Goal: Transaction & Acquisition: Book appointment/travel/reservation

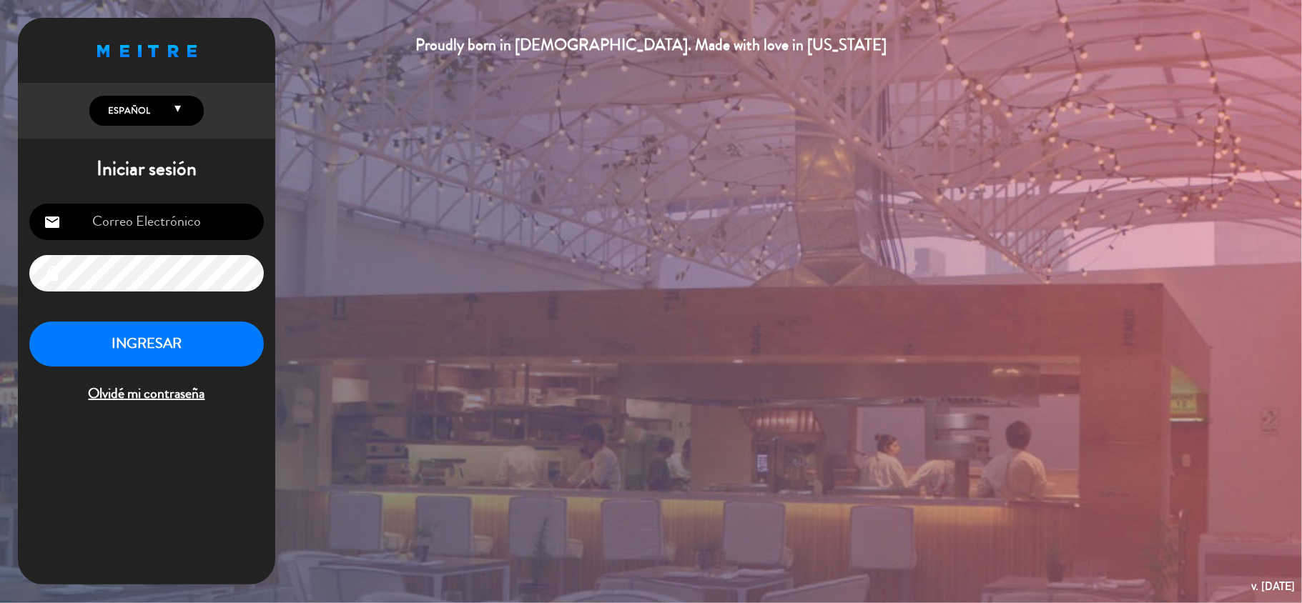
type input "[EMAIL_ADDRESS][DOMAIN_NAME]"
click at [167, 353] on button "INGRESAR" at bounding box center [146, 344] width 235 height 45
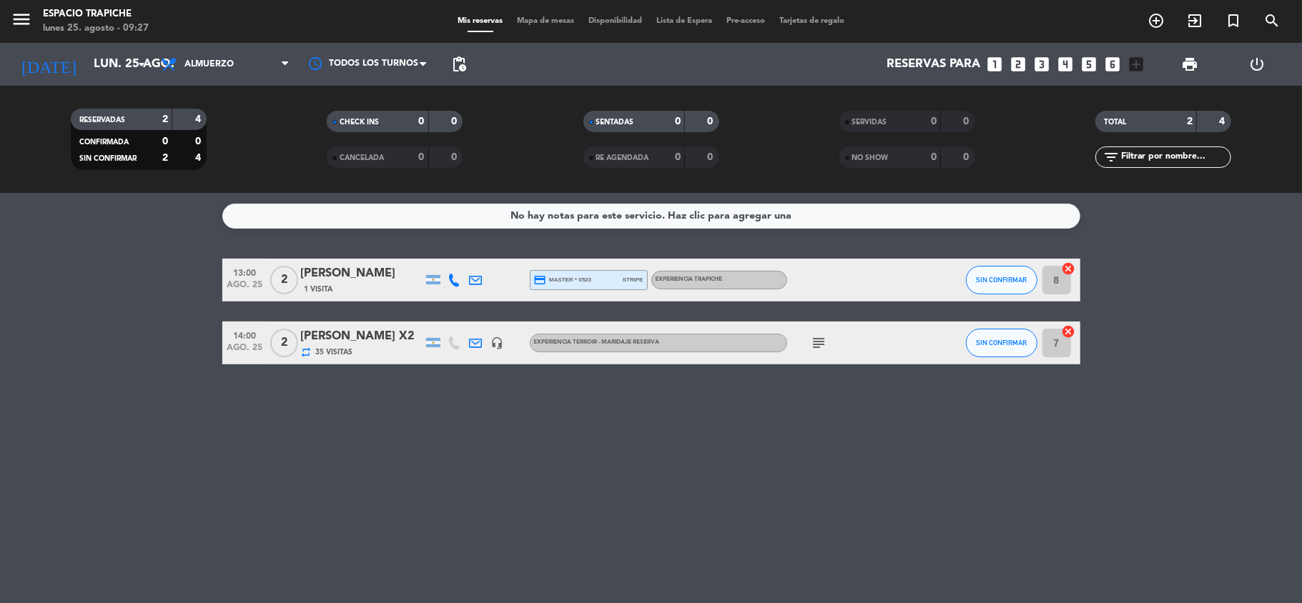
click at [475, 274] on icon at bounding box center [476, 280] width 13 height 13
click at [257, 343] on span "ago. 25" at bounding box center [245, 351] width 36 height 16
click at [824, 343] on icon "subject" at bounding box center [819, 343] width 17 height 17
click at [475, 340] on icon at bounding box center [476, 343] width 13 height 13
click at [578, 316] on span "Copiar" at bounding box center [593, 317] width 30 height 15
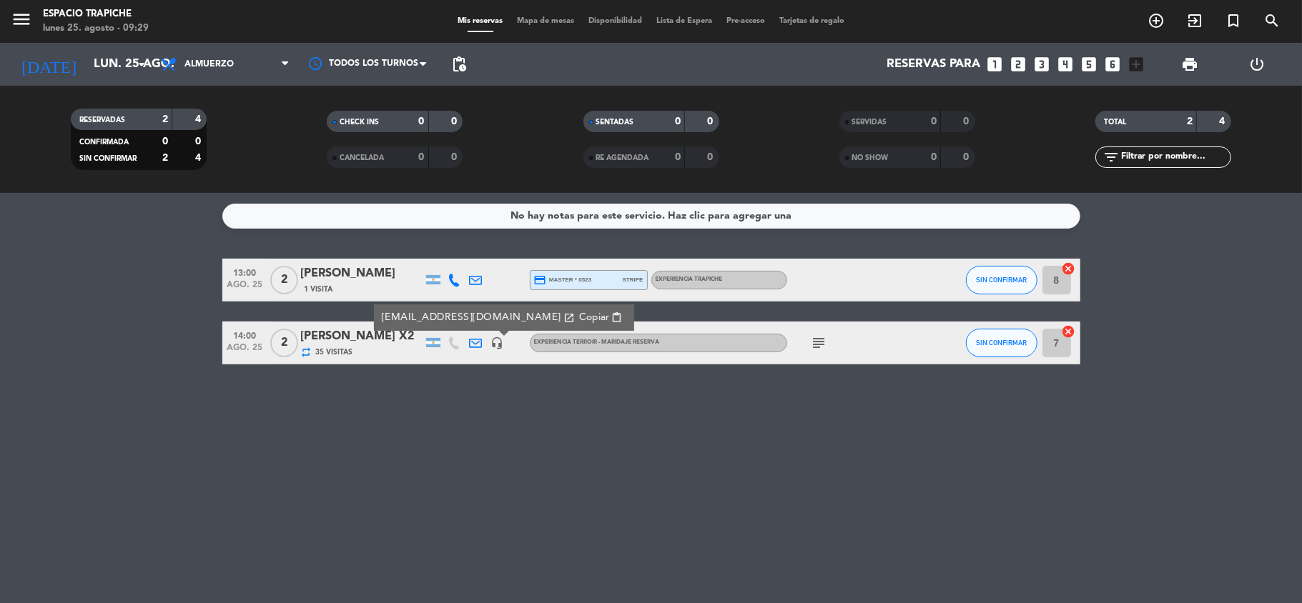
click at [819, 343] on icon "subject" at bounding box center [819, 343] width 17 height 17
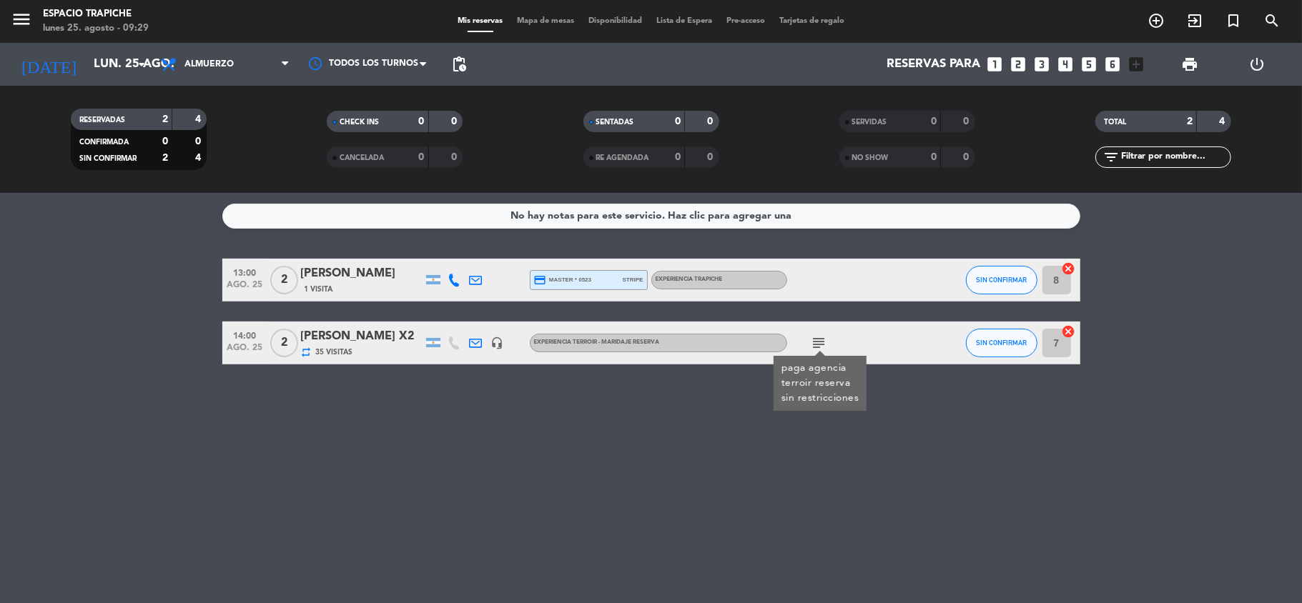
click at [498, 468] on div "No hay notas para este servicio. Haz clic para agregar una 13:00 ago. 25 2 [PER…" at bounding box center [651, 398] width 1302 height 410
click at [479, 338] on icon at bounding box center [476, 343] width 13 height 13
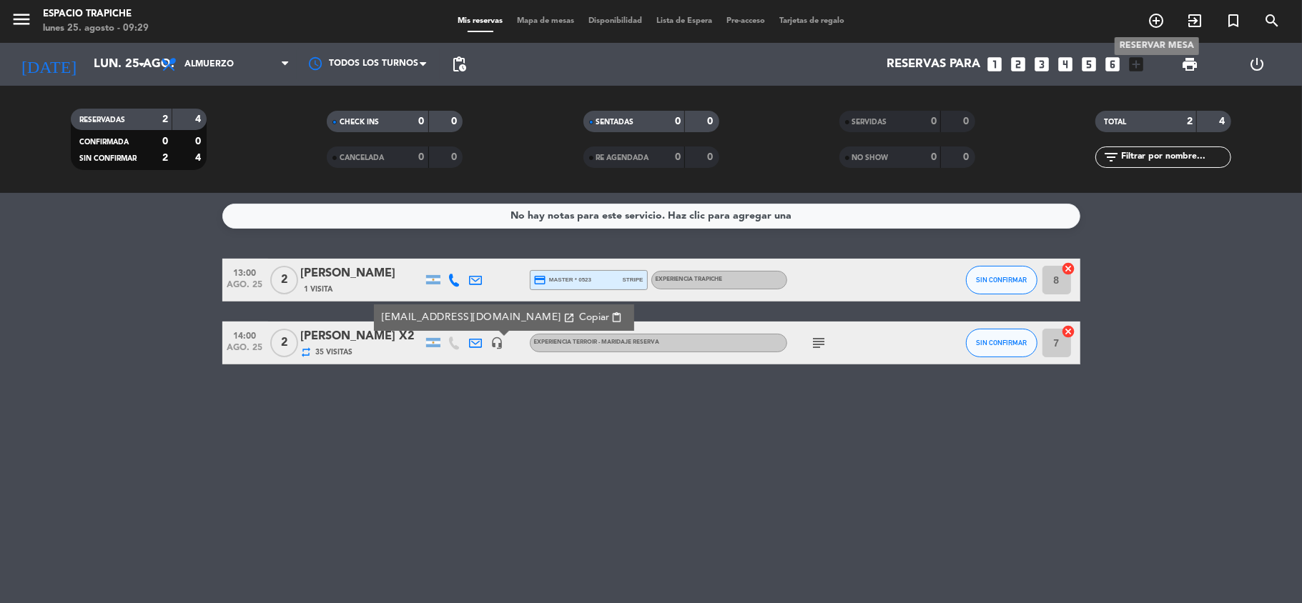
click at [1155, 15] on icon "add_circle_outline" at bounding box center [1156, 20] width 17 height 17
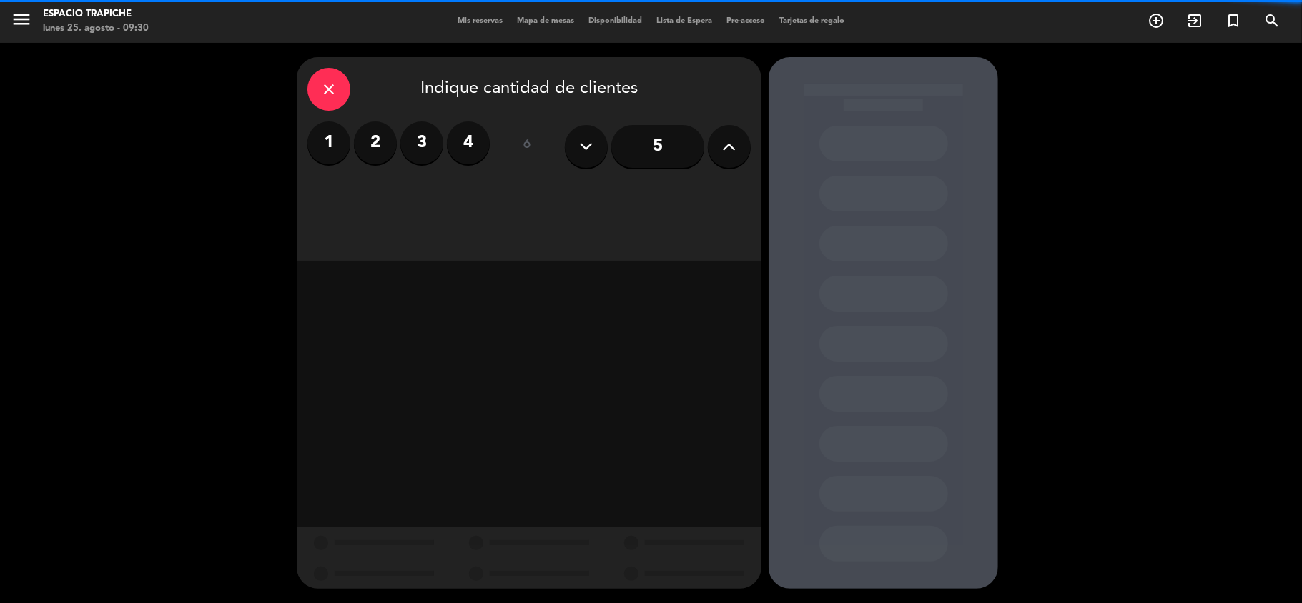
click at [636, 164] on input "5" at bounding box center [657, 146] width 93 height 43
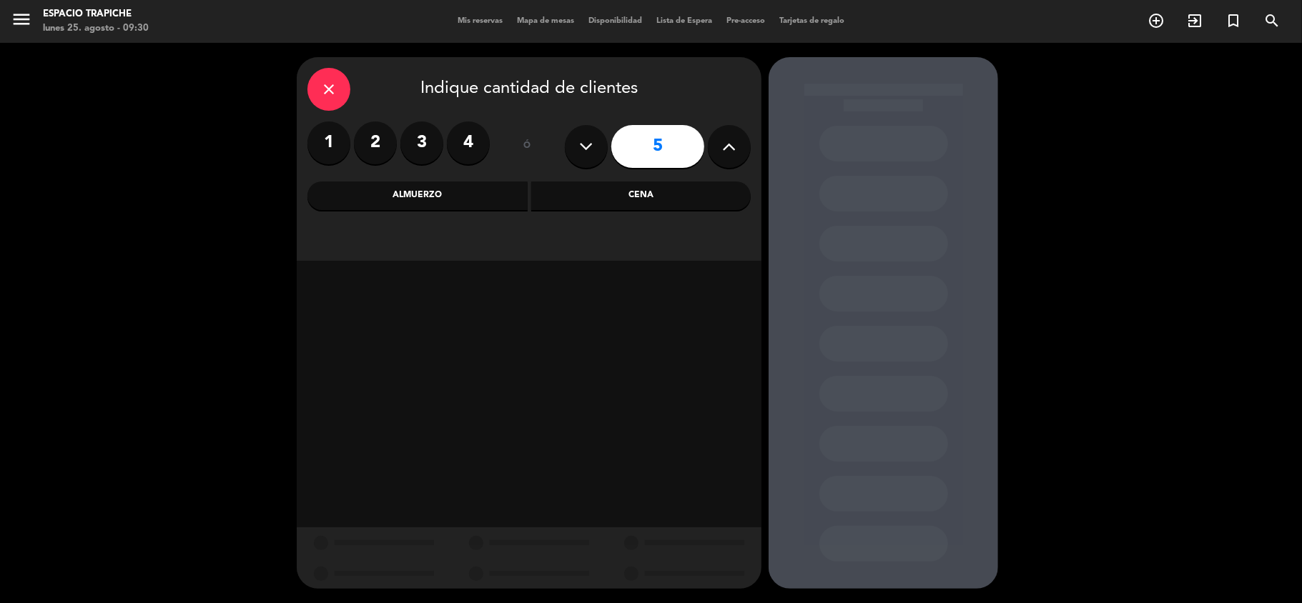
click at [378, 192] on div "Almuerzo" at bounding box center [417, 196] width 220 height 29
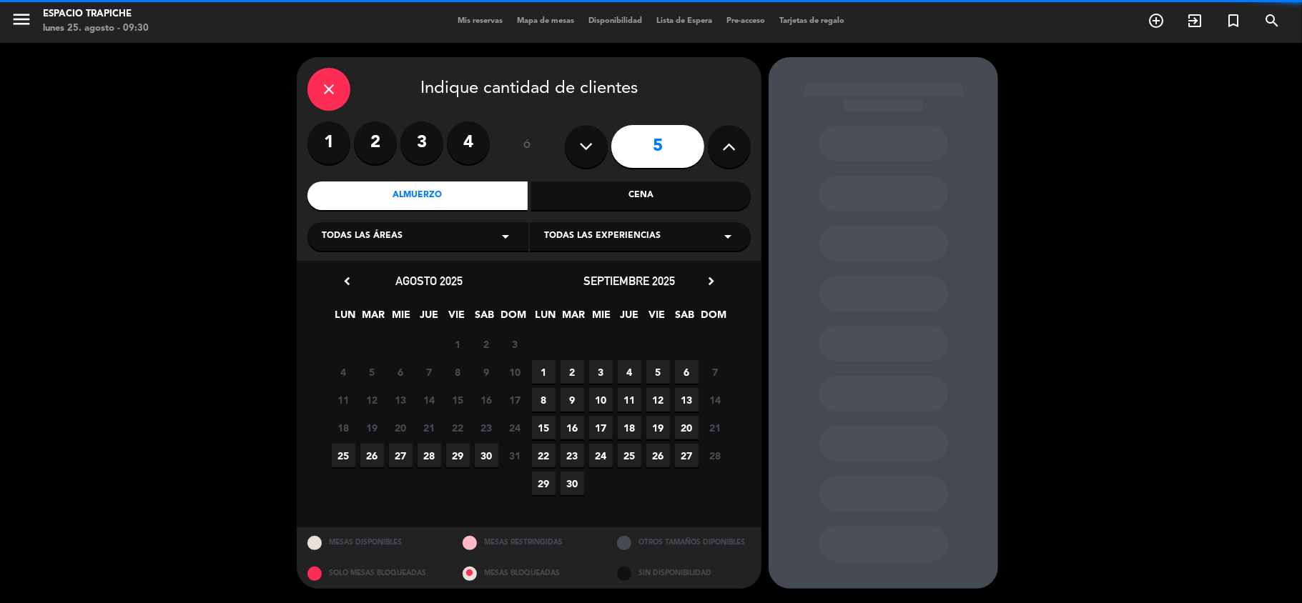
click at [220, 273] on div "close Indique cantidad de clientes 1 2 3 4 ó 5 Almuerzo Cena Todas las áreas ar…" at bounding box center [651, 323] width 1302 height 561
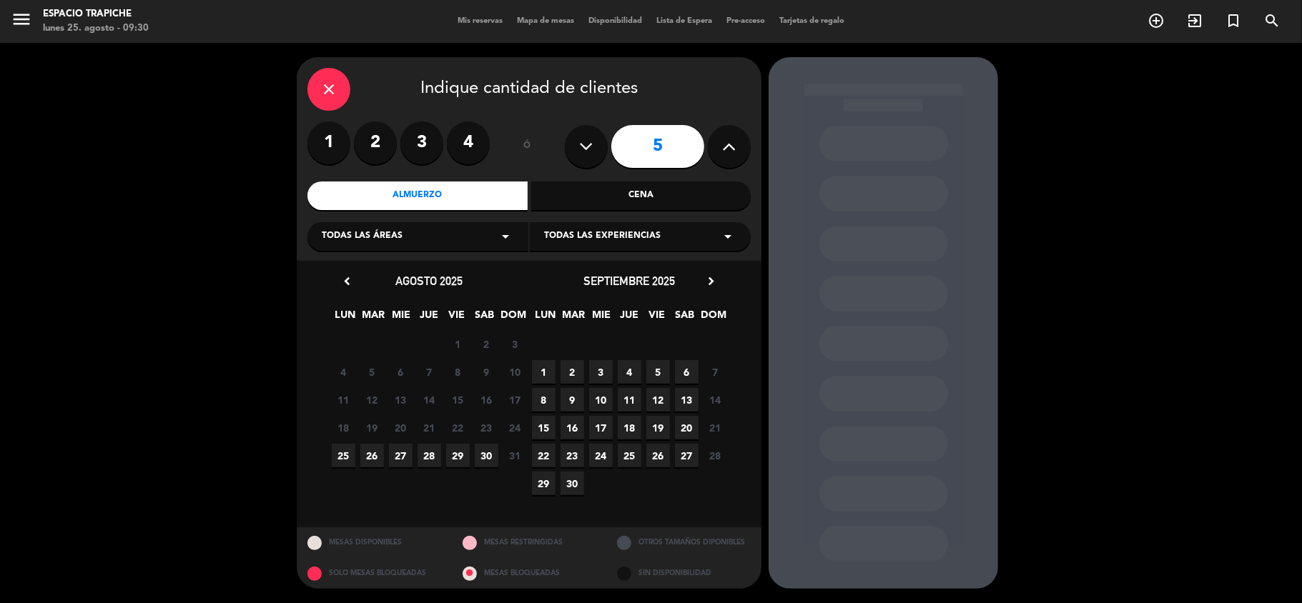
click at [336, 455] on span "25" at bounding box center [344, 456] width 24 height 24
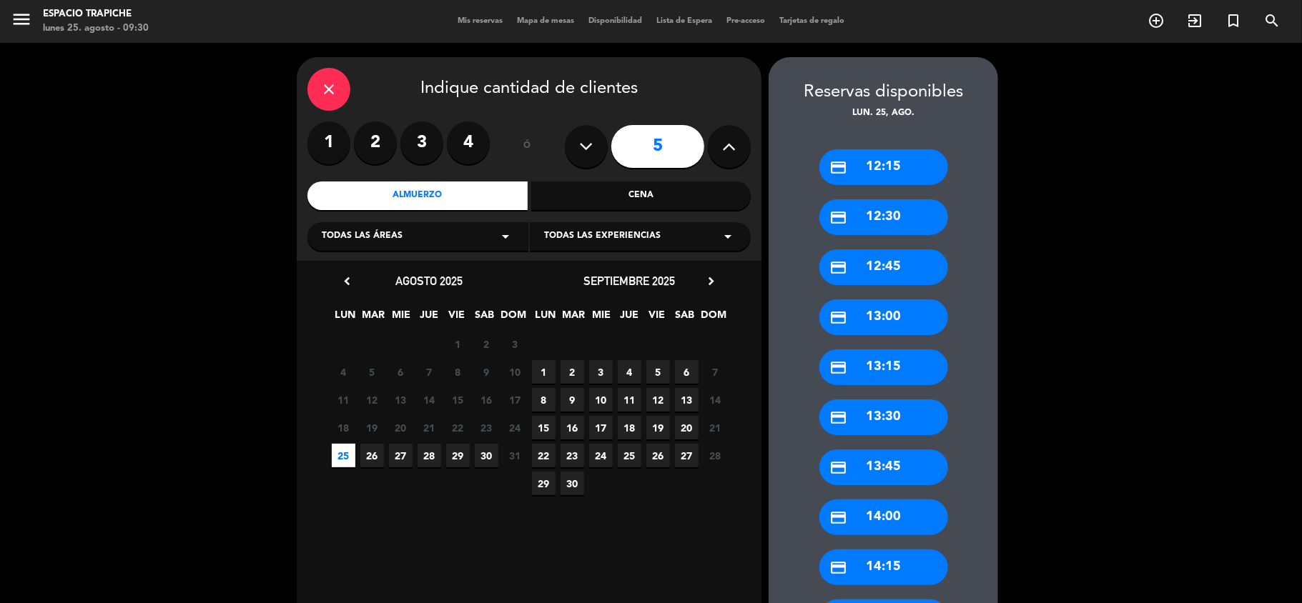
click at [884, 421] on div "credit_card 13:30" at bounding box center [883, 418] width 129 height 36
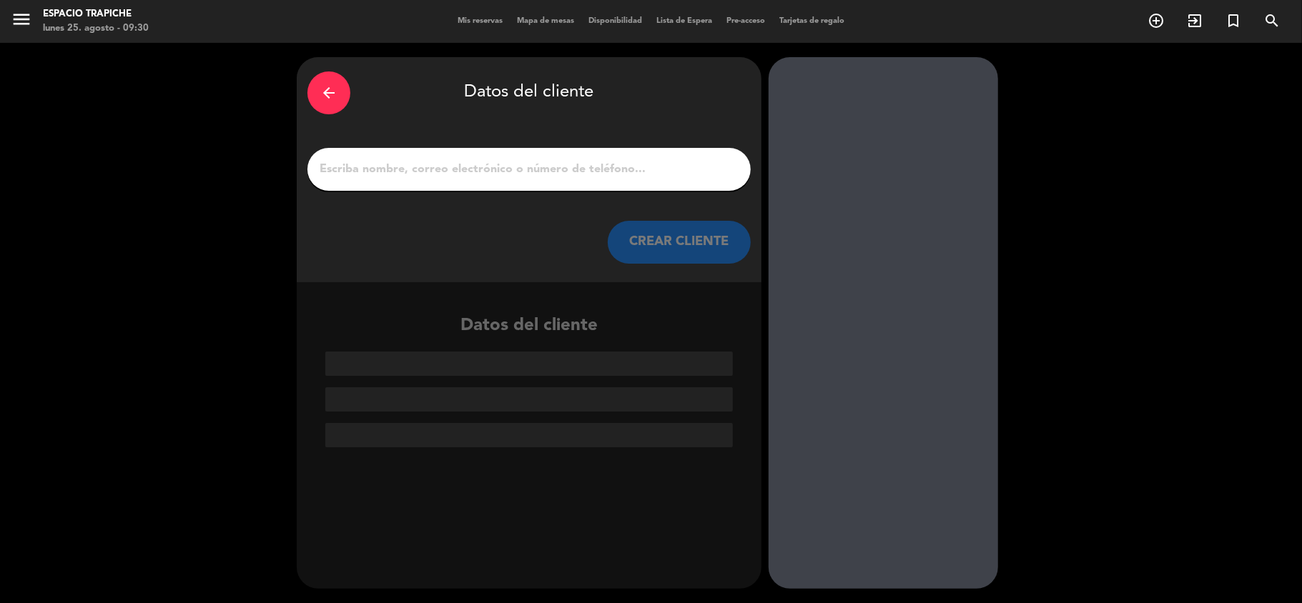
click at [603, 170] on input "1" at bounding box center [529, 169] width 422 height 20
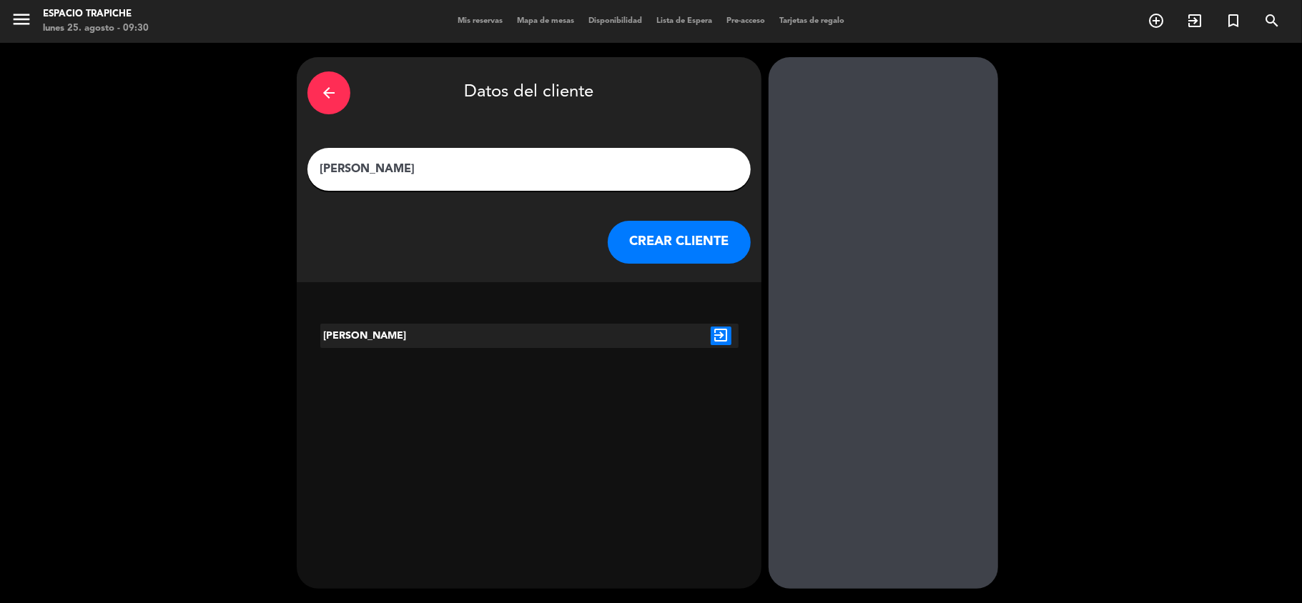
type input "[PERSON_NAME]"
click at [659, 246] on button "CREAR CLIENTE" at bounding box center [679, 242] width 143 height 43
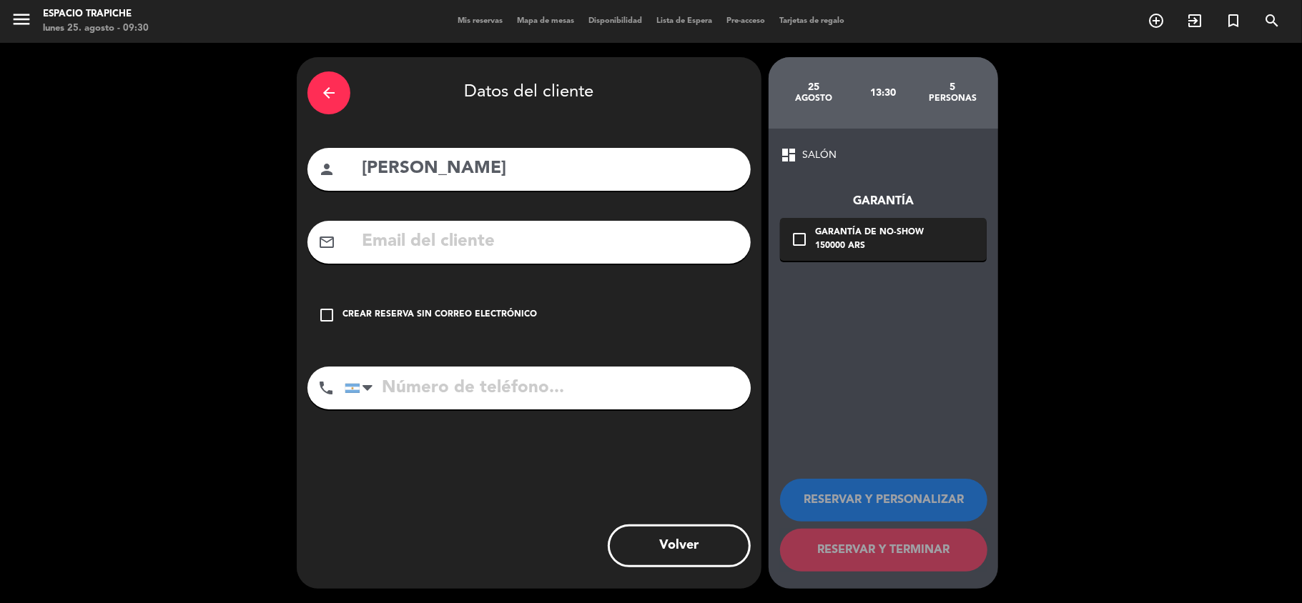
click at [333, 307] on icon "check_box_outline_blank" at bounding box center [326, 315] width 17 height 17
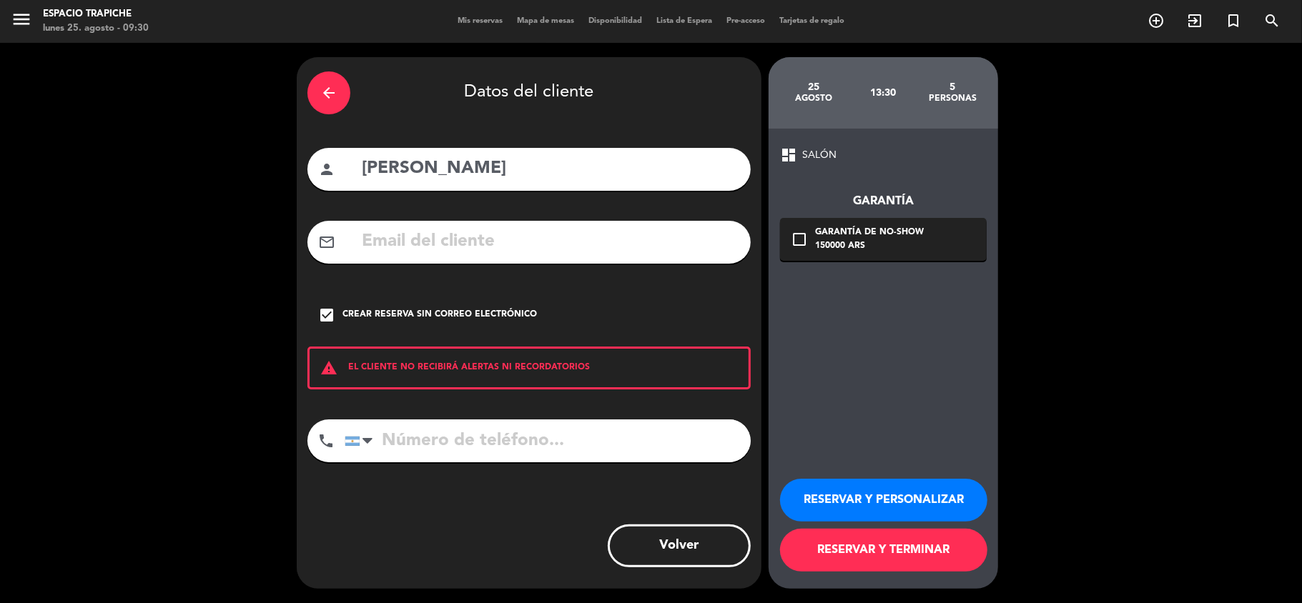
click at [907, 551] on button "RESERVAR Y TERMINAR" at bounding box center [883, 550] width 207 height 43
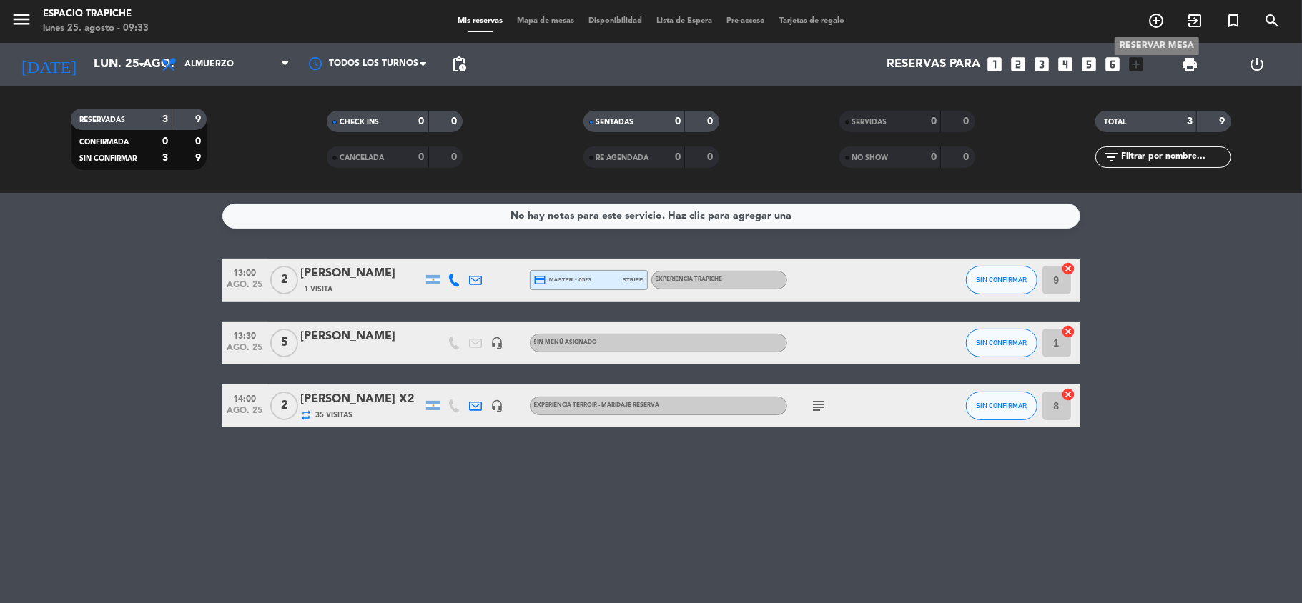
click at [1163, 16] on icon "add_circle_outline" at bounding box center [1156, 20] width 17 height 17
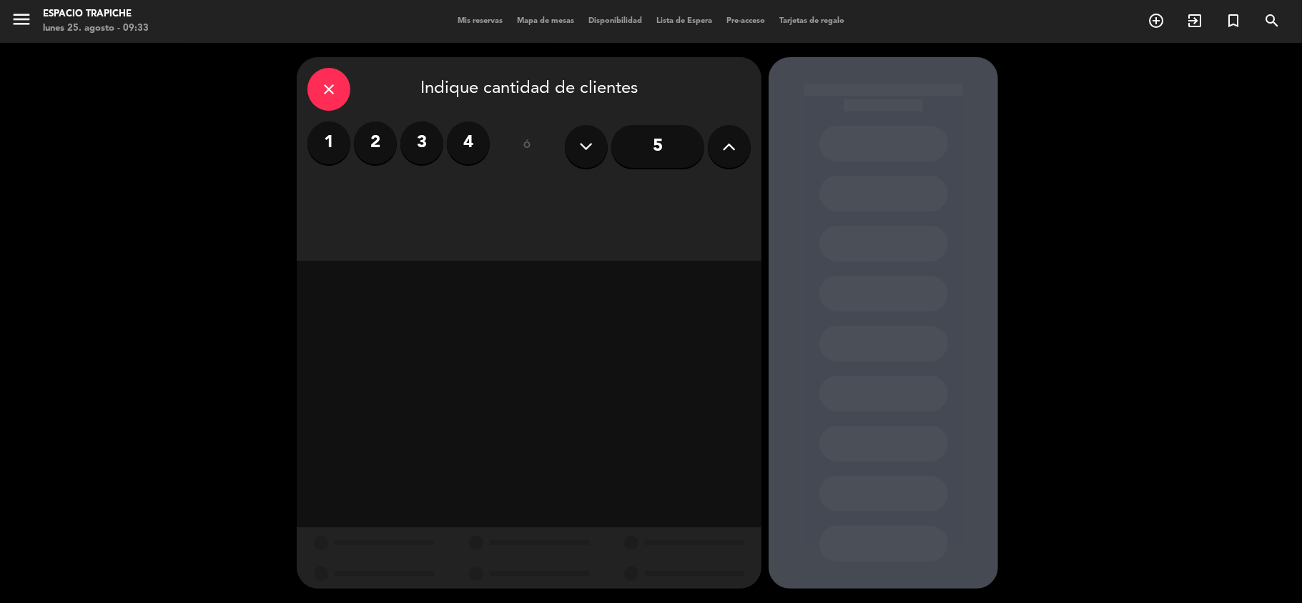
click at [379, 150] on label "2" at bounding box center [375, 143] width 43 height 43
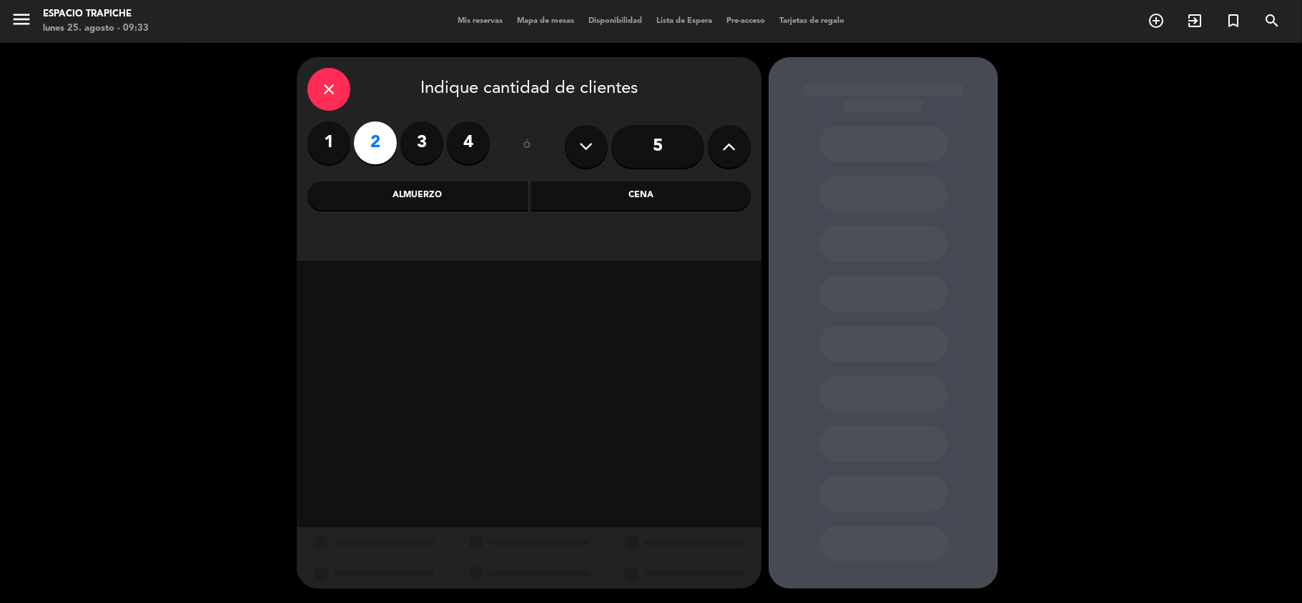
click at [404, 204] on div "Almuerzo" at bounding box center [417, 196] width 220 height 29
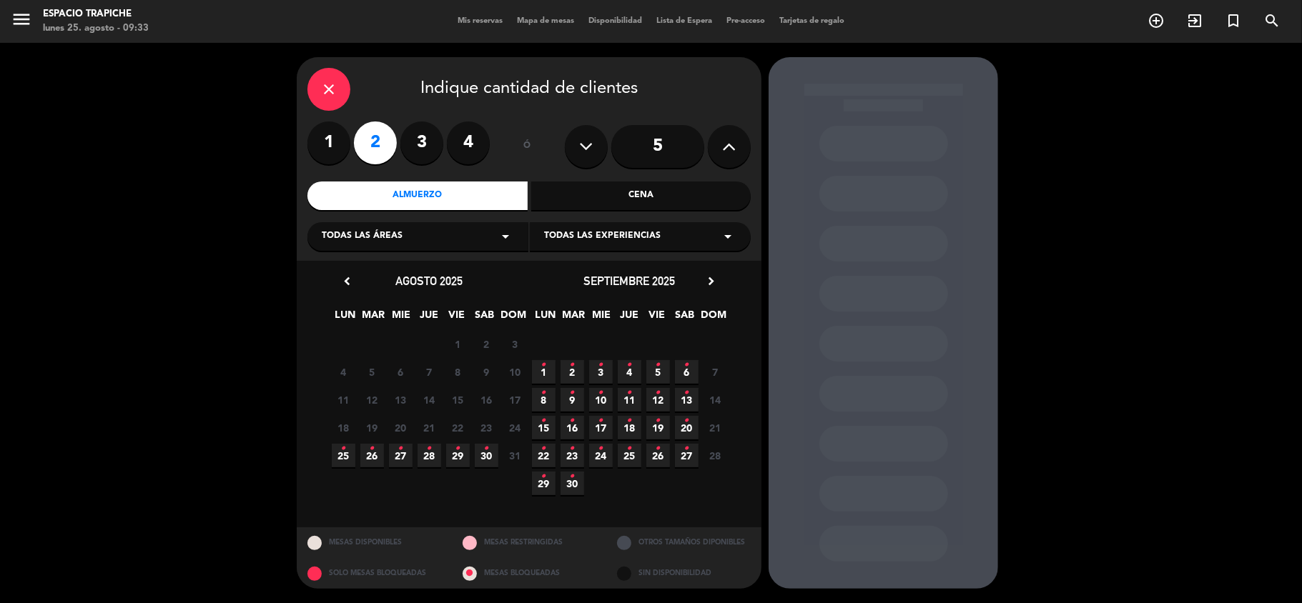
click at [346, 458] on span "25 •" at bounding box center [344, 456] width 24 height 24
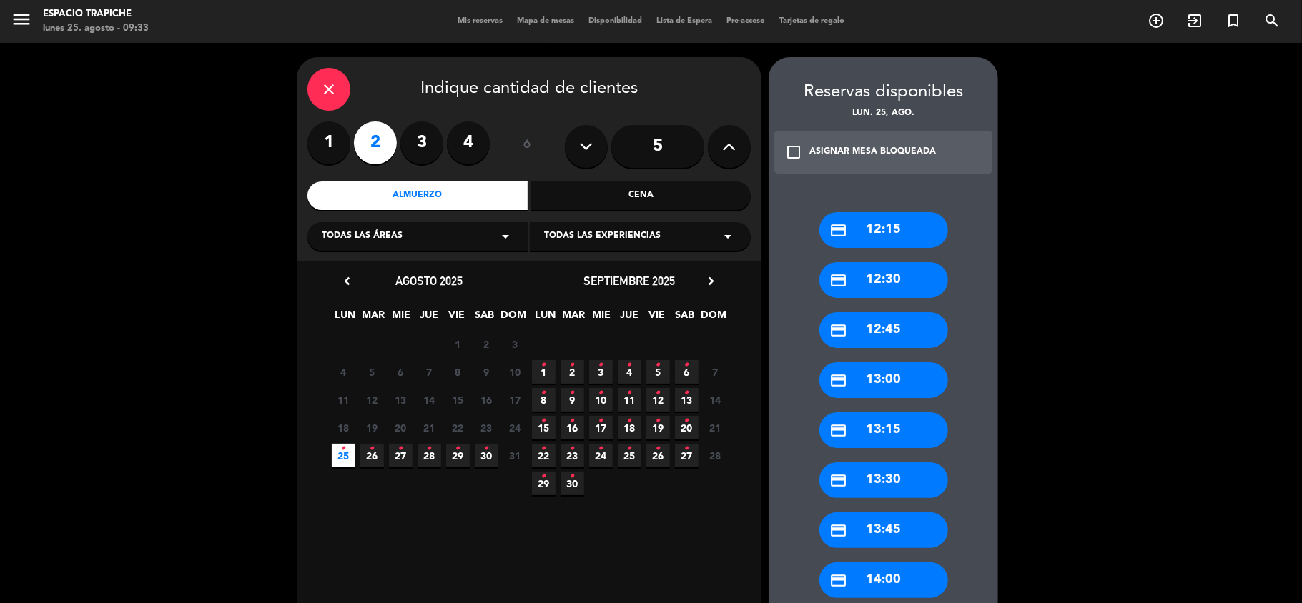
click at [904, 373] on div "credit_card 13:00" at bounding box center [883, 381] width 129 height 36
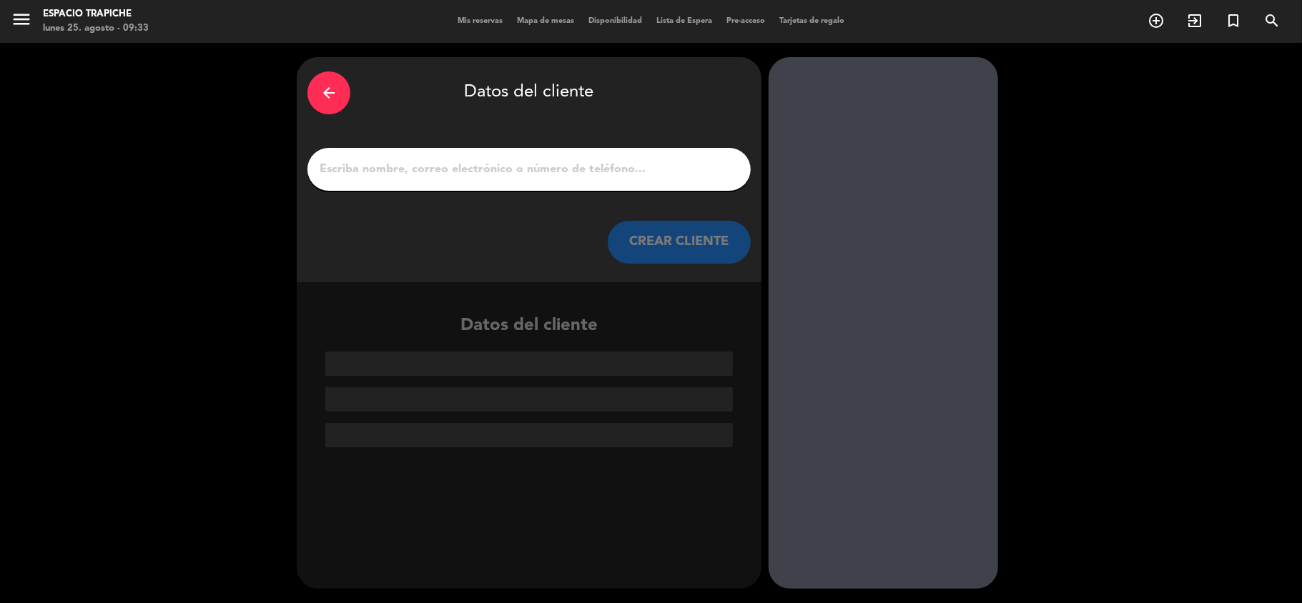
click at [621, 163] on input "1" at bounding box center [529, 169] width 422 height 20
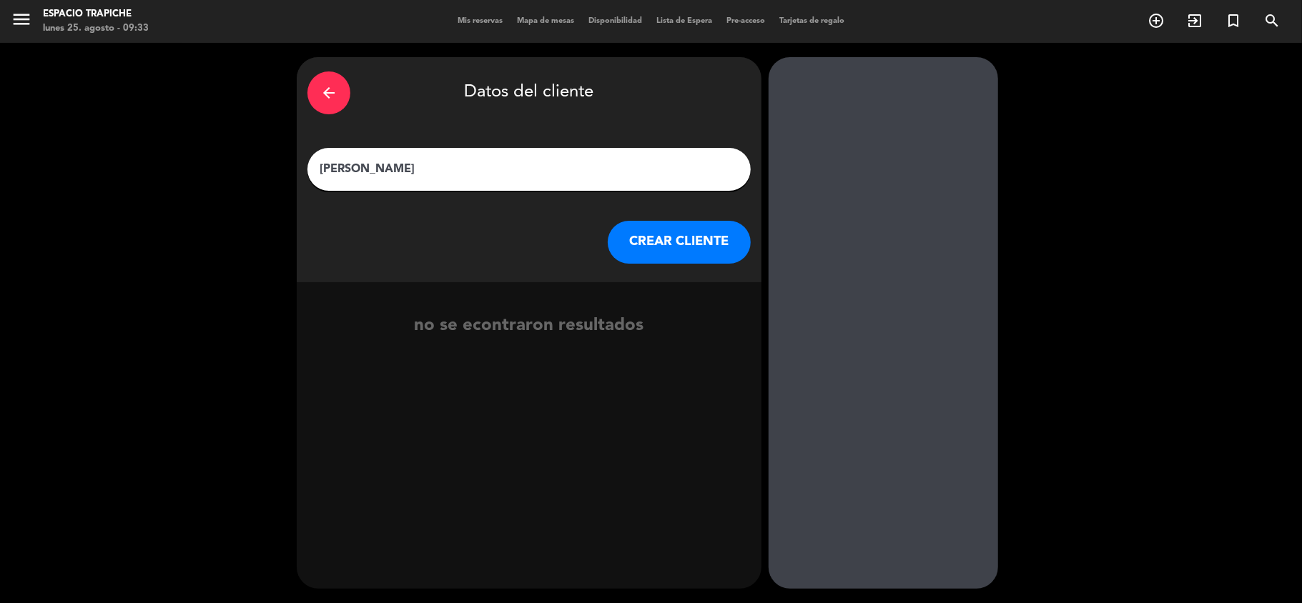
type input "[PERSON_NAME]"
click at [673, 241] on button "CREAR CLIENTE" at bounding box center [679, 242] width 143 height 43
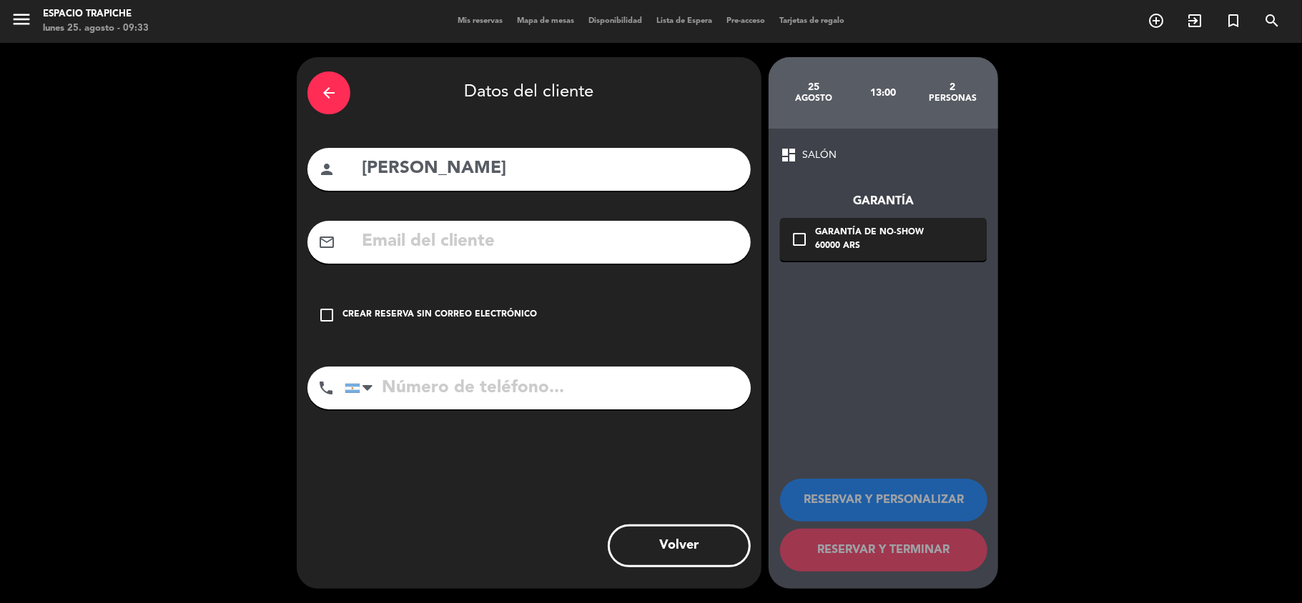
click at [329, 313] on icon "check_box_outline_blank" at bounding box center [326, 315] width 17 height 17
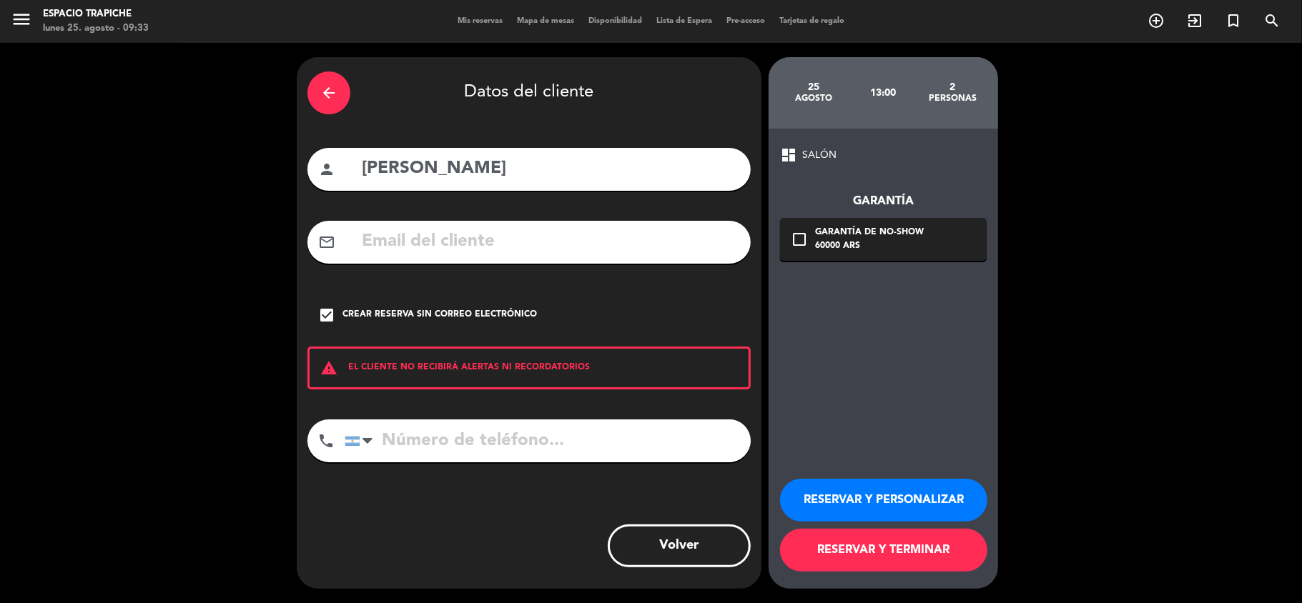
click at [855, 503] on button "RESERVAR Y PERSONALIZAR" at bounding box center [883, 500] width 207 height 43
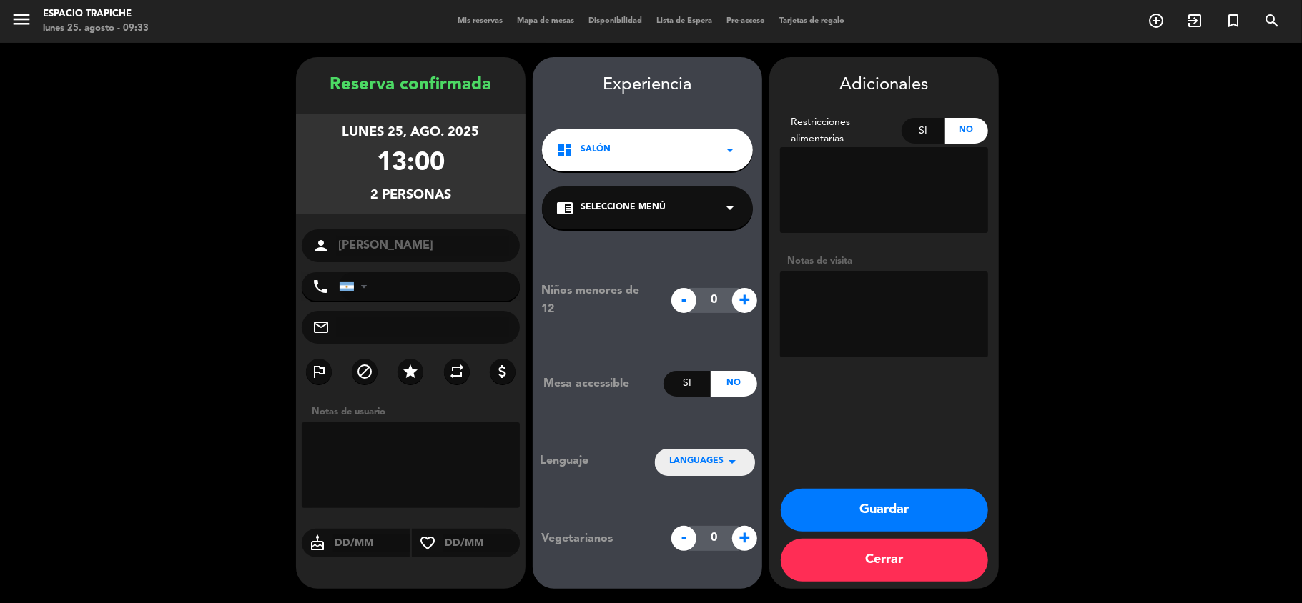
click at [655, 209] on span "Seleccione Menú" at bounding box center [623, 208] width 85 height 14
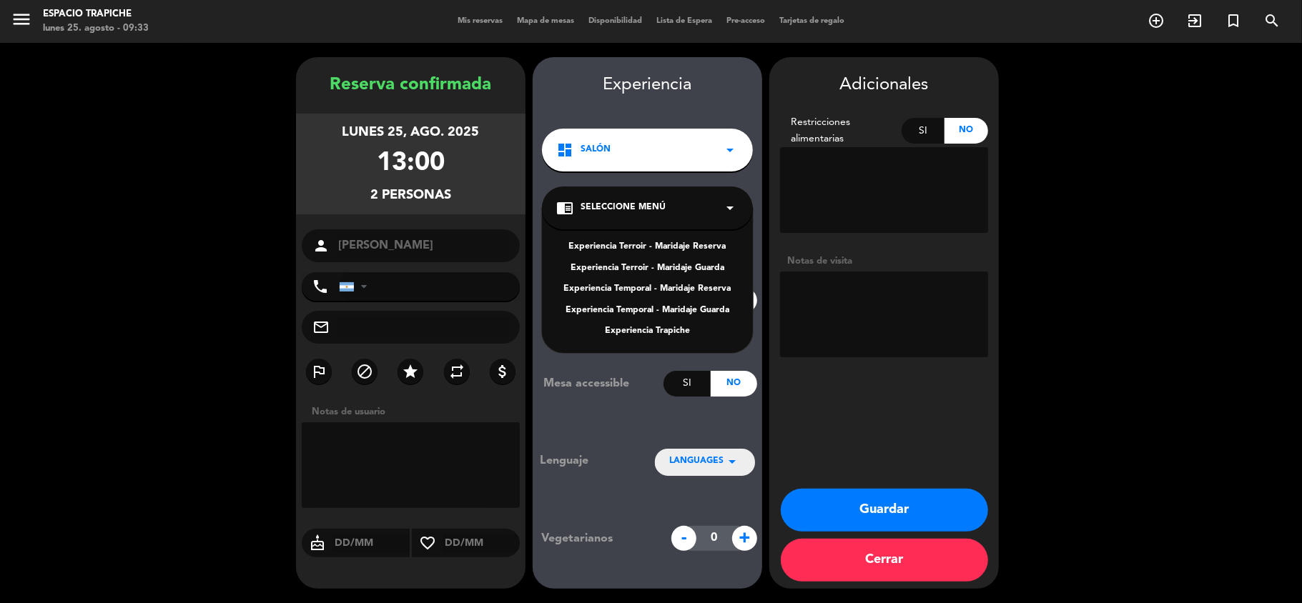
click at [613, 249] on div "Experiencia Terroir - Maridaje Reserva" at bounding box center [647, 247] width 182 height 14
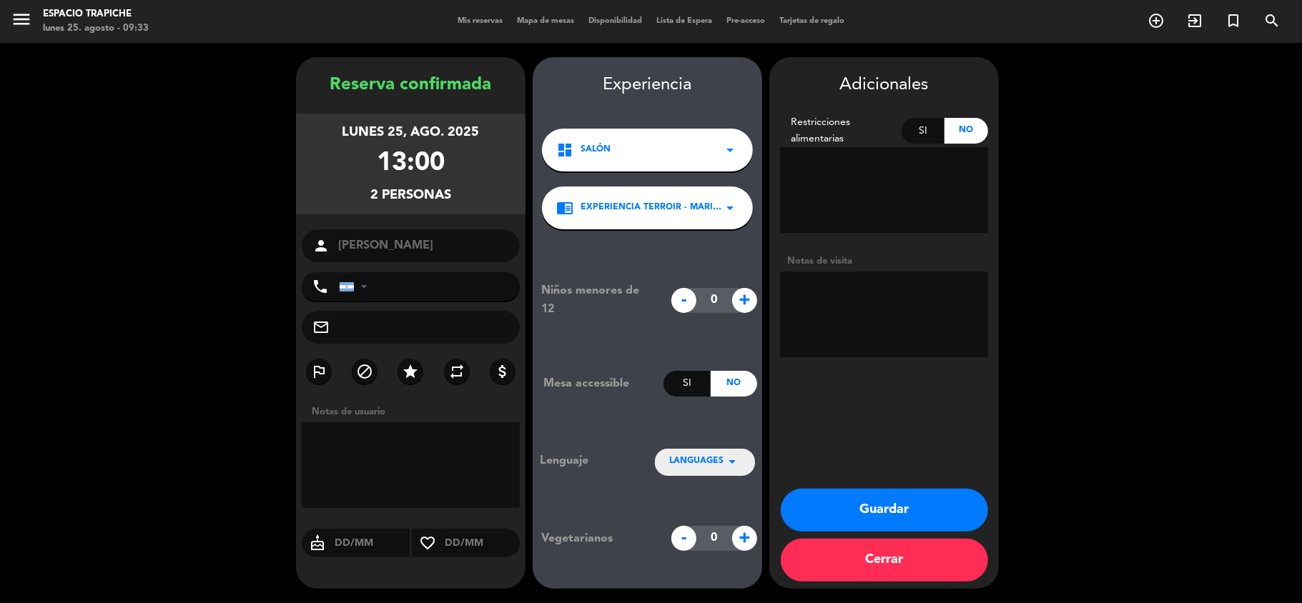
click at [861, 518] on button "Guardar" at bounding box center [884, 510] width 207 height 43
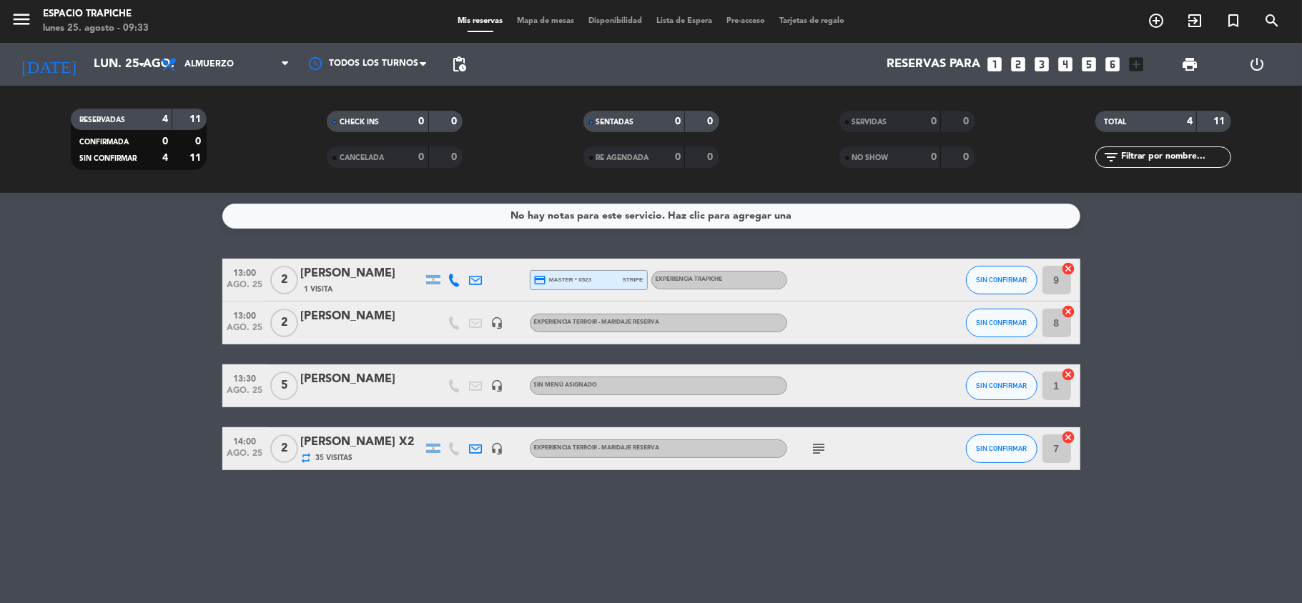
click at [350, 321] on div "[PERSON_NAME]" at bounding box center [362, 316] width 122 height 19
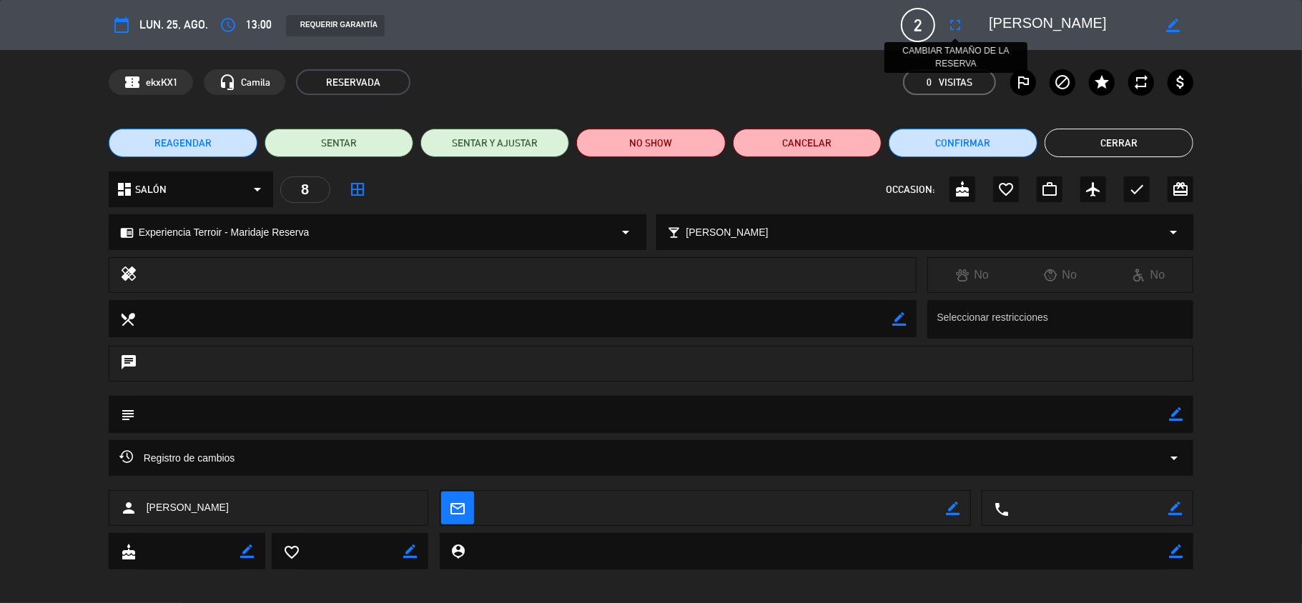
click at [959, 26] on icon "fullscreen" at bounding box center [955, 24] width 17 height 17
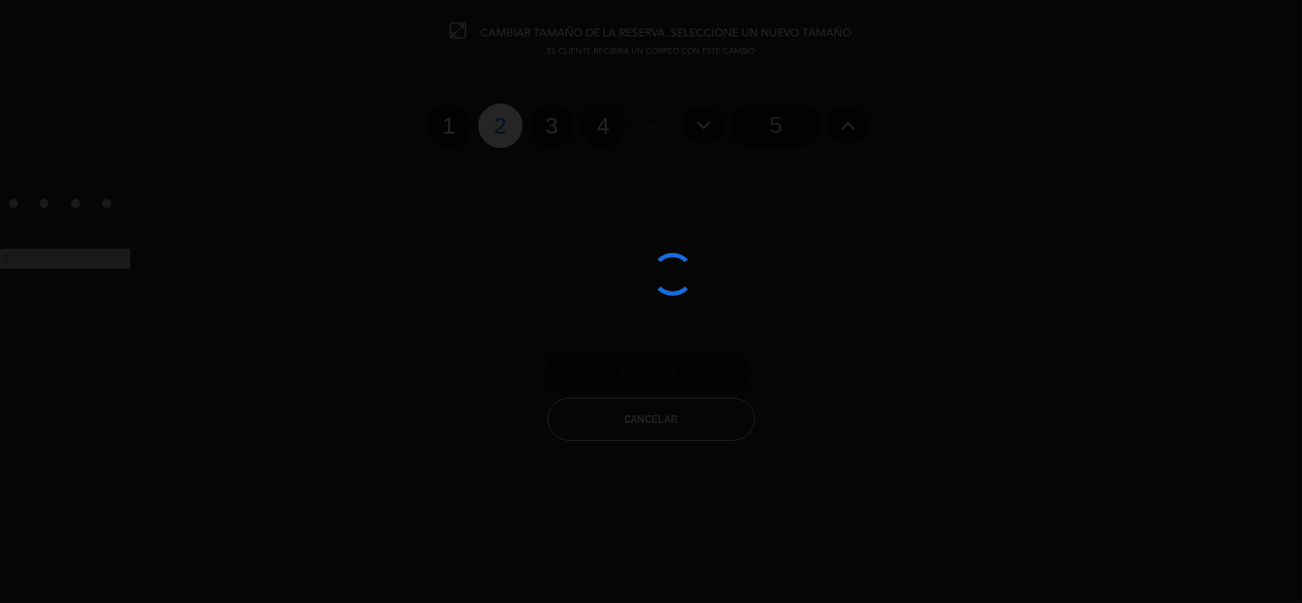
click at [450, 127] on div at bounding box center [651, 301] width 1302 height 603
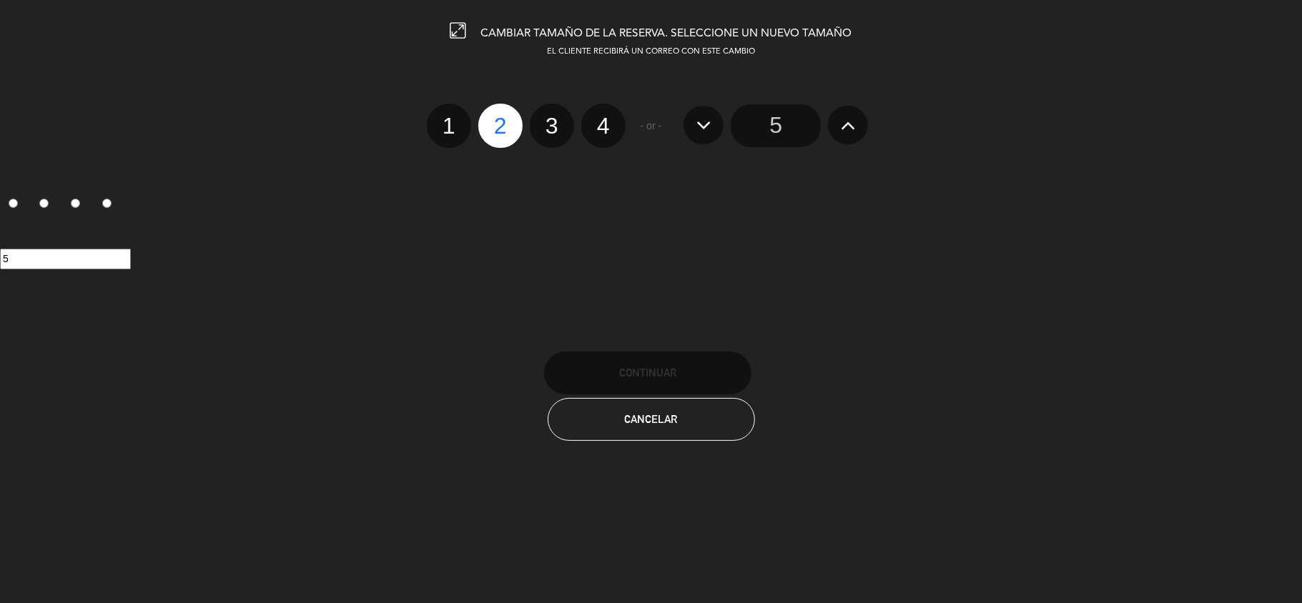
click at [450, 127] on label "1" at bounding box center [449, 126] width 44 height 44
click at [450, 118] on input "1" at bounding box center [447, 113] width 9 height 9
radio input "true"
radio input "false"
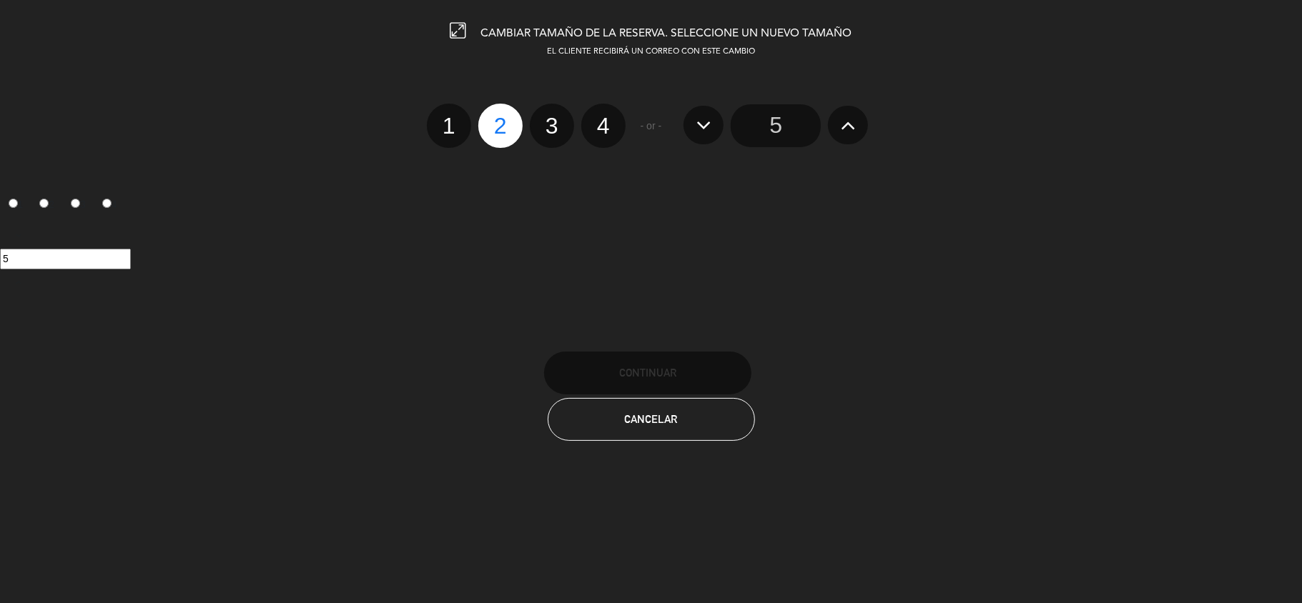
radio input "false"
radio input "true"
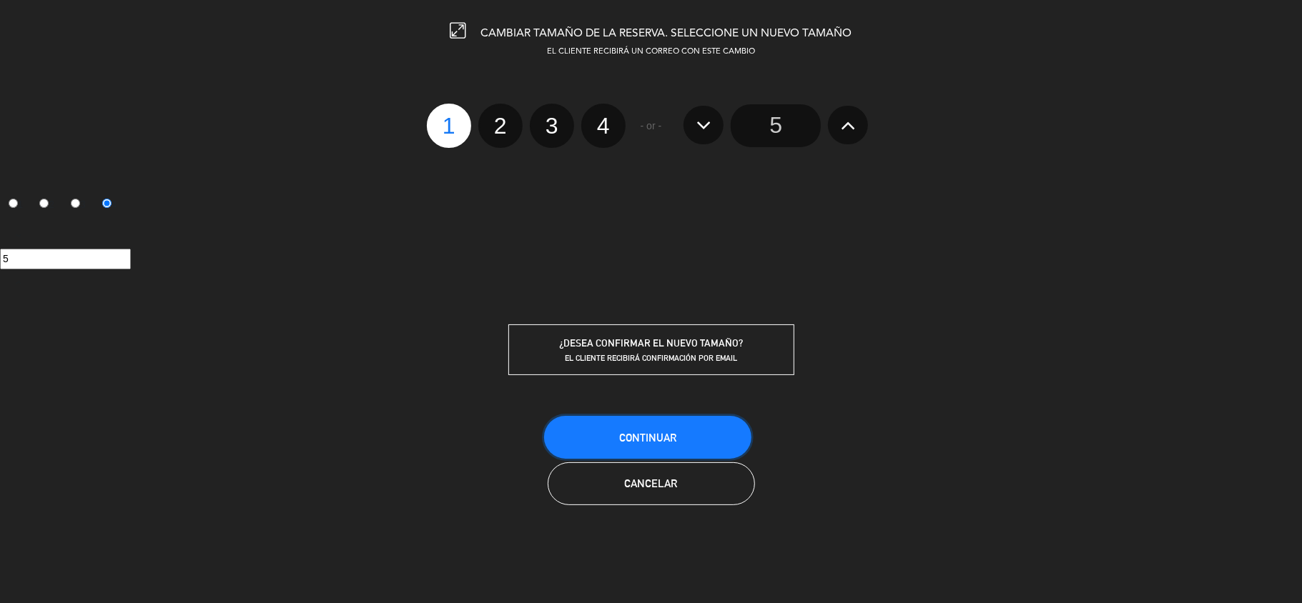
click at [636, 433] on span "Continuar" at bounding box center [647, 438] width 57 height 12
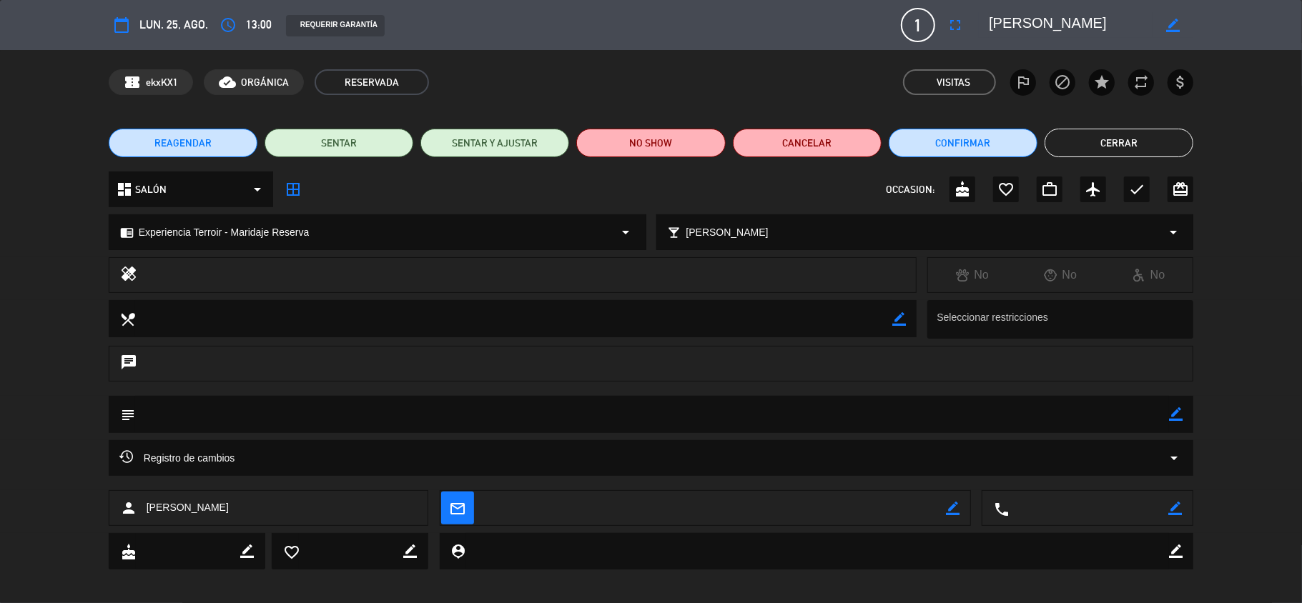
click at [1096, 133] on button "Cerrar" at bounding box center [1119, 143] width 149 height 29
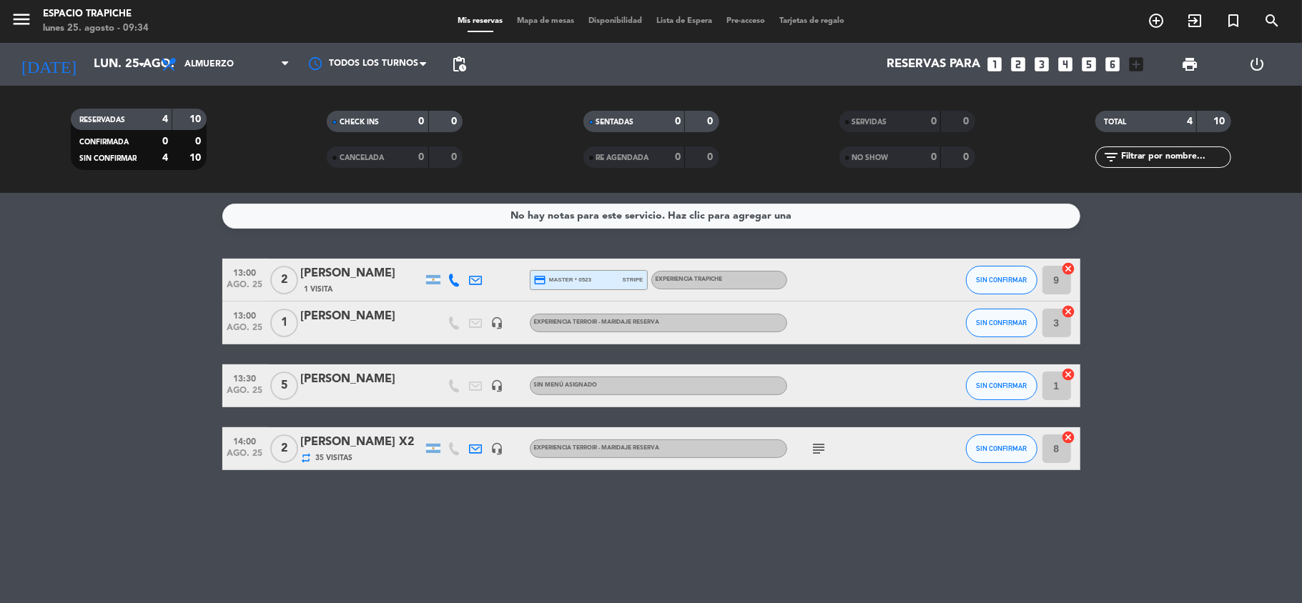
click at [356, 370] on div "[PERSON_NAME]" at bounding box center [362, 379] width 122 height 19
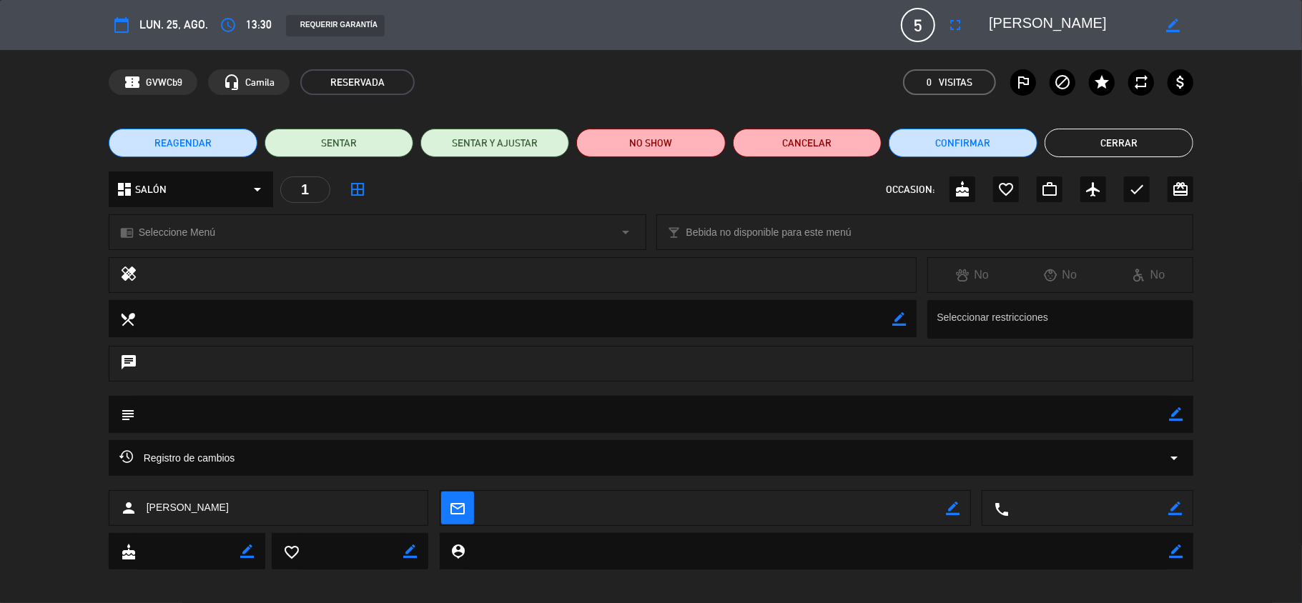
click at [215, 229] on span "Seleccione Menú" at bounding box center [177, 233] width 77 height 16
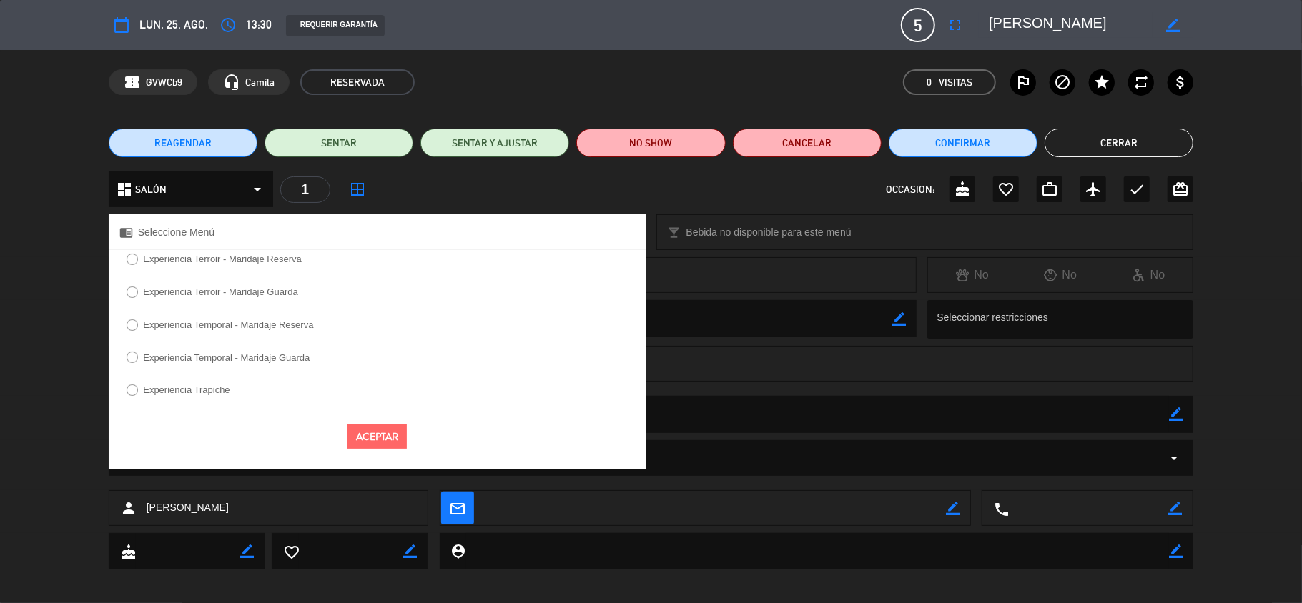
click at [221, 326] on label "Experiencia Temporal - Maridaje Reserva" at bounding box center [228, 324] width 170 height 9
select select
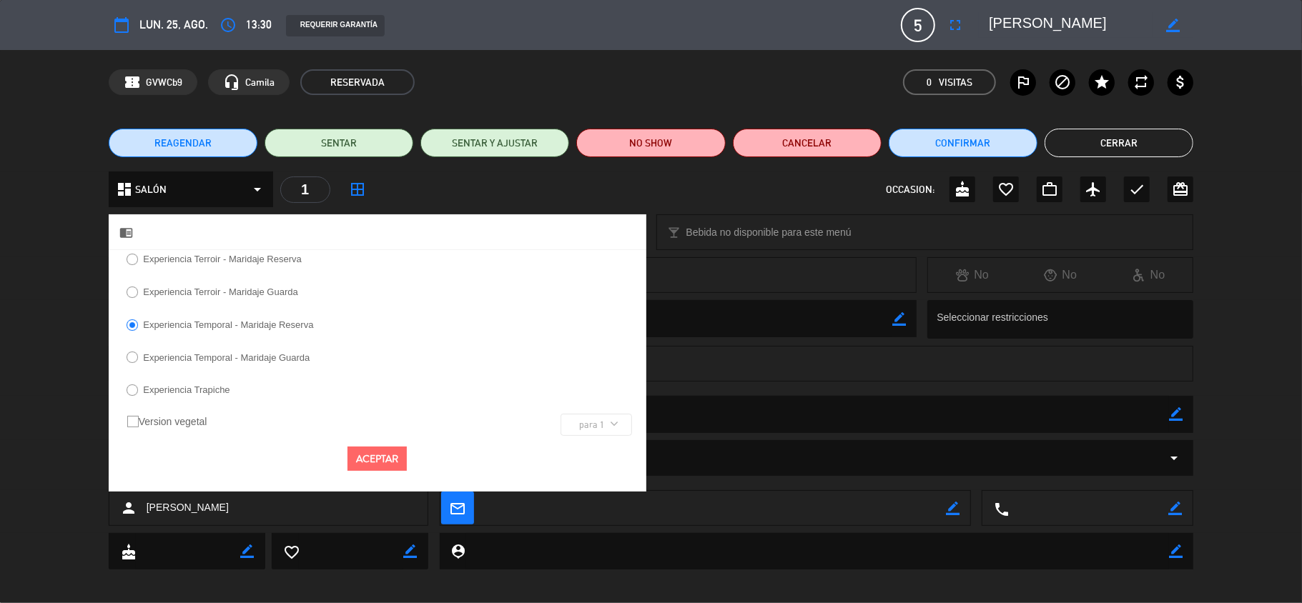
click at [385, 453] on button "Aceptar" at bounding box center [376, 459] width 59 height 25
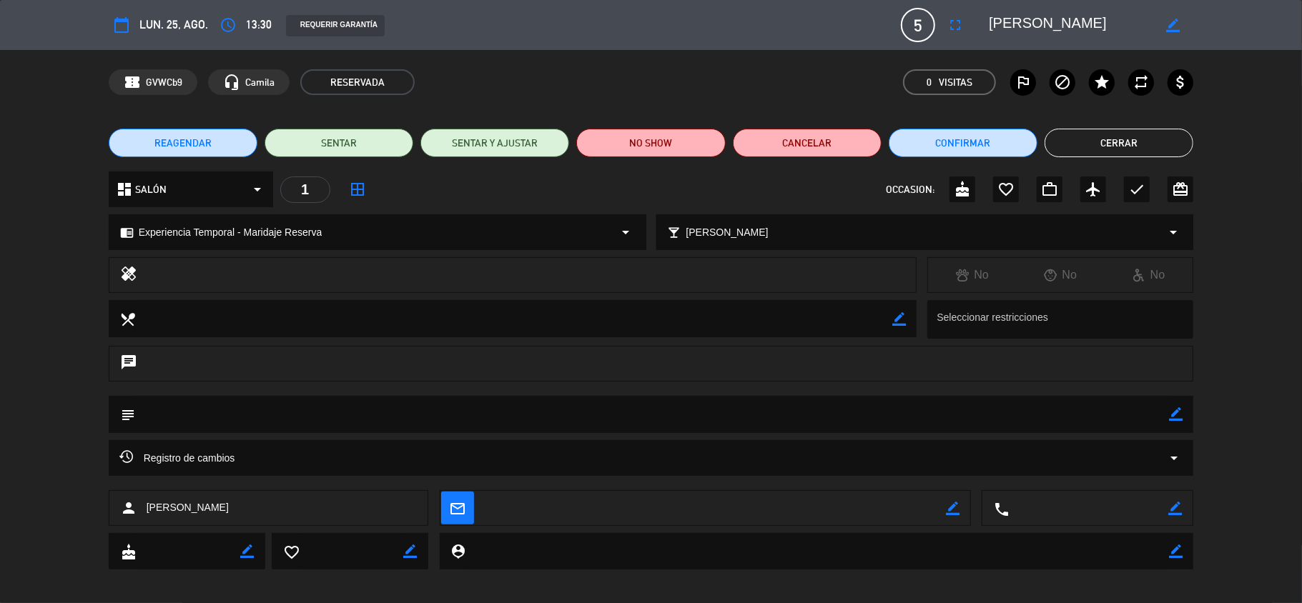
click at [1091, 147] on button "Cerrar" at bounding box center [1119, 143] width 149 height 29
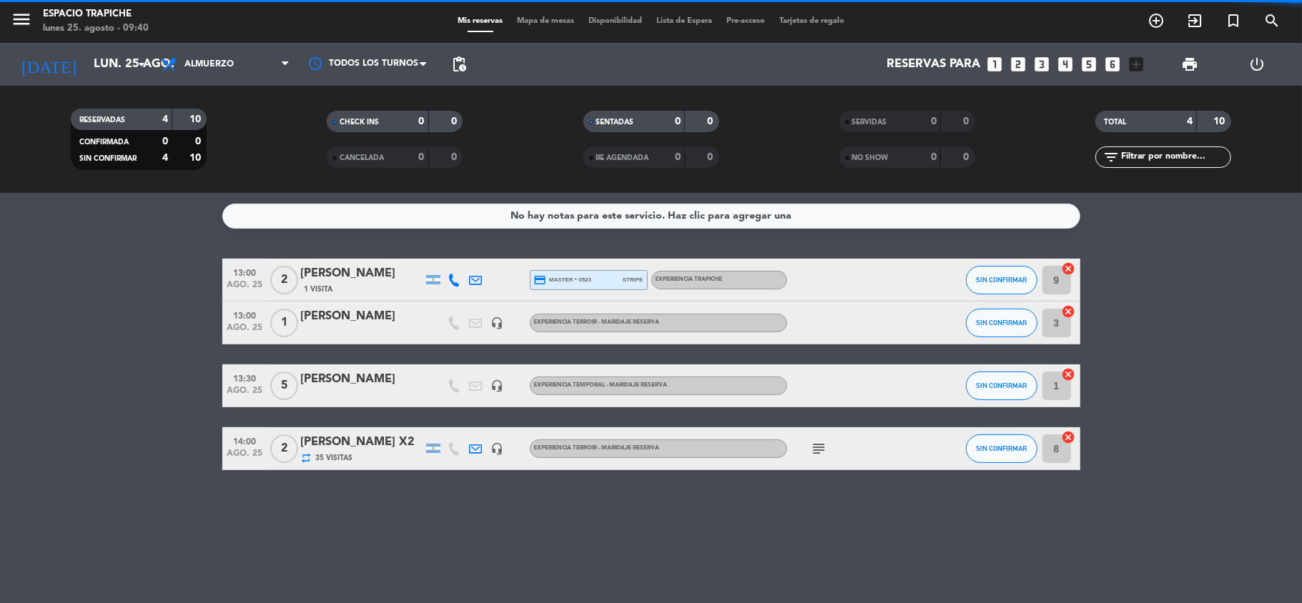
click at [149, 326] on bookings-row "13:00 ago. 25 2 [PERSON_NAME] 1 Visita credit_card master * 0523 stripe Experie…" at bounding box center [651, 365] width 1302 height 212
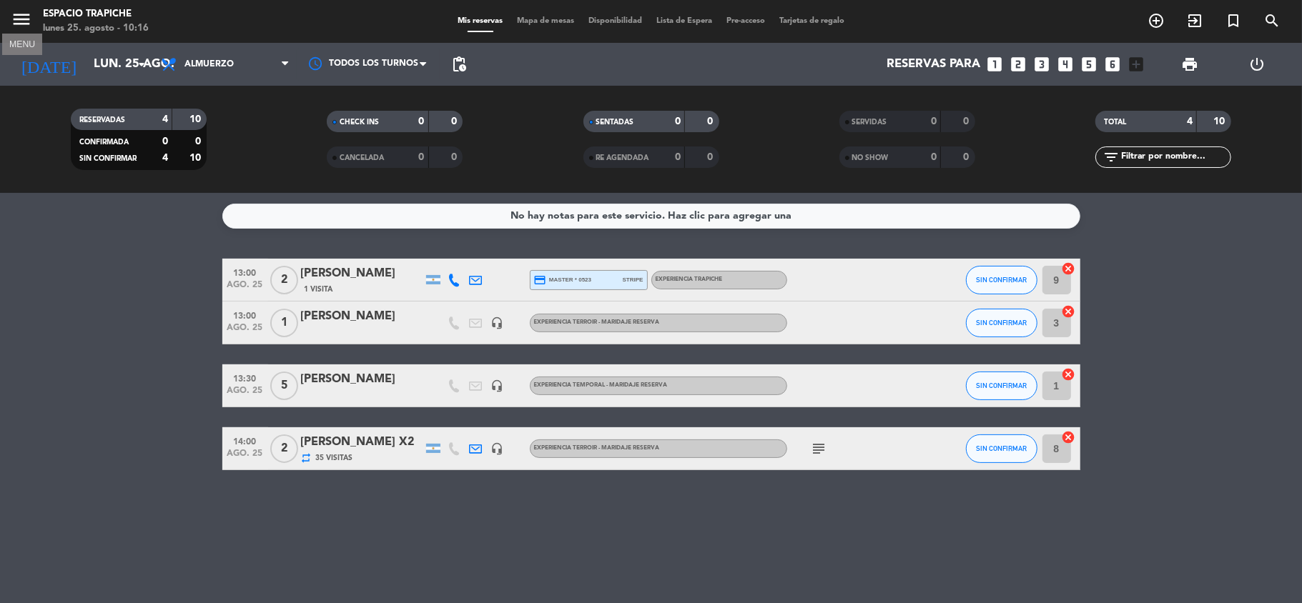
click at [26, 24] on icon "menu" at bounding box center [21, 19] width 21 height 21
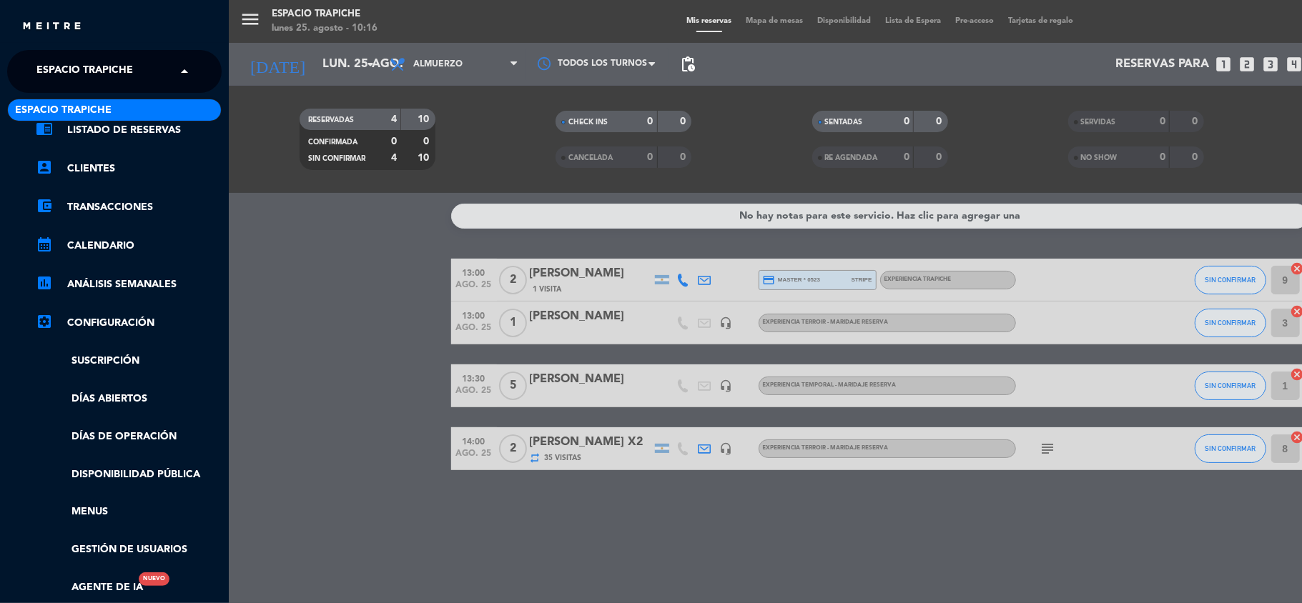
click at [176, 76] on span at bounding box center [188, 71] width 24 height 30
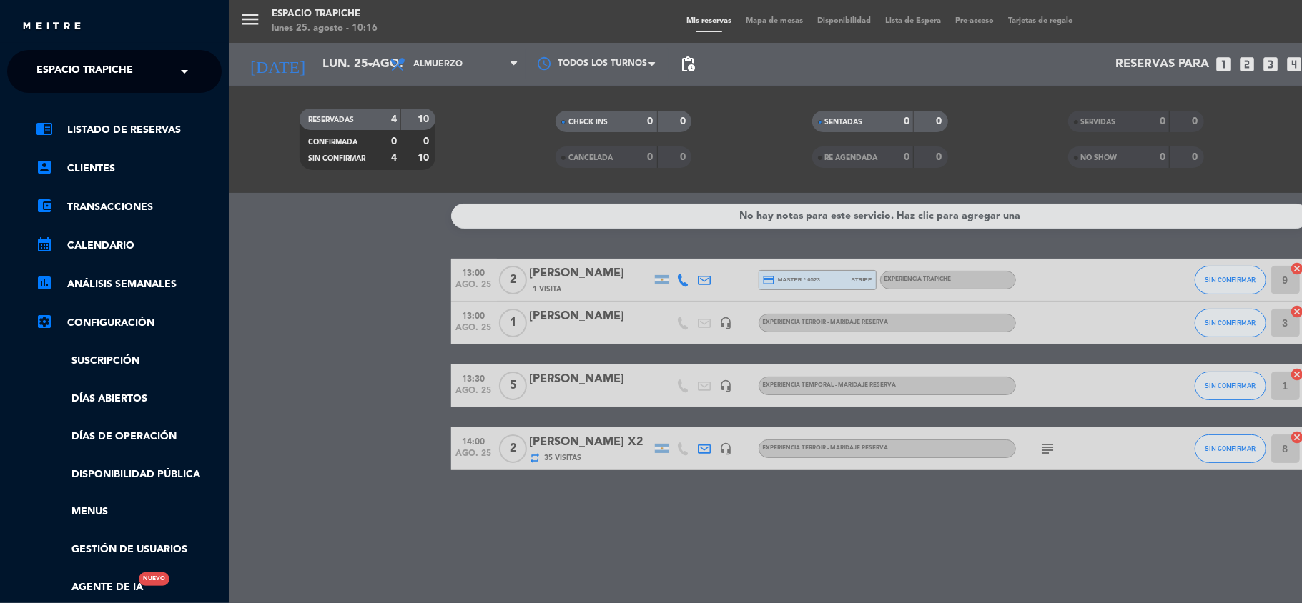
click at [176, 77] on span at bounding box center [188, 71] width 24 height 30
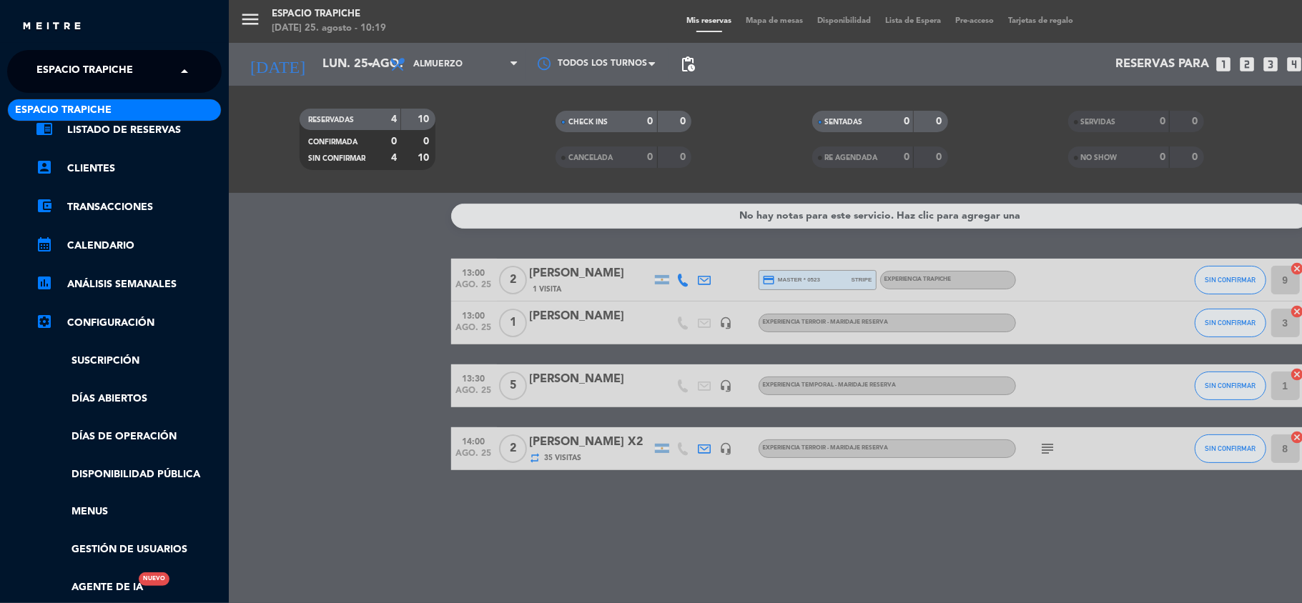
click at [181, 70] on span at bounding box center [188, 71] width 24 height 30
click at [176, 109] on div "Espacio Trapiche" at bounding box center [114, 109] width 213 height 21
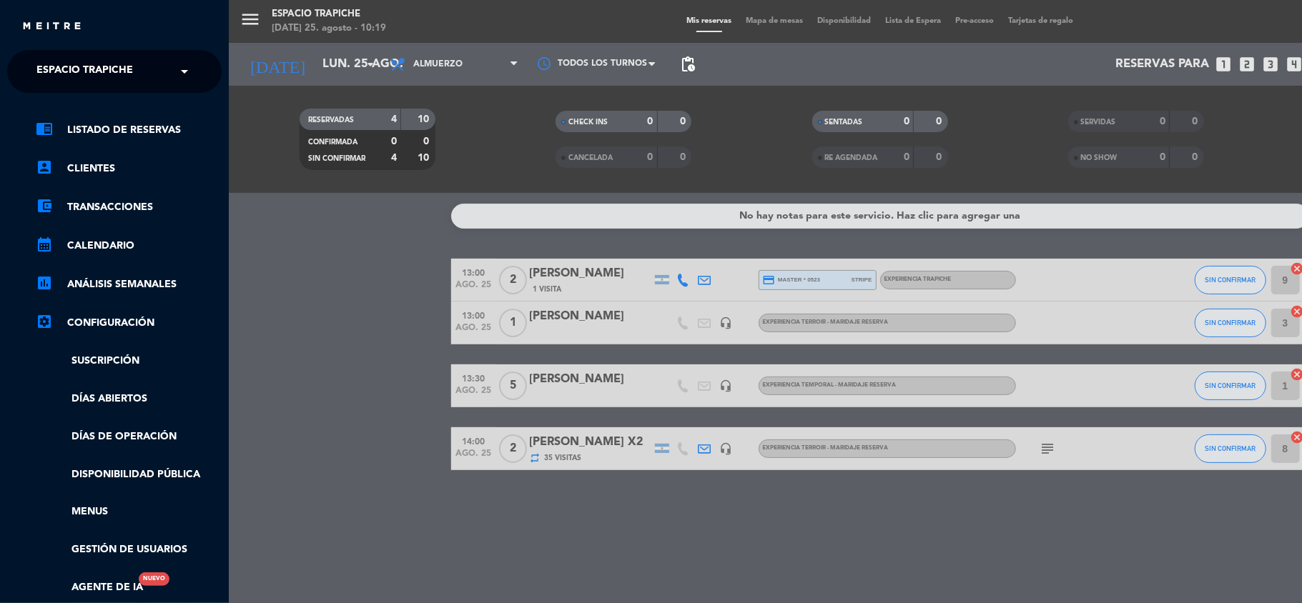
click at [176, 109] on div "chrome_reader_mode Listado de Reservas account_box Clientes account_balance_wal…" at bounding box center [114, 366] width 236 height 546
click at [305, 270] on div "menu Espacio Trapiche lunes 25. agosto - 10:19 Mis reservas Mapa de mesas Dispo…" at bounding box center [880, 301] width 1302 height 603
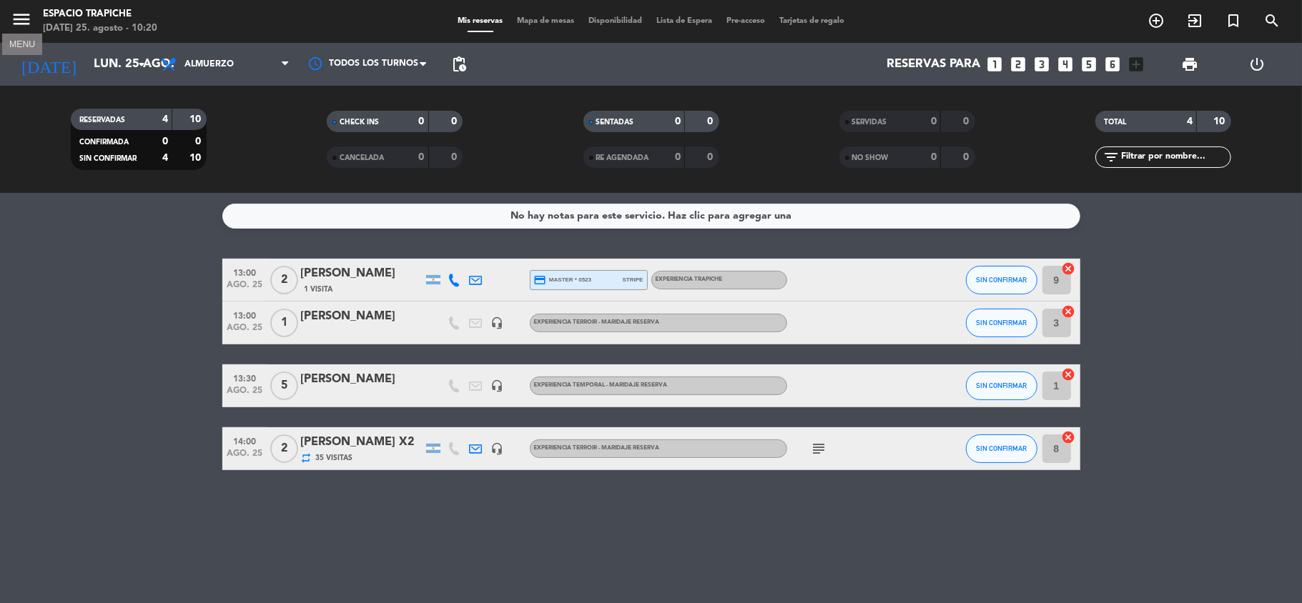
click at [26, 13] on icon "menu" at bounding box center [21, 19] width 21 height 21
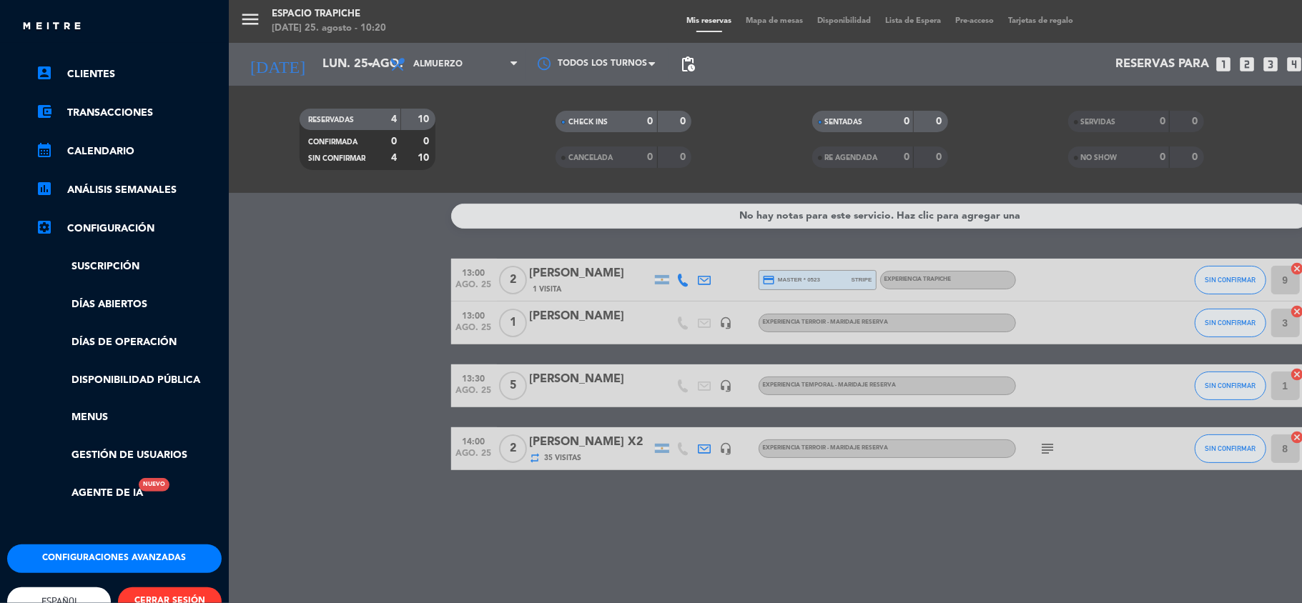
scroll to position [135, 0]
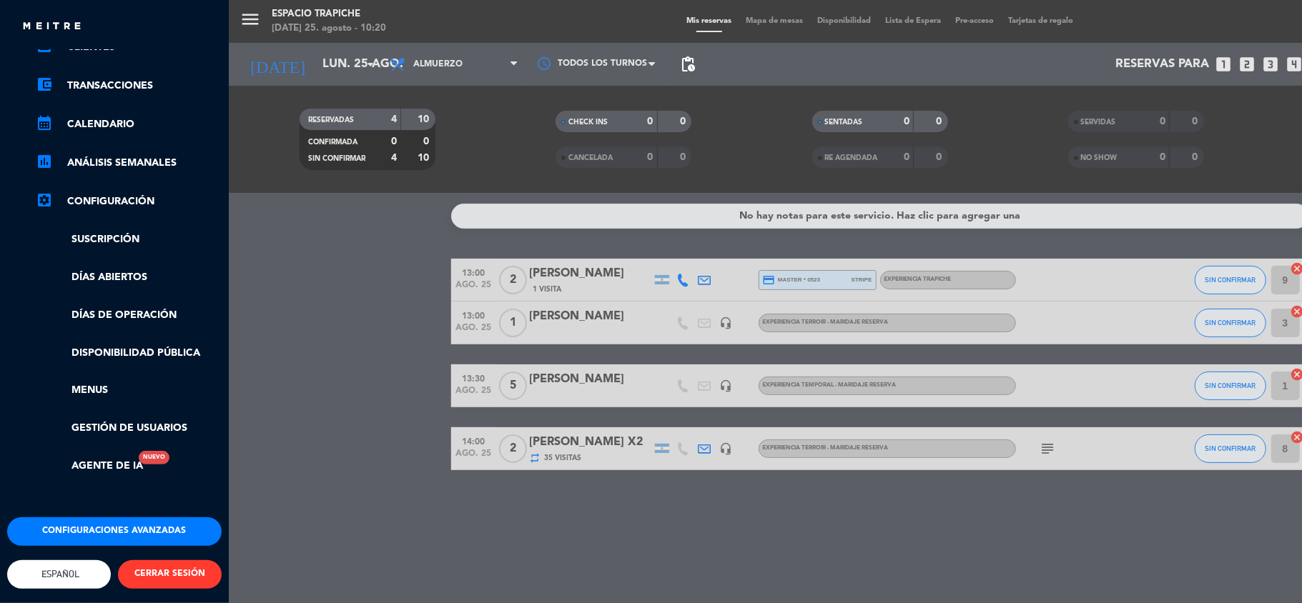
click at [167, 572] on button "CERRAR SESIÓN" at bounding box center [170, 575] width 104 height 29
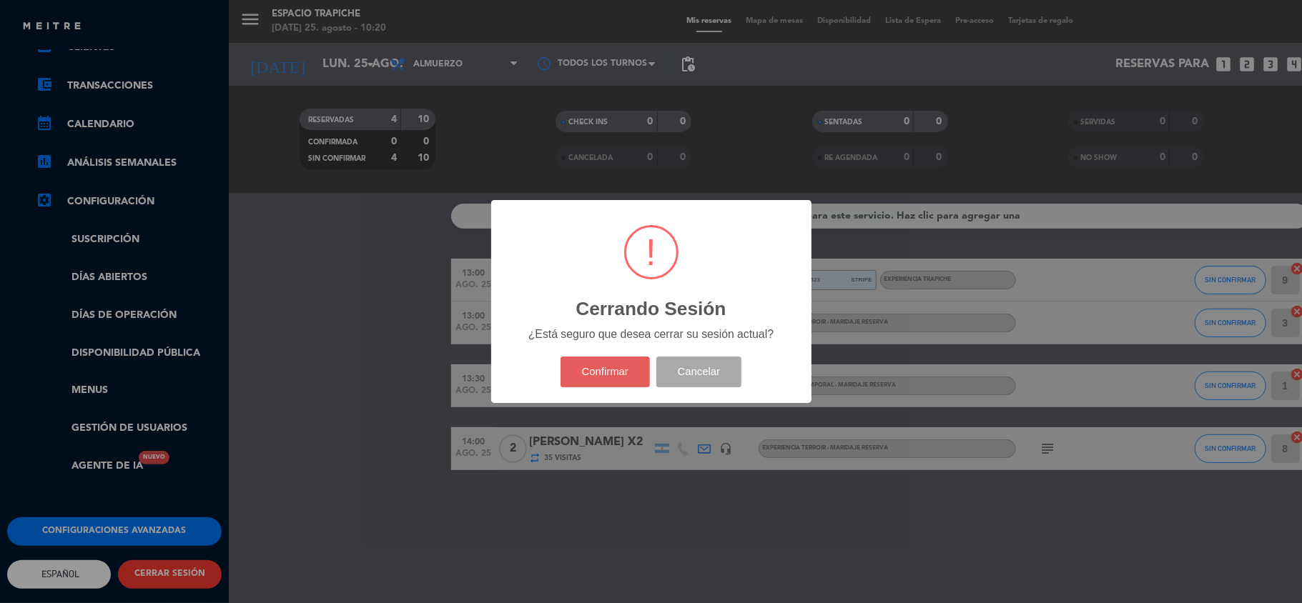
click at [604, 372] on button "Confirmar" at bounding box center [605, 372] width 89 height 31
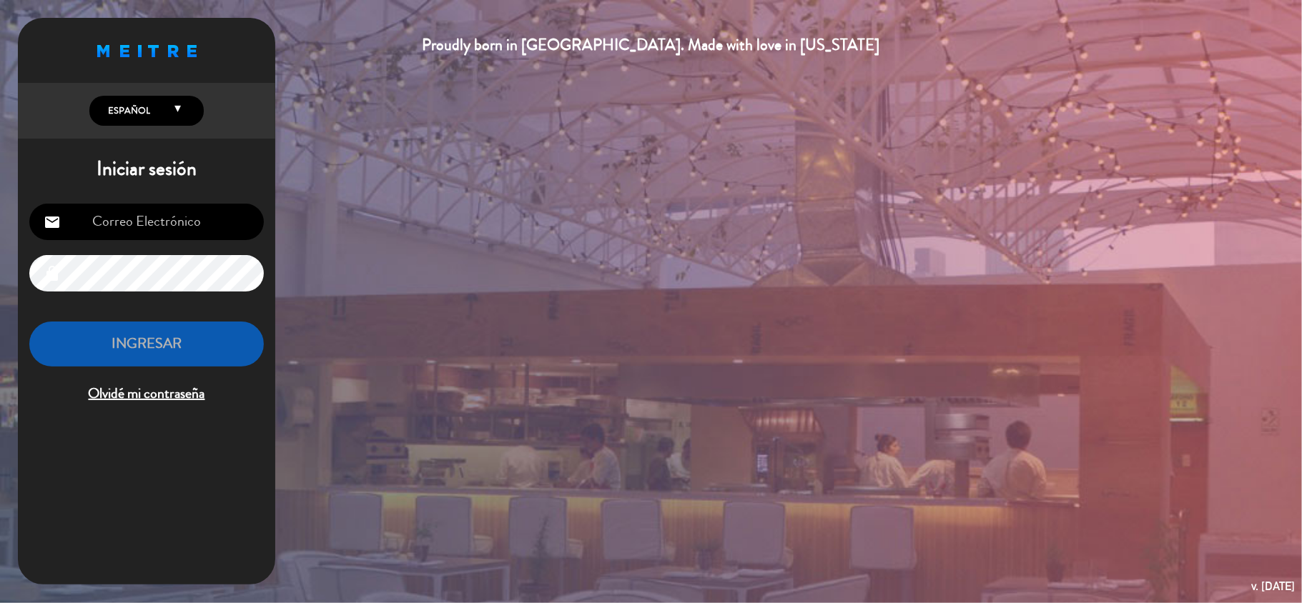
type input "[EMAIL_ADDRESS][DOMAIN_NAME]"
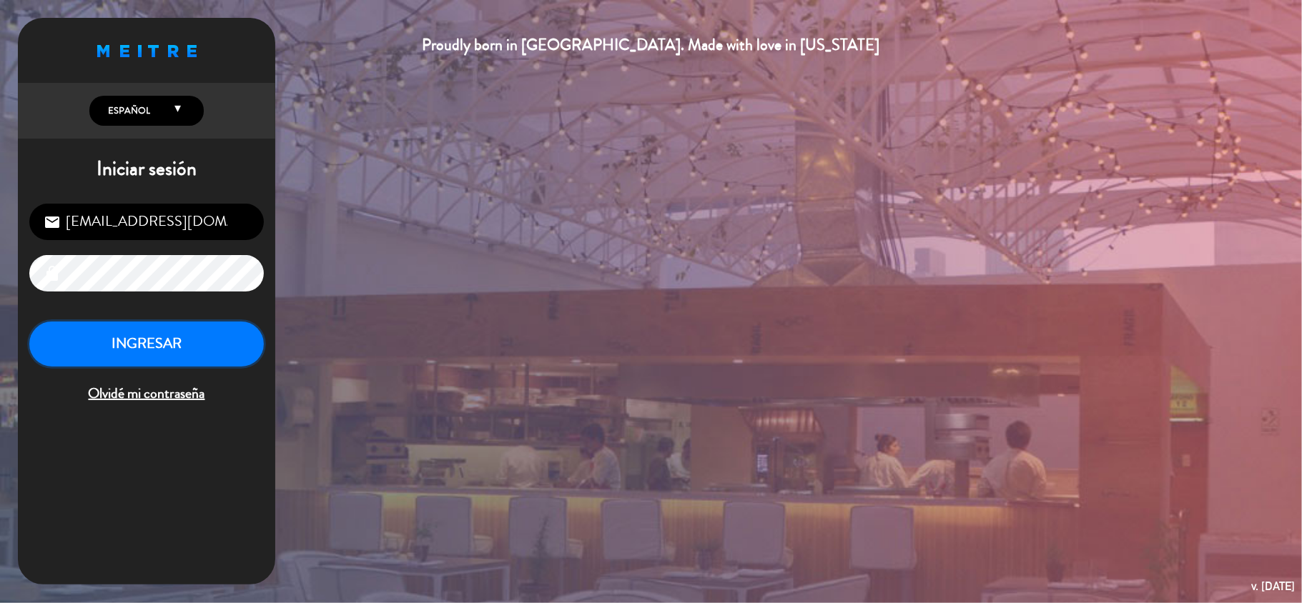
click at [184, 353] on button "INGRESAR" at bounding box center [146, 344] width 235 height 45
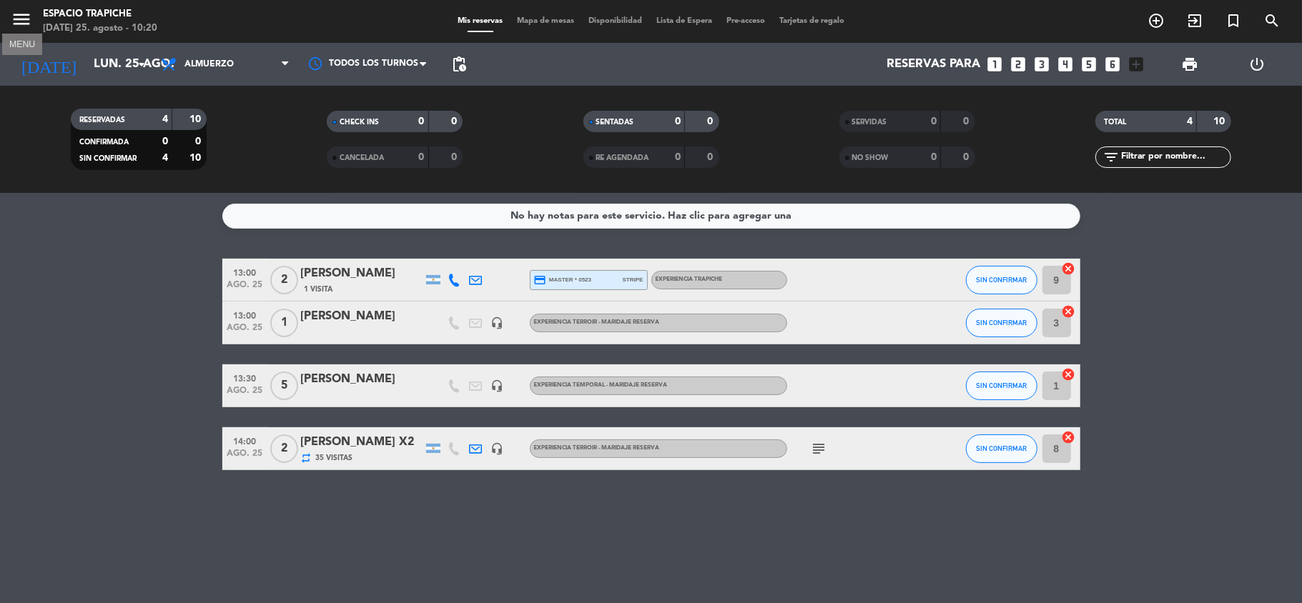
click at [17, 9] on icon "menu" at bounding box center [21, 19] width 21 height 21
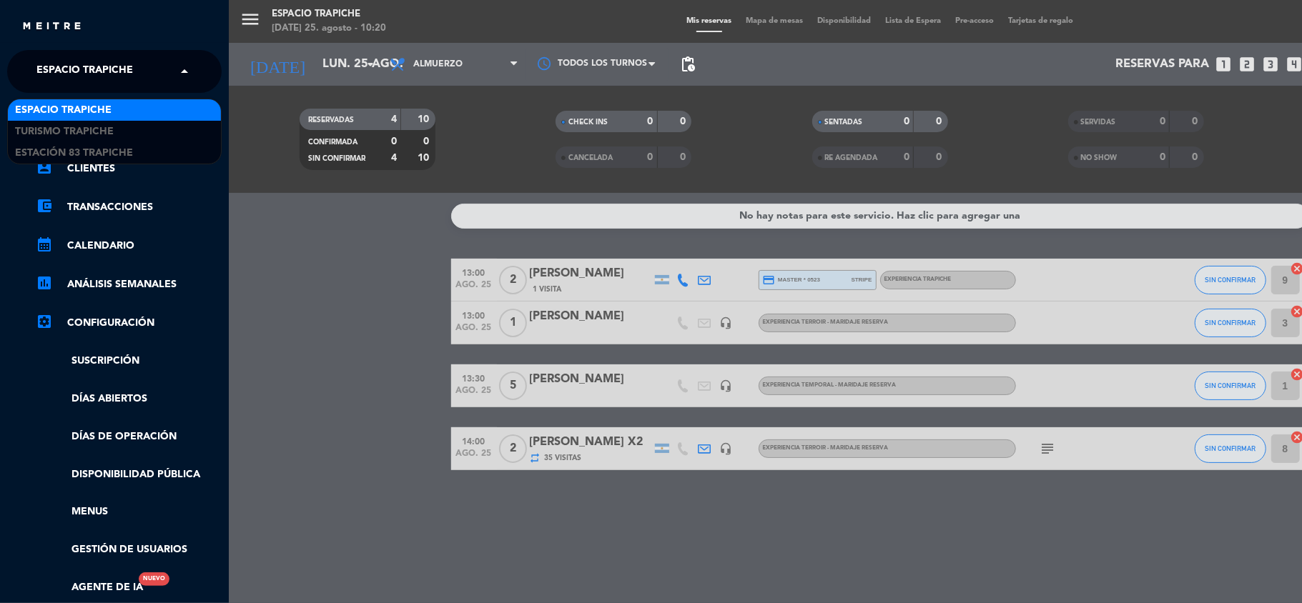
click at [182, 67] on span at bounding box center [188, 71] width 24 height 30
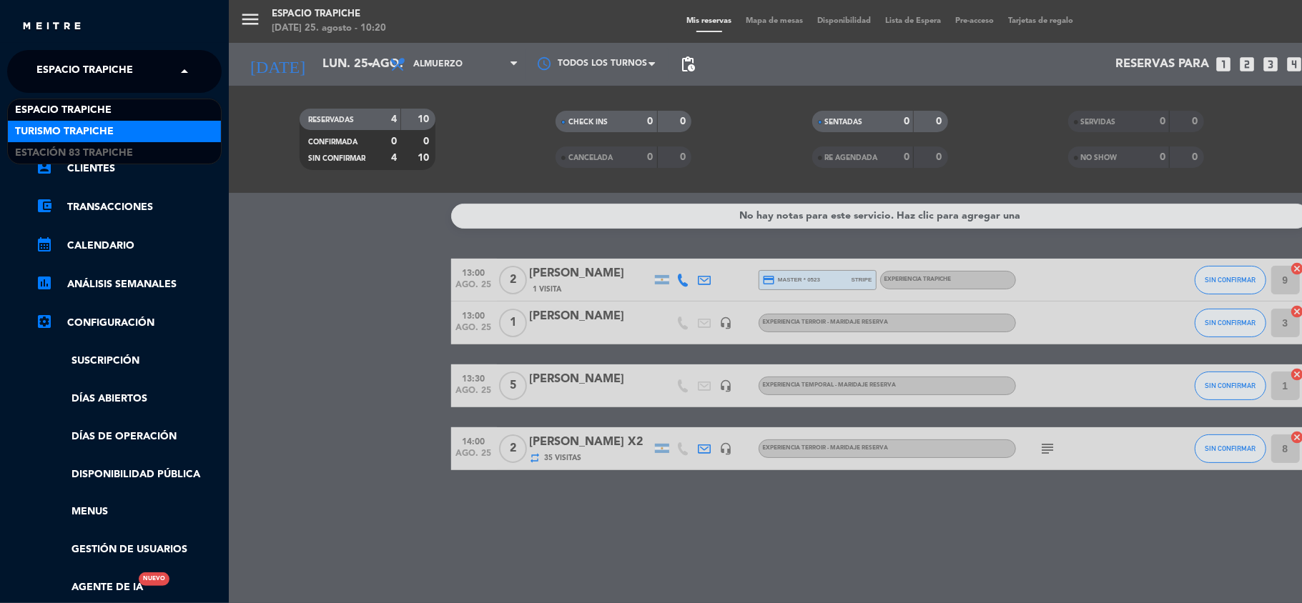
click at [90, 130] on span "Turismo Trapiche" at bounding box center [64, 132] width 99 height 16
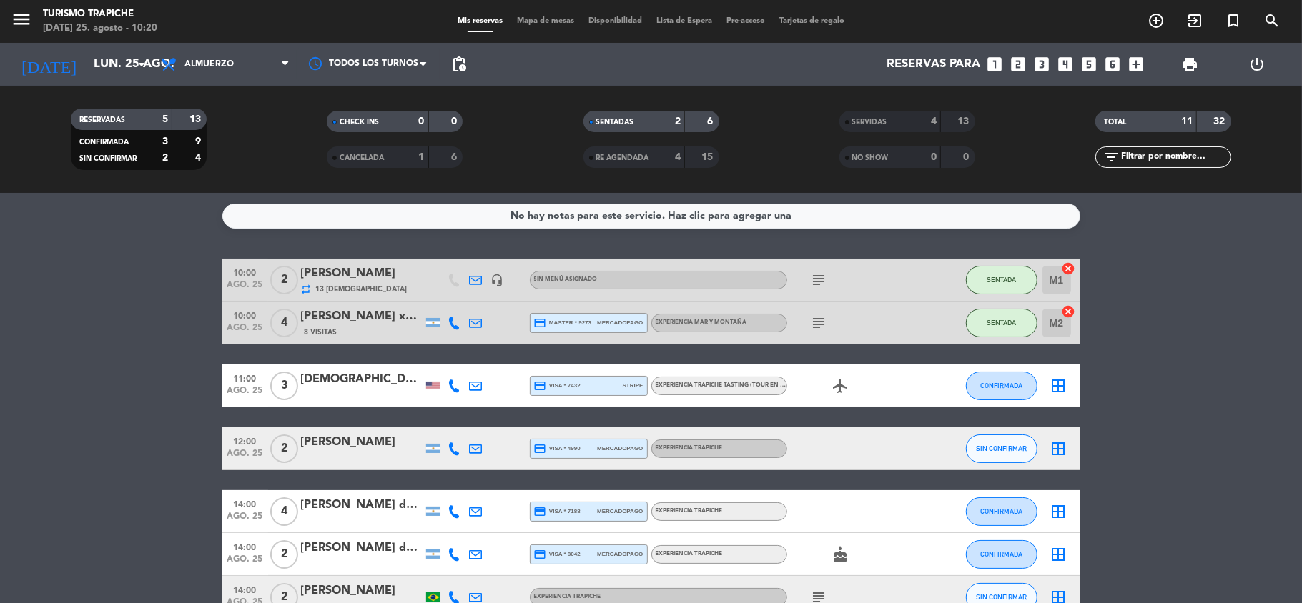
click at [122, 461] on bookings-row "10:00 ago. 25 2 Flavia Vialli Ferrazzoli repeat 13 Visitas headset_mic Sin menú…" at bounding box center [651, 439] width 1302 height 360
click at [816, 284] on icon "subject" at bounding box center [819, 280] width 17 height 17
click at [86, 352] on bookings-row "10:00 ago. 25 2 Flavia Vialli Ferrazzoli repeat 13 Visitas headset_mic Sin menú…" at bounding box center [651, 439] width 1302 height 360
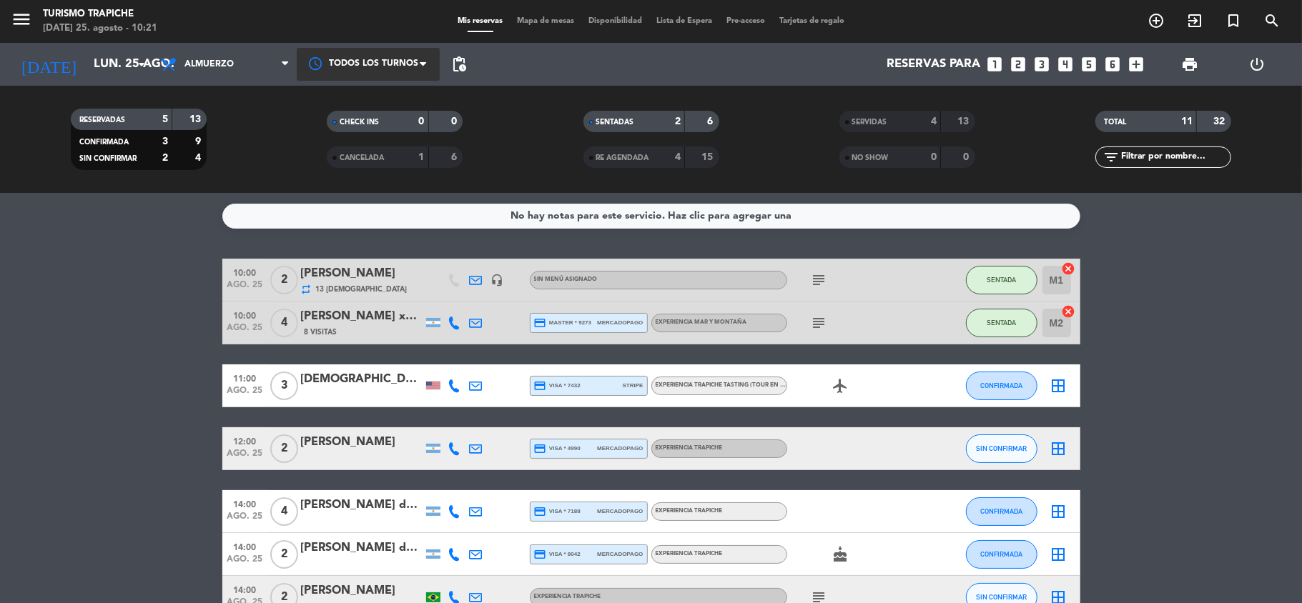
click at [373, 61] on div at bounding box center [368, 64] width 143 height 32
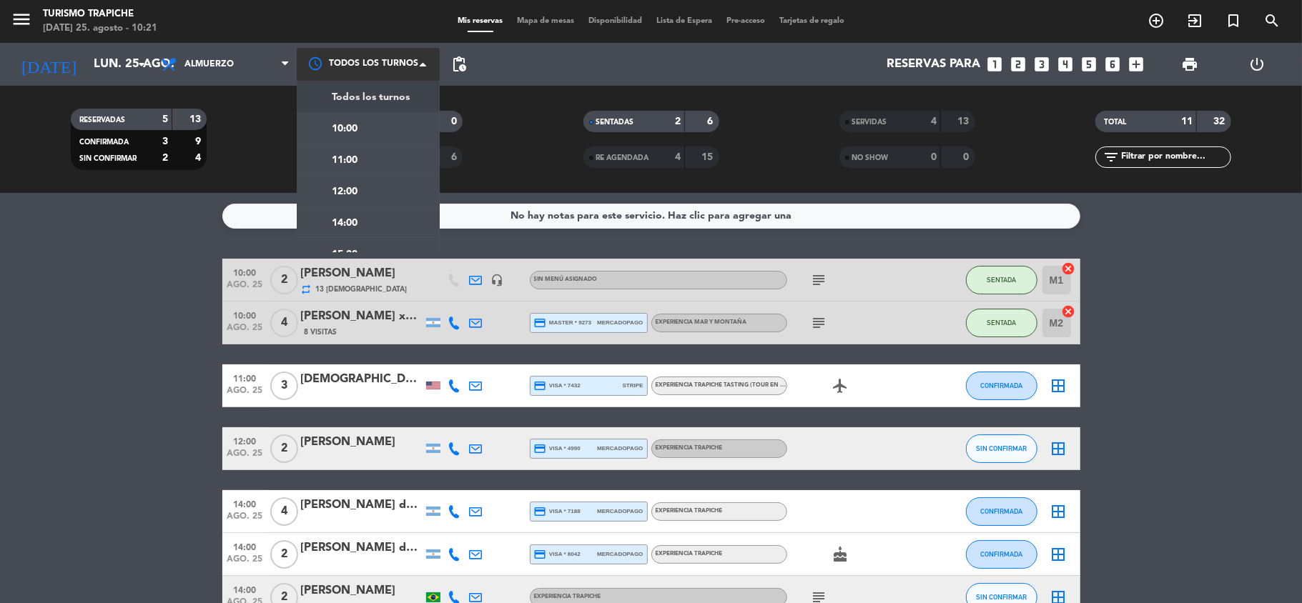
click at [362, 98] on span "Todos los turnos" at bounding box center [371, 97] width 78 height 16
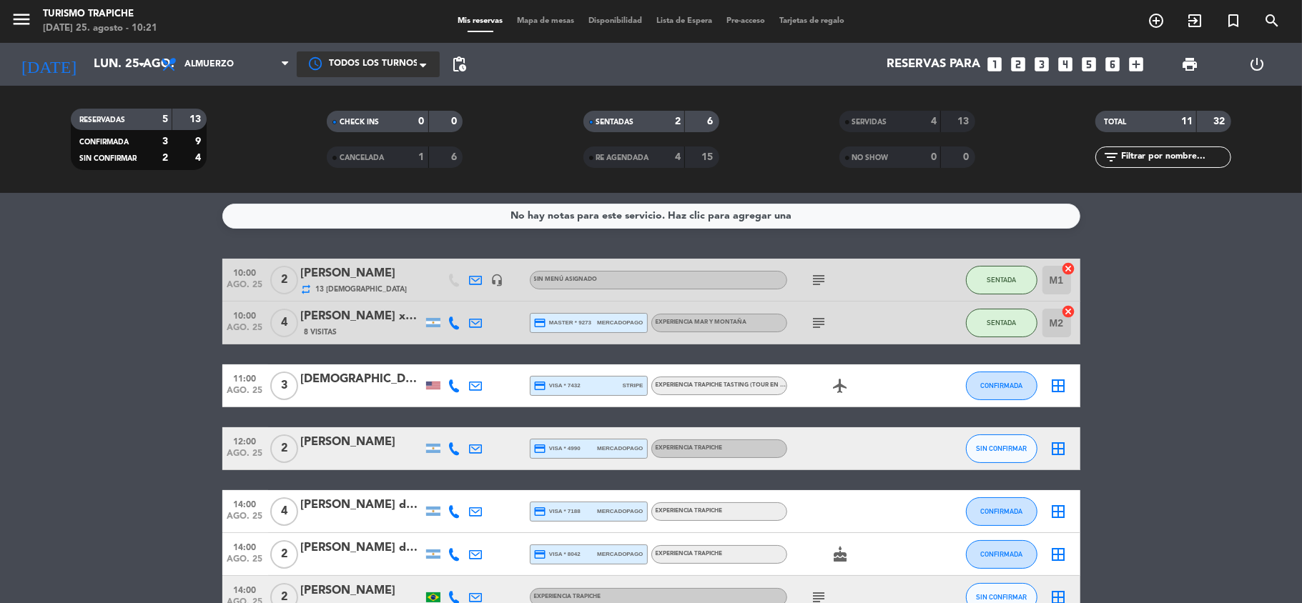
click at [61, 366] on bookings-row "10:00 ago. 25 2 Flavia Vialli Ferrazzoli repeat 13 Visitas headset_mic Sin menú…" at bounding box center [651, 439] width 1302 height 360
click at [260, 59] on span "Almuerzo" at bounding box center [225, 64] width 143 height 31
click at [212, 133] on div "menu Turismo Trapiche lunes 25. agosto - 10:21 Mis reservas Mapa de mesas Dispo…" at bounding box center [651, 96] width 1302 height 193
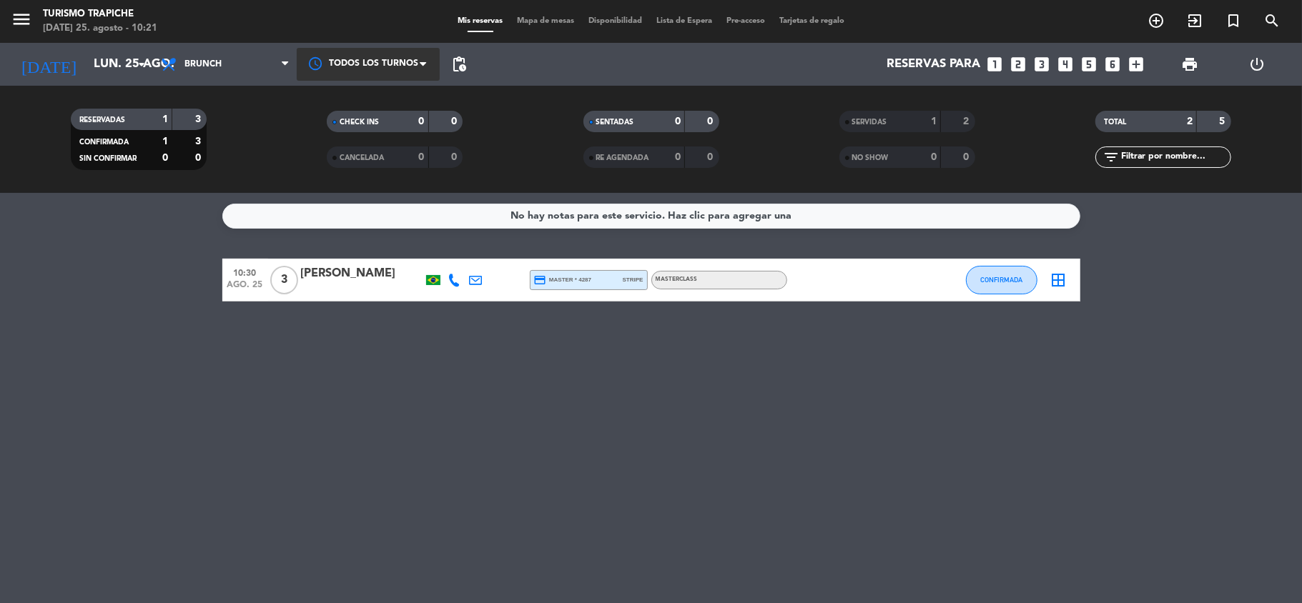
click at [139, 309] on div "No hay notas para este servicio. Haz clic para agregar una 10:30 ago. 25 3 Hugo…" at bounding box center [651, 398] width 1302 height 410
click at [247, 61] on span "Brunch" at bounding box center [225, 64] width 143 height 31
click at [196, 155] on div "menu Turismo Trapiche lunes 25. agosto - 10:21 Mis reservas Mapa de mesas Dispo…" at bounding box center [651, 96] width 1302 height 193
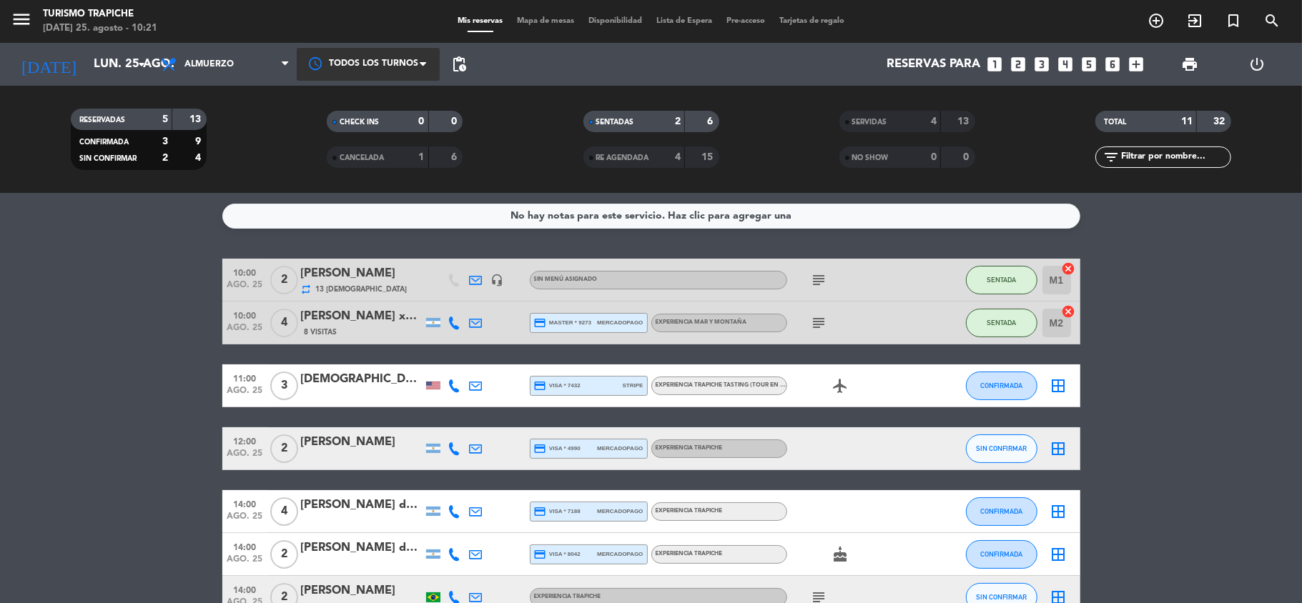
click at [123, 317] on bookings-row "10:00 ago. 25 2 Flavia Vialli Ferrazzoli repeat 13 Visitas headset_mic Sin menú…" at bounding box center [651, 439] width 1302 height 360
click at [264, 58] on span "Almuerzo" at bounding box center [225, 64] width 143 height 31
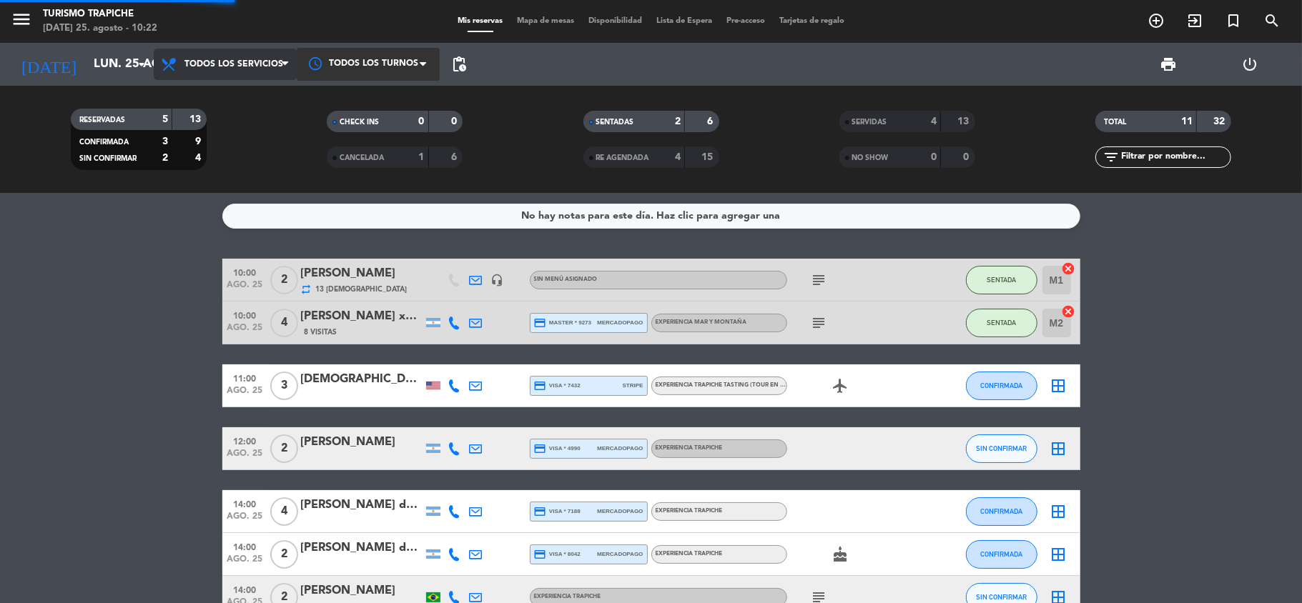
click at [250, 92] on div "menu Turismo Trapiche lunes 25. agosto - 10:22 Mis reservas Mapa de mesas Dispo…" at bounding box center [651, 96] width 1302 height 193
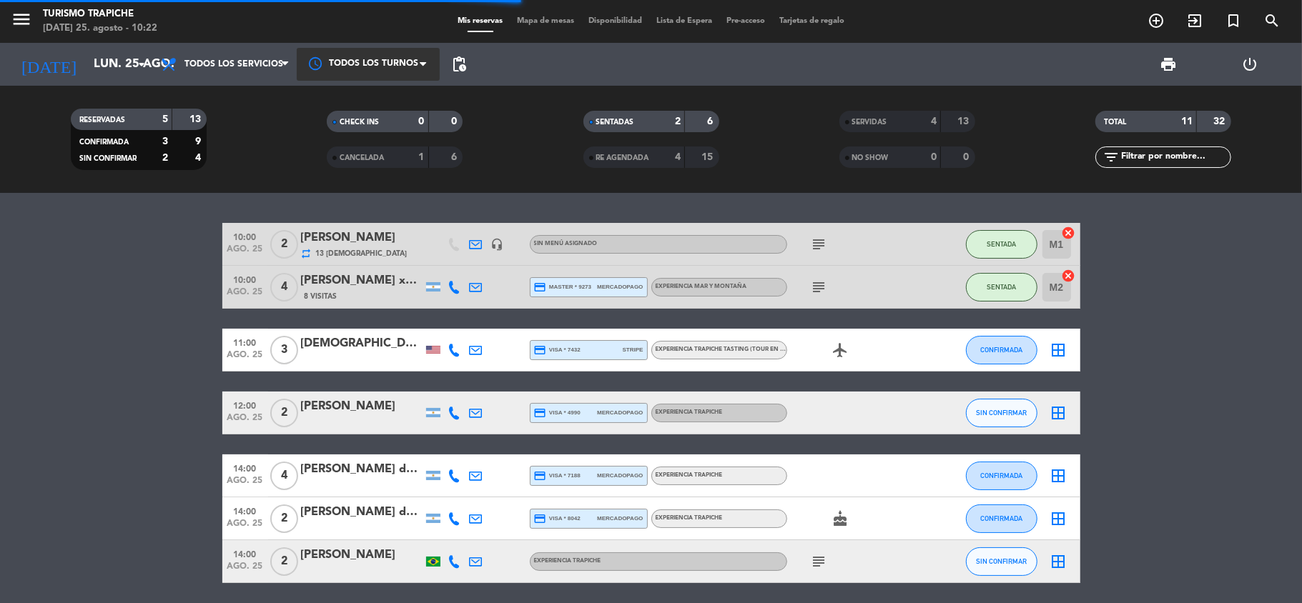
click at [81, 370] on bookings-row "10:00 ago. 25 2 Flavia Vialli Ferrazzoli repeat 13 Visitas headset_mic Sin menú…" at bounding box center [651, 403] width 1302 height 360
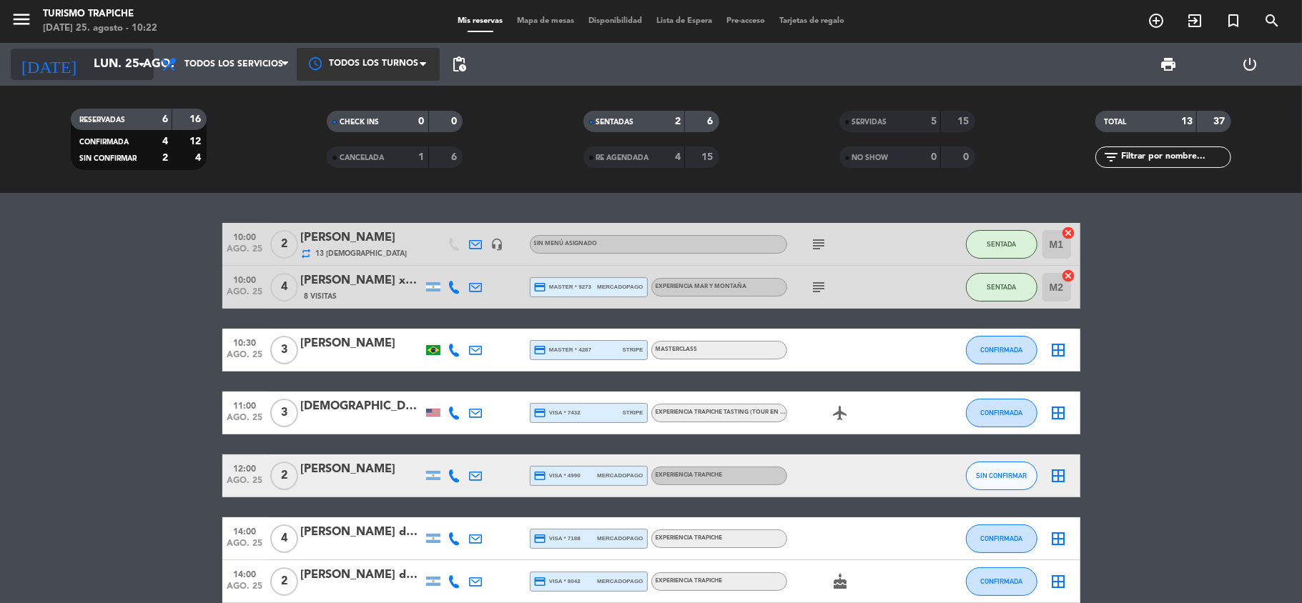
click at [87, 61] on input "lun. 25 ago." at bounding box center [164, 65] width 154 height 28
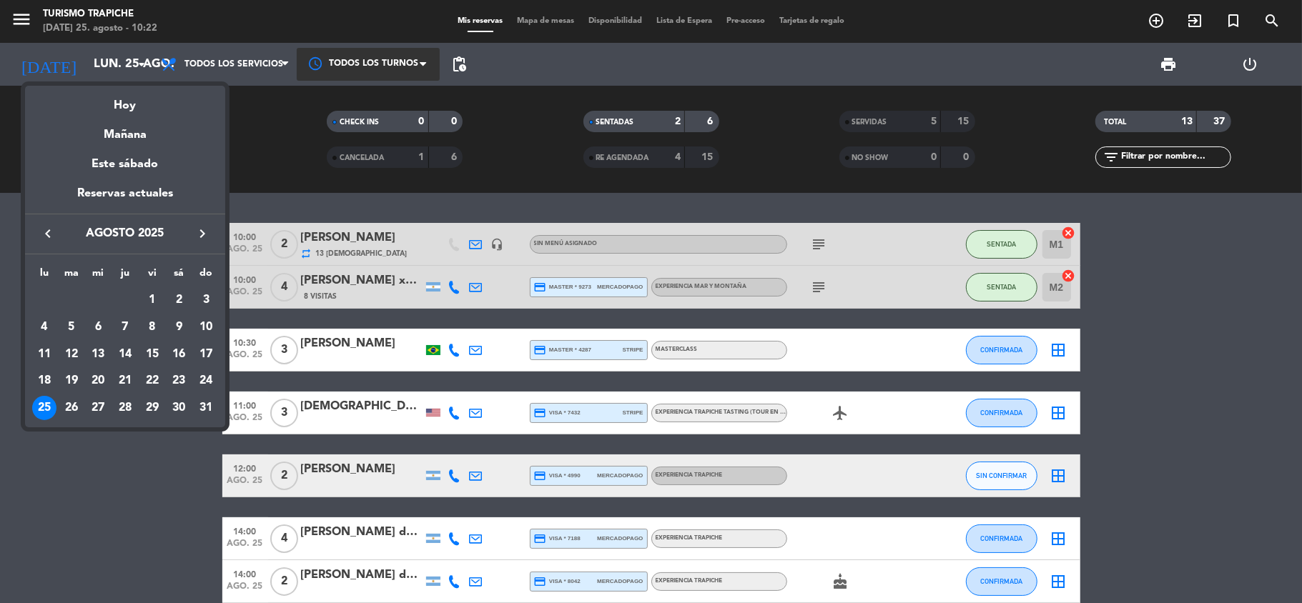
click at [21, 19] on div at bounding box center [651, 301] width 1302 height 603
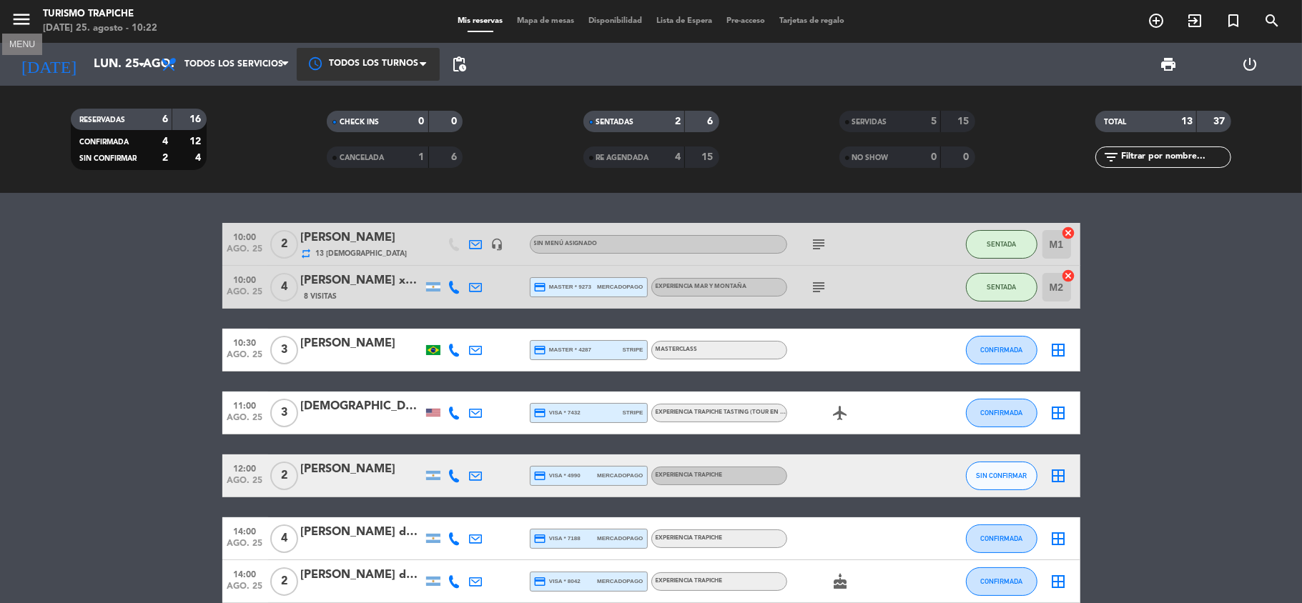
click at [21, 19] on icon "menu" at bounding box center [21, 19] width 21 height 21
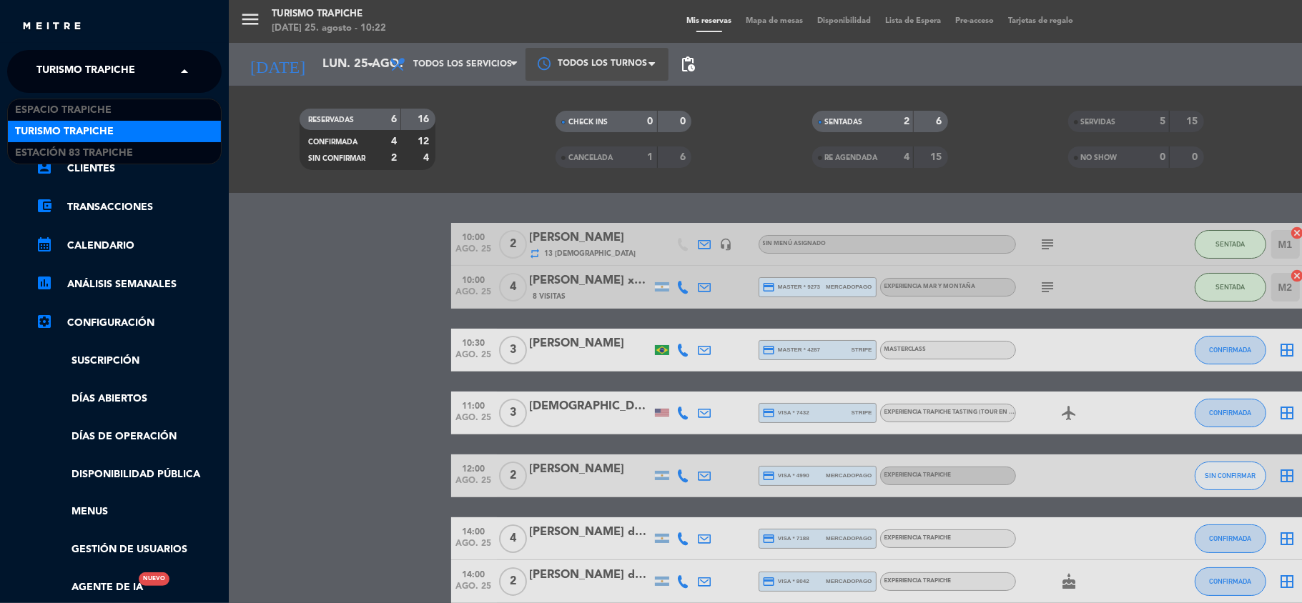
click at [186, 66] on span at bounding box center [188, 71] width 24 height 30
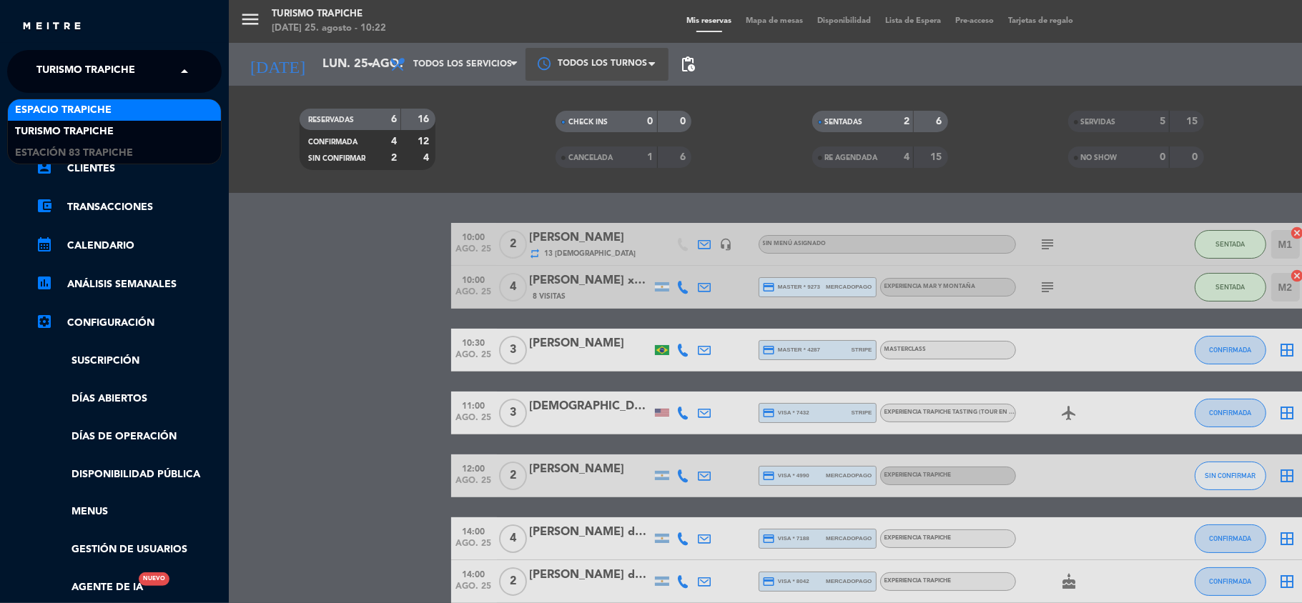
click at [117, 104] on div "Espacio Trapiche" at bounding box center [114, 109] width 213 height 21
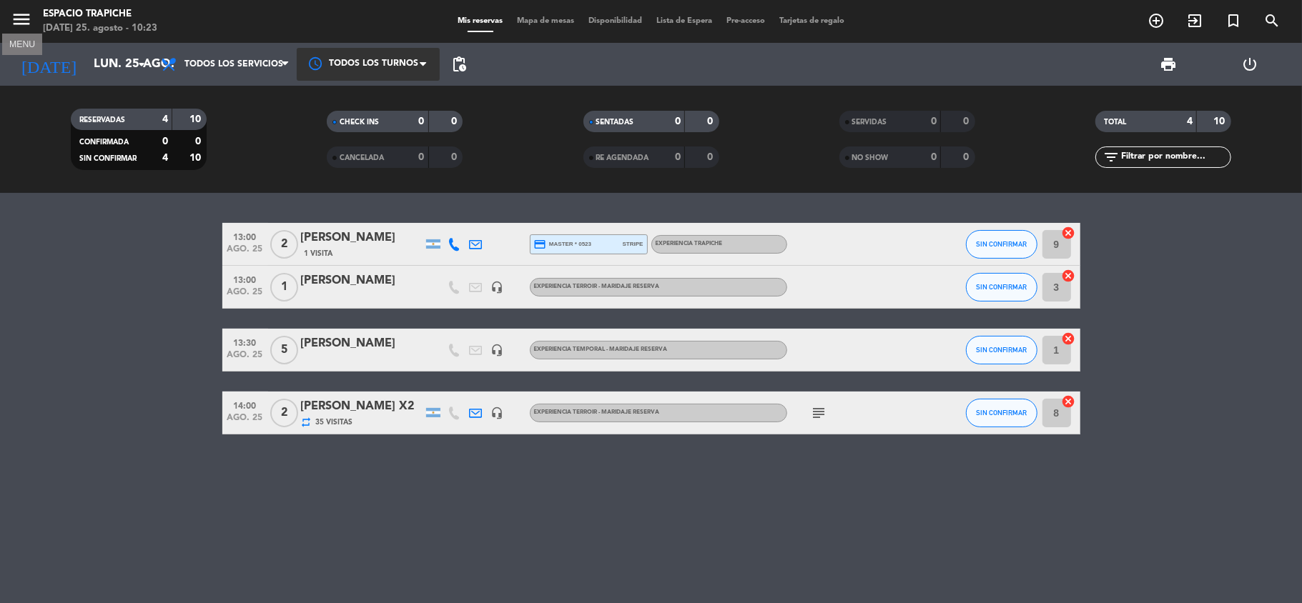
click at [18, 17] on icon "menu" at bounding box center [21, 19] width 21 height 21
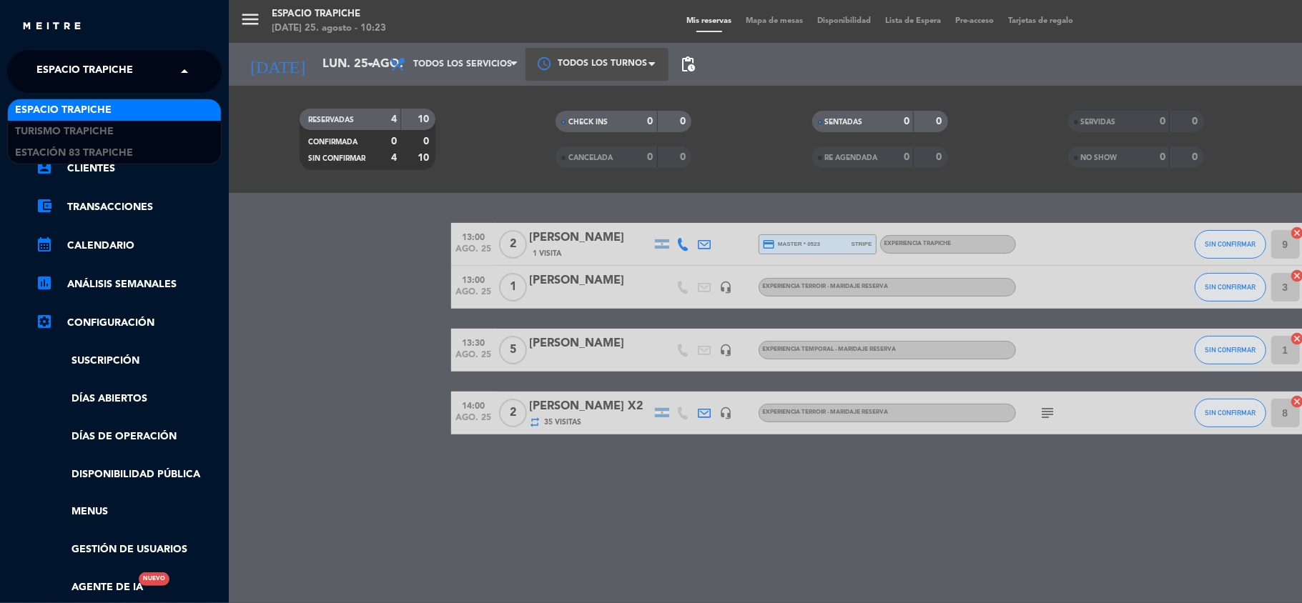
click at [90, 61] on span "Espacio Trapiche" at bounding box center [84, 71] width 97 height 30
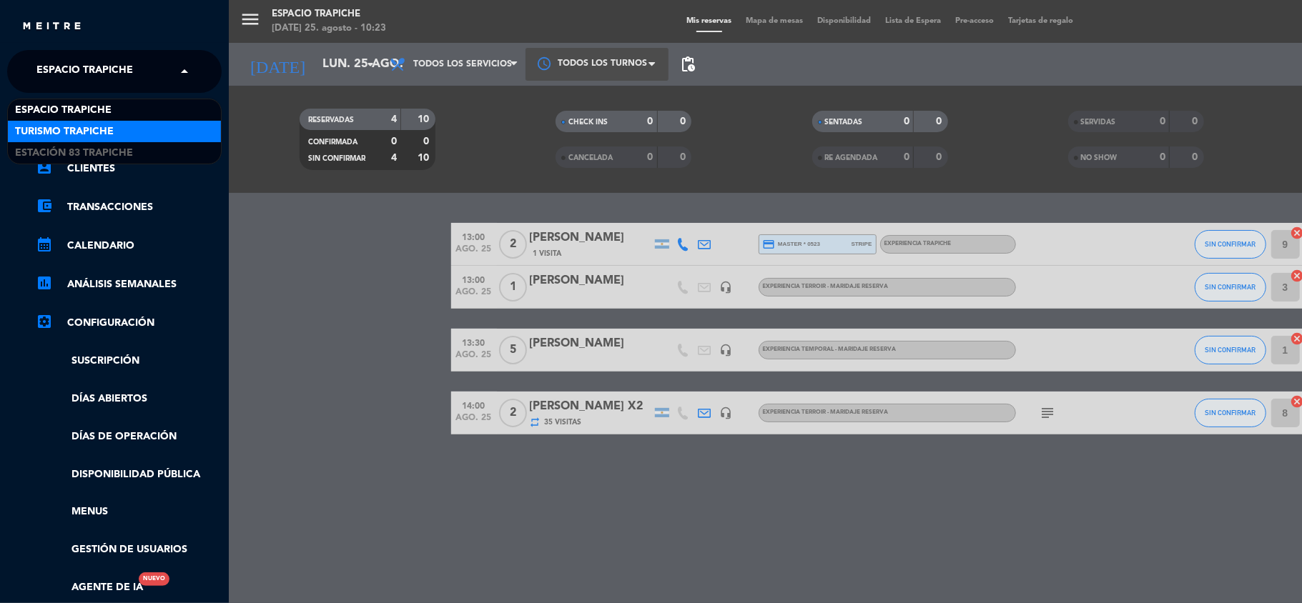
click at [94, 124] on span "Turismo Trapiche" at bounding box center [64, 132] width 99 height 16
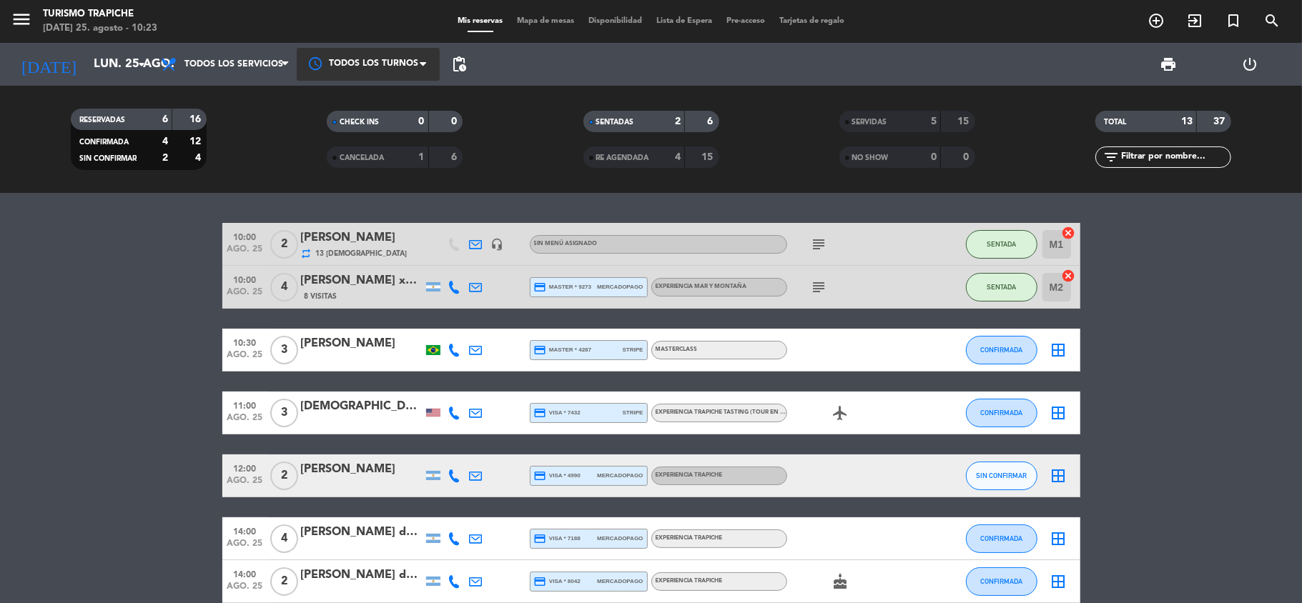
click at [870, 121] on span "SERVIDAS" at bounding box center [869, 122] width 35 height 7
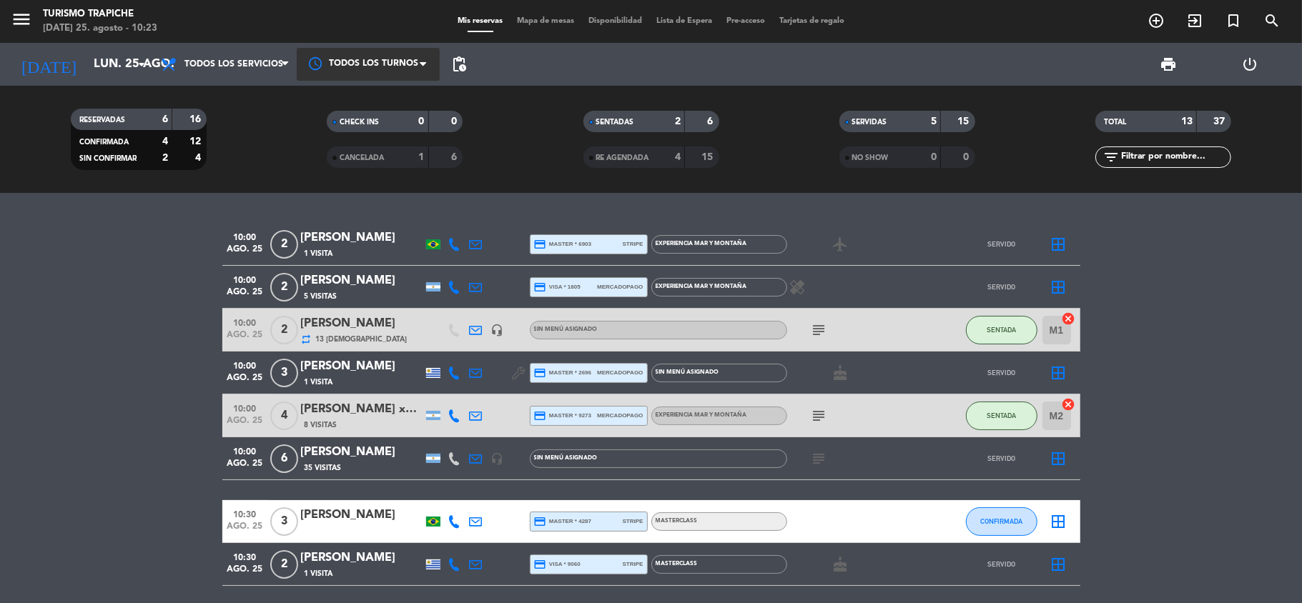
click at [195, 483] on bookings-row "10:00 ago. 25 2 Beatriz Bonavita Soliani 1 Visita credit_card master * 6903 str…" at bounding box center [651, 542] width 1302 height 638
click at [23, 20] on icon "menu" at bounding box center [21, 19] width 21 height 21
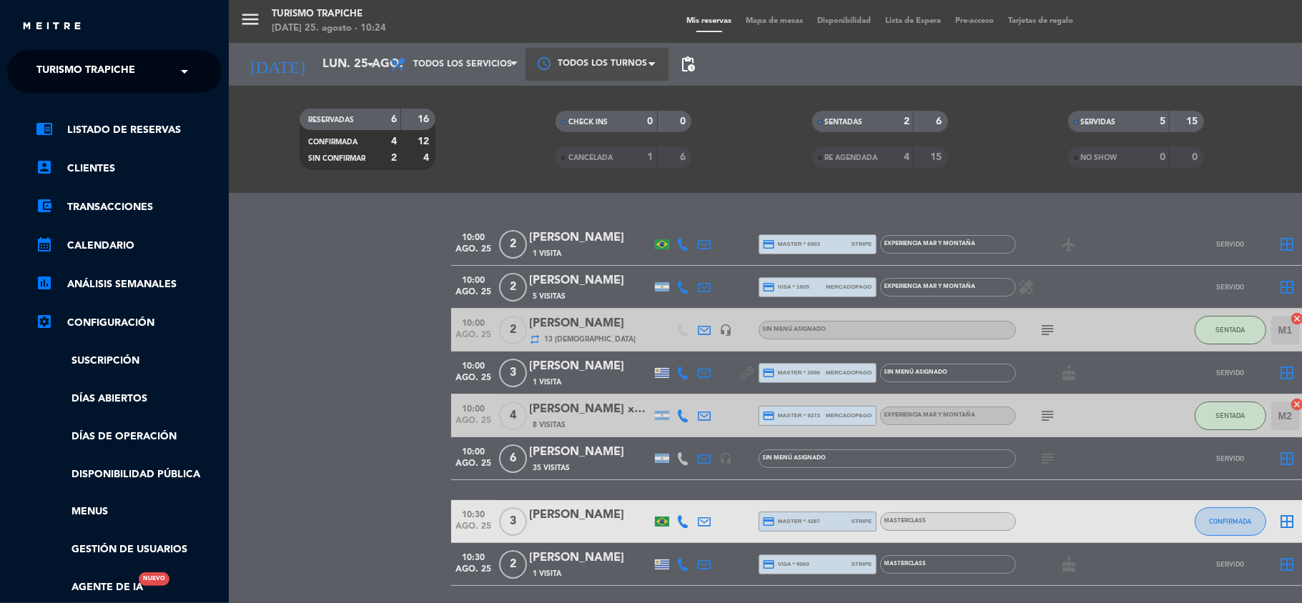
click at [181, 71] on span at bounding box center [188, 71] width 24 height 30
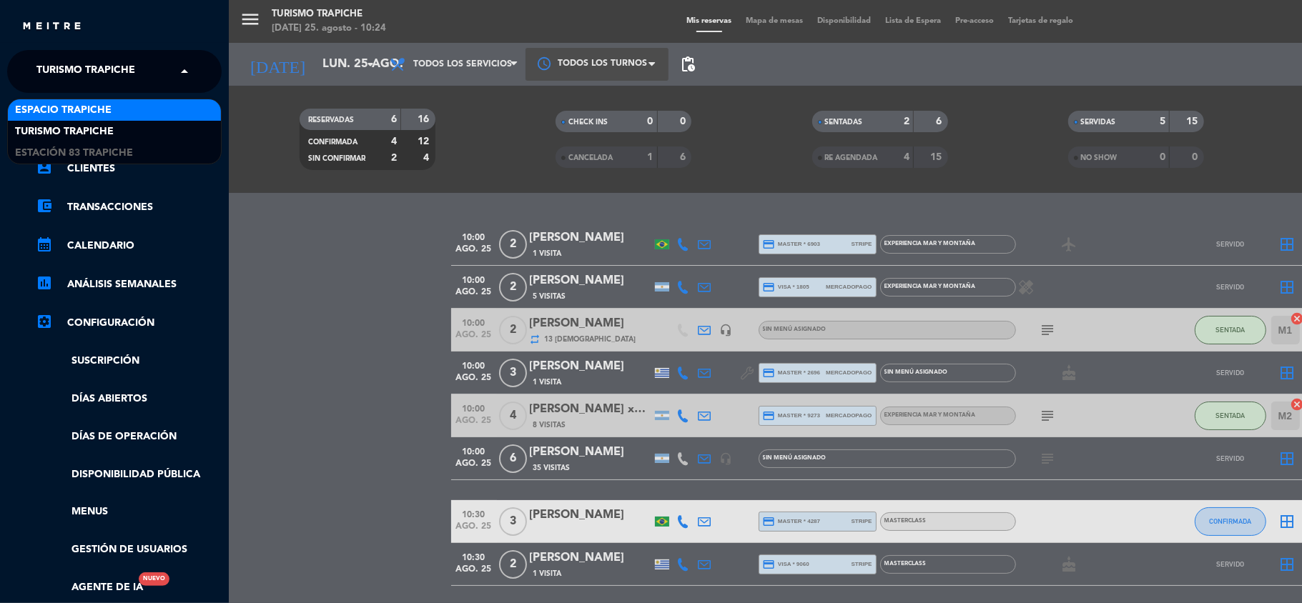
click at [95, 109] on span "Espacio Trapiche" at bounding box center [63, 110] width 97 height 16
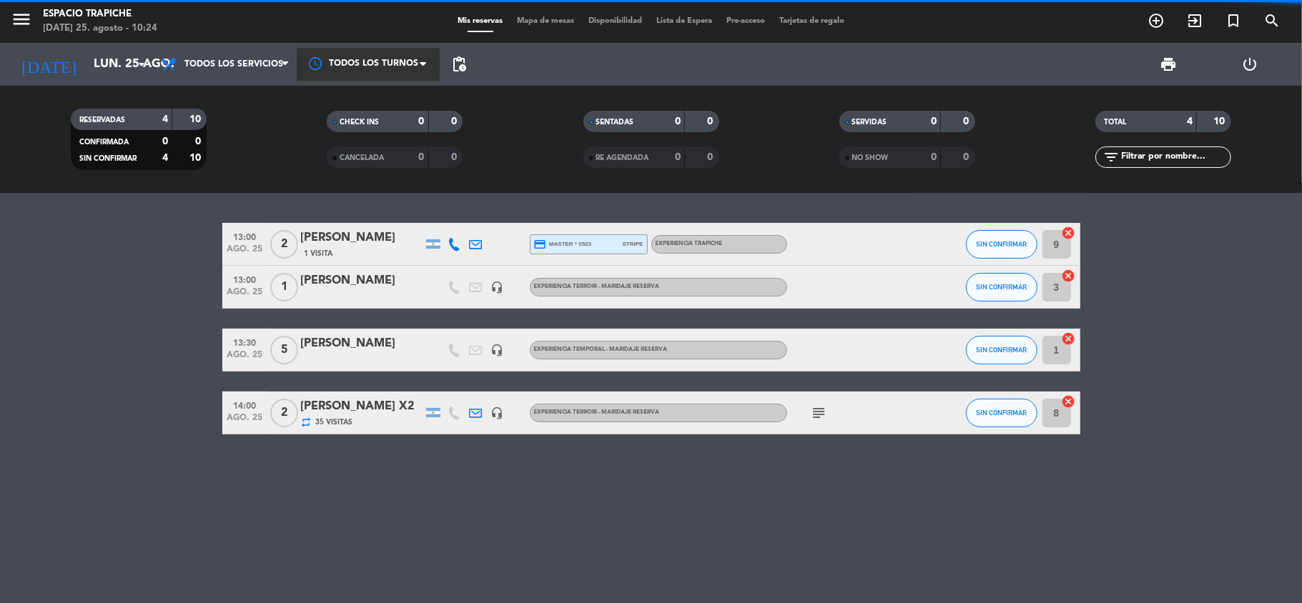
click at [117, 406] on bookings-row "13:00 ago. 25 2 [PERSON_NAME] 1 Visita credit_card master * 0523 stripe Experie…" at bounding box center [651, 329] width 1302 height 212
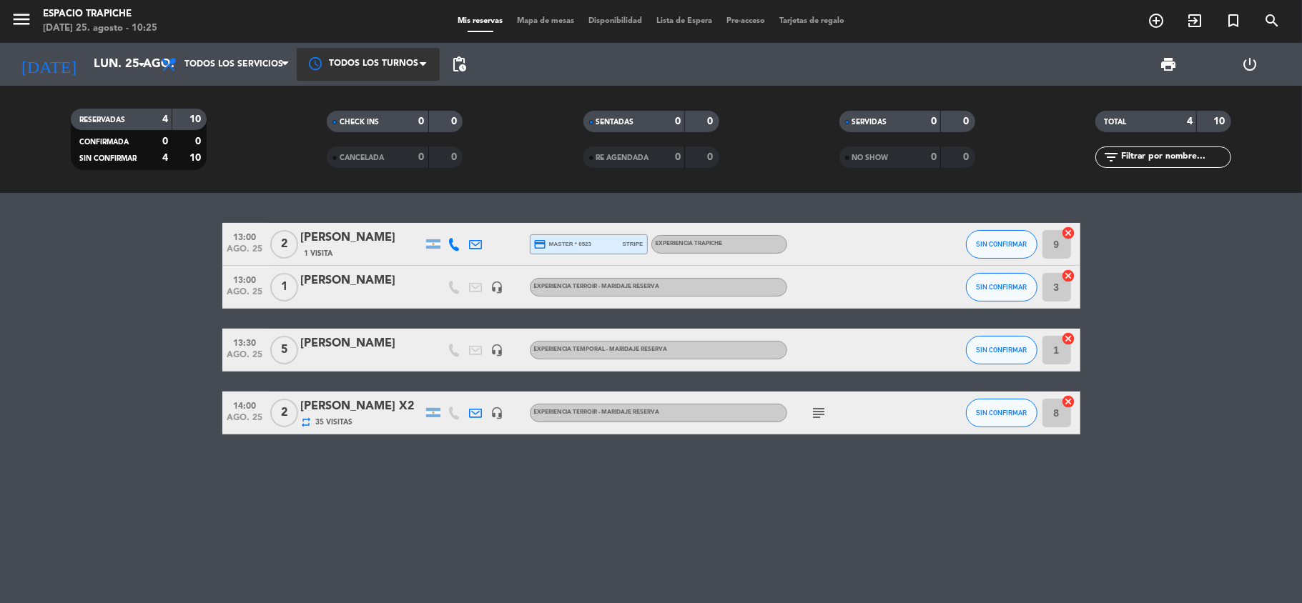
click at [139, 310] on bookings-row "13:00 ago. 25 2 [PERSON_NAME] 1 Visita credit_card master * 0523 stripe Experie…" at bounding box center [651, 329] width 1302 height 212
click at [87, 70] on input "lun. 25 ago." at bounding box center [164, 65] width 154 height 28
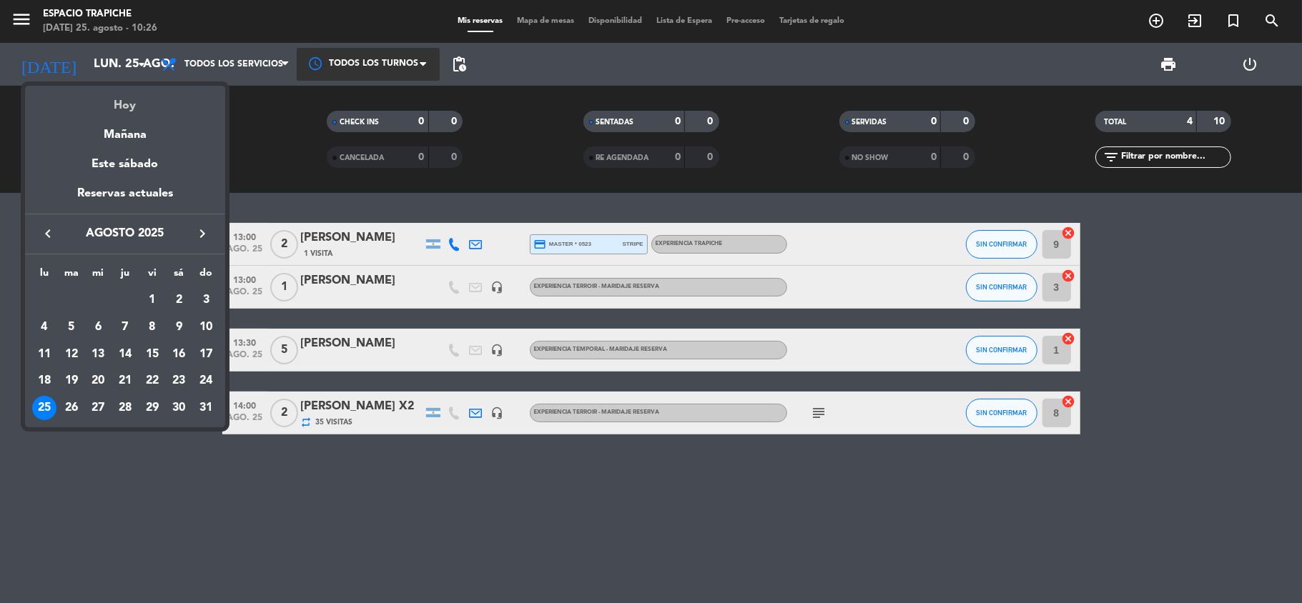
click at [120, 101] on div "Hoy" at bounding box center [125, 100] width 200 height 29
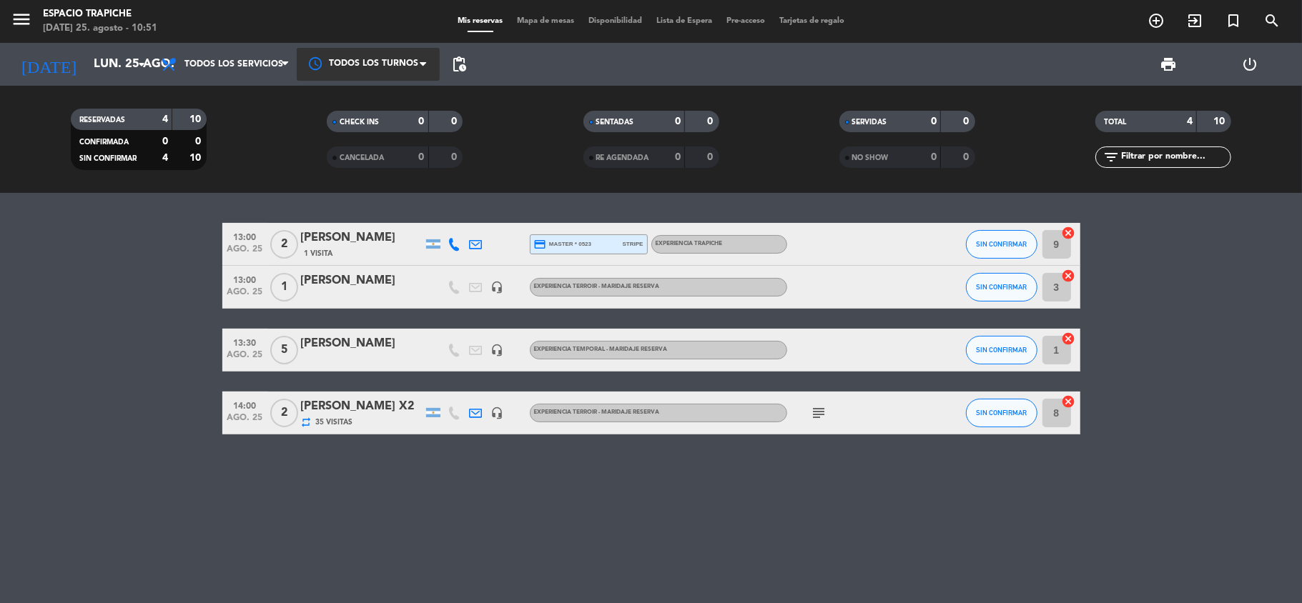
click at [122, 41] on div "menu Espacio Trapiche lunes 25. agosto - 10:51 Mis reservas Mapa de mesas Dispo…" at bounding box center [651, 21] width 1302 height 43
click at [121, 67] on input "lun. 25 ago." at bounding box center [164, 65] width 154 height 28
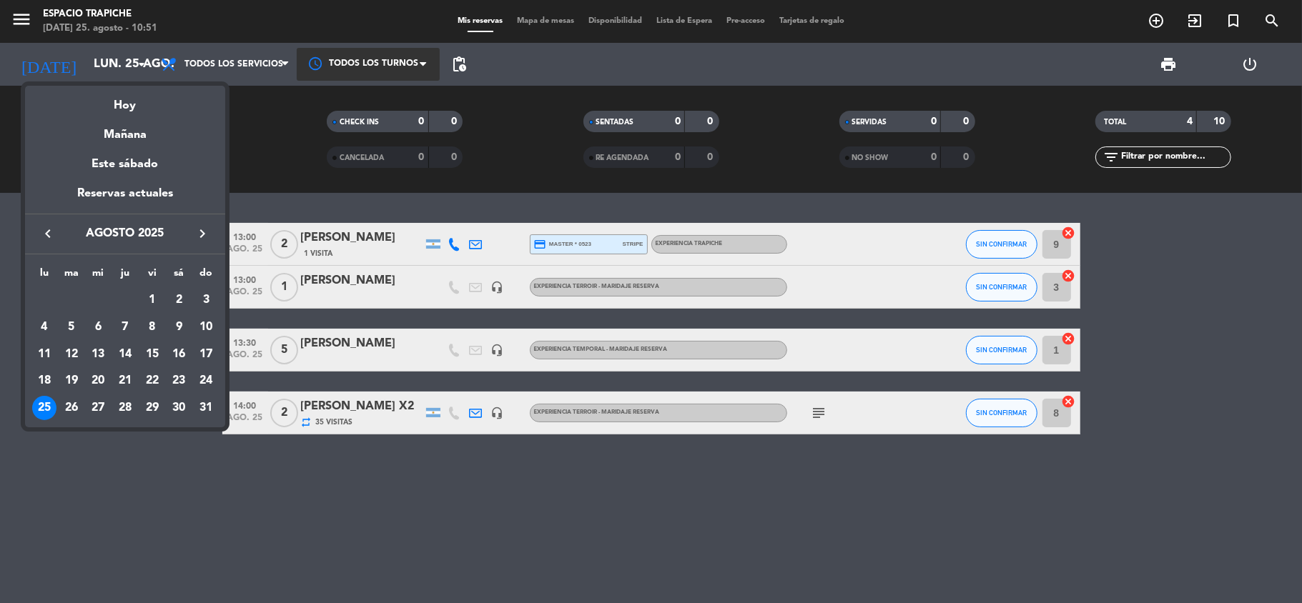
click at [204, 223] on div "keyboard_arrow_left agosto 2025 keyboard_arrow_right" at bounding box center [125, 234] width 200 height 40
click at [206, 232] on icon "keyboard_arrow_right" at bounding box center [202, 233] width 17 height 17
click at [44, 353] on div "6" at bounding box center [44, 354] width 24 height 24
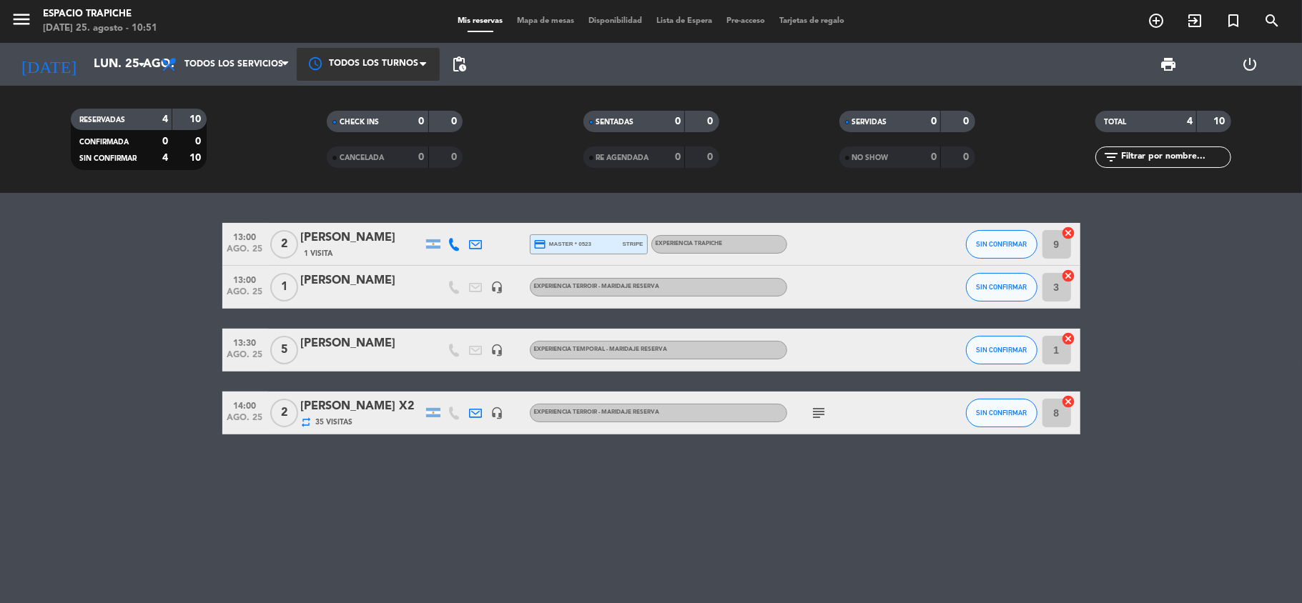
type input "lun. 6 oct."
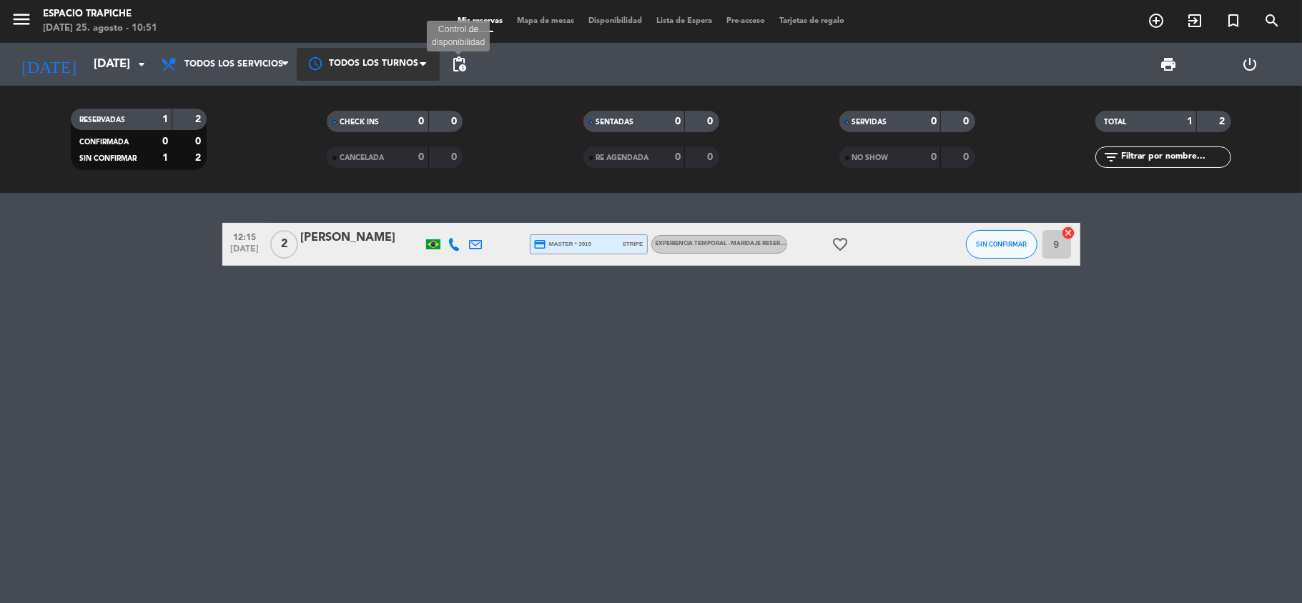
click at [461, 61] on span "pending_actions" at bounding box center [458, 64] width 17 height 17
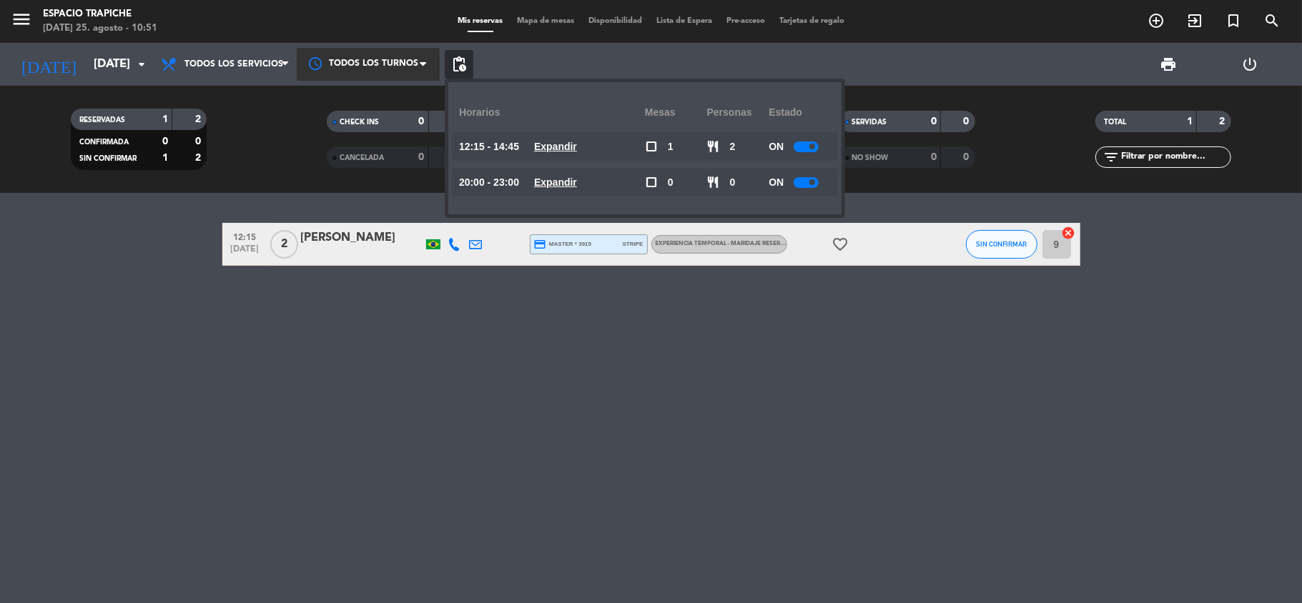
click at [804, 142] on div at bounding box center [806, 147] width 25 height 11
click at [187, 246] on bookings-row "12:15 oct. 6 2 Iohana Dresch credit_card master * 3915 stripe Experiencia Tempo…" at bounding box center [651, 244] width 1302 height 43
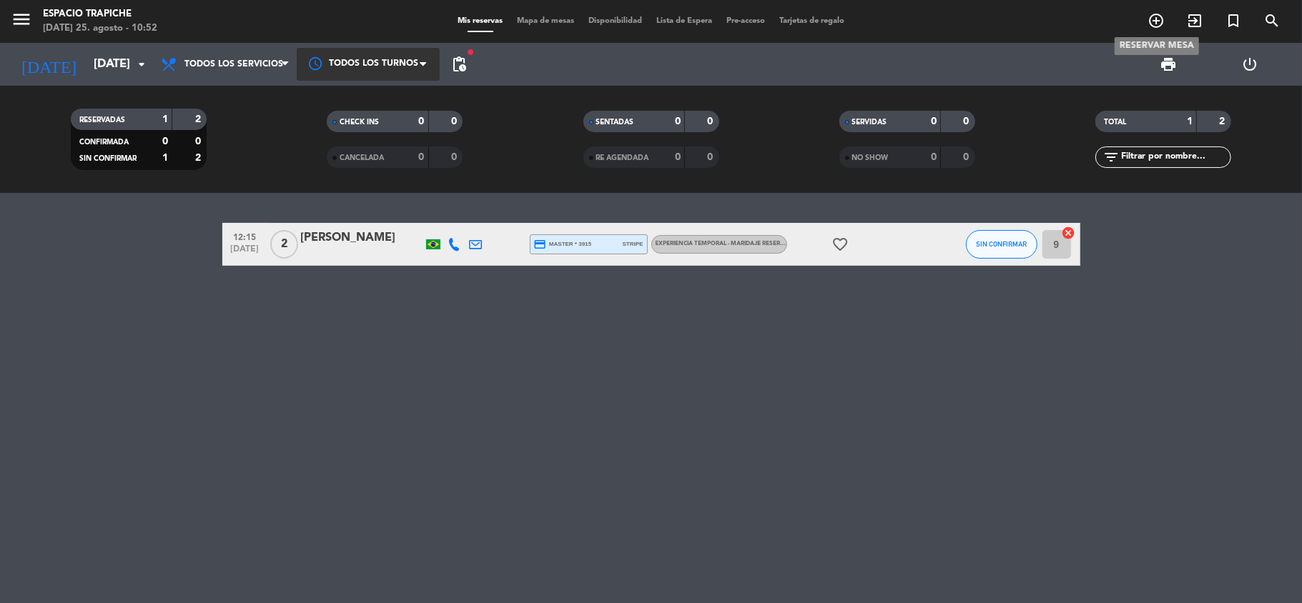
click at [1154, 21] on icon "add_circle_outline" at bounding box center [1156, 20] width 17 height 17
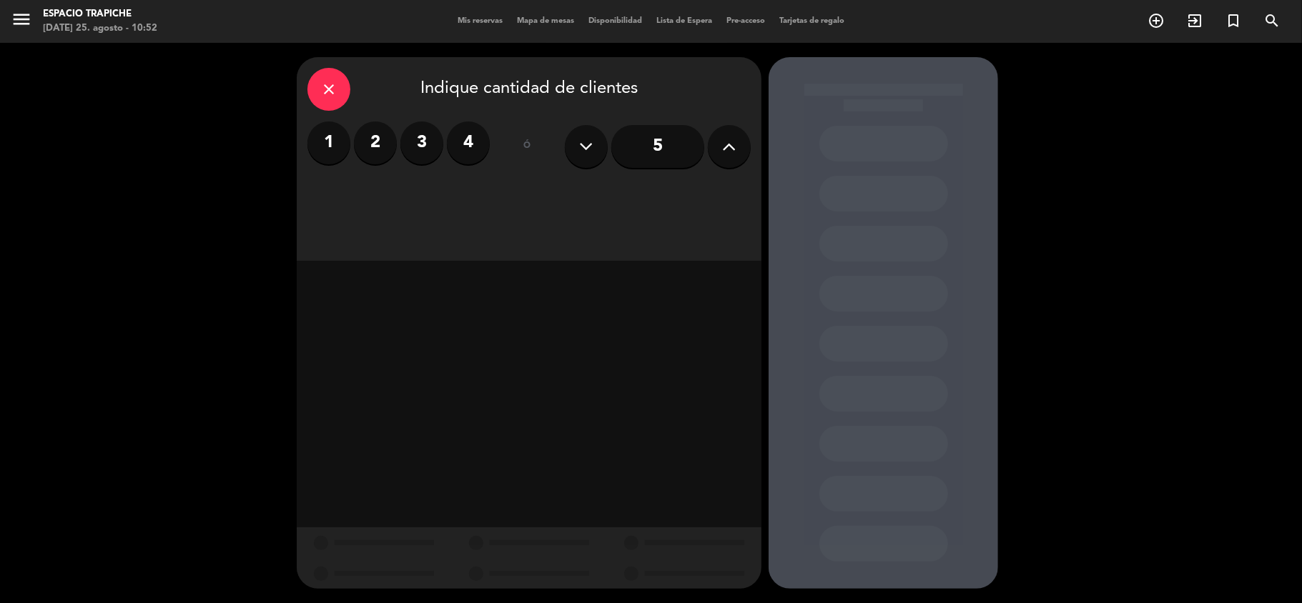
click at [729, 143] on icon at bounding box center [730, 146] width 14 height 21
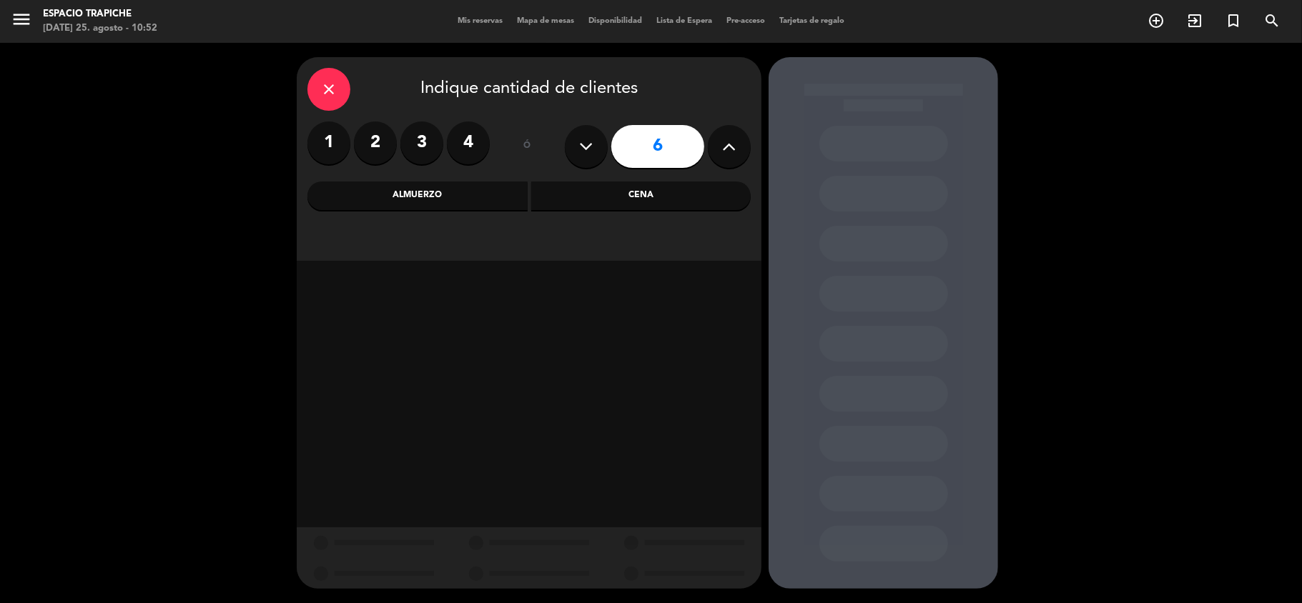
click at [729, 143] on icon at bounding box center [730, 146] width 14 height 21
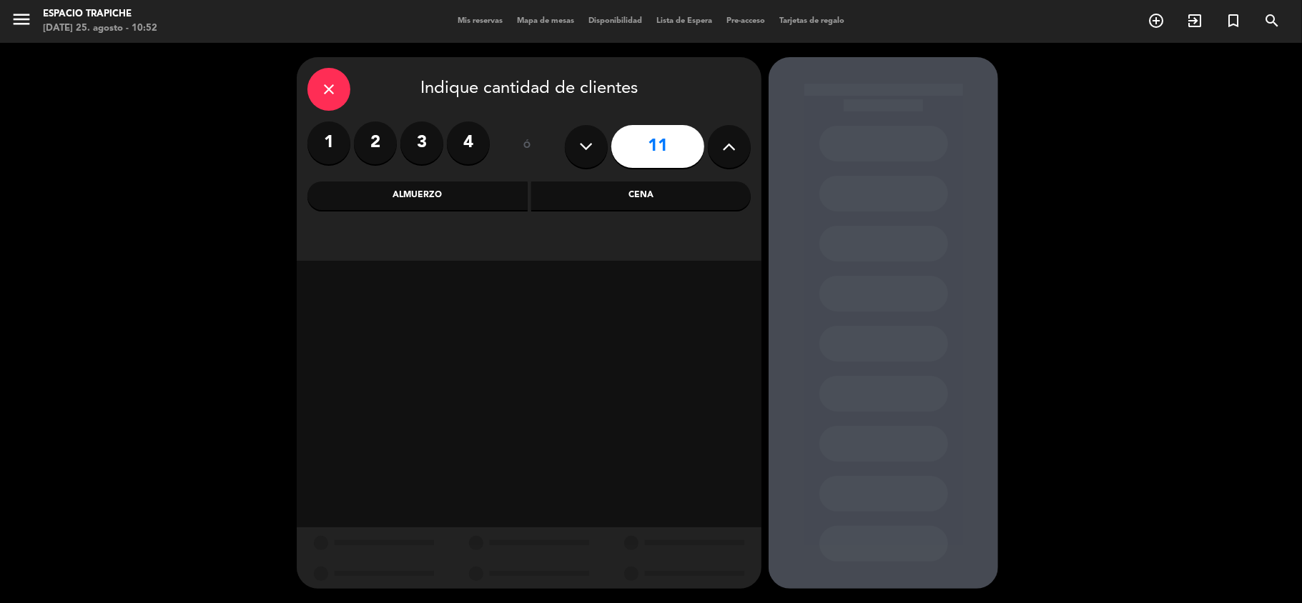
click at [729, 143] on icon at bounding box center [730, 146] width 14 height 21
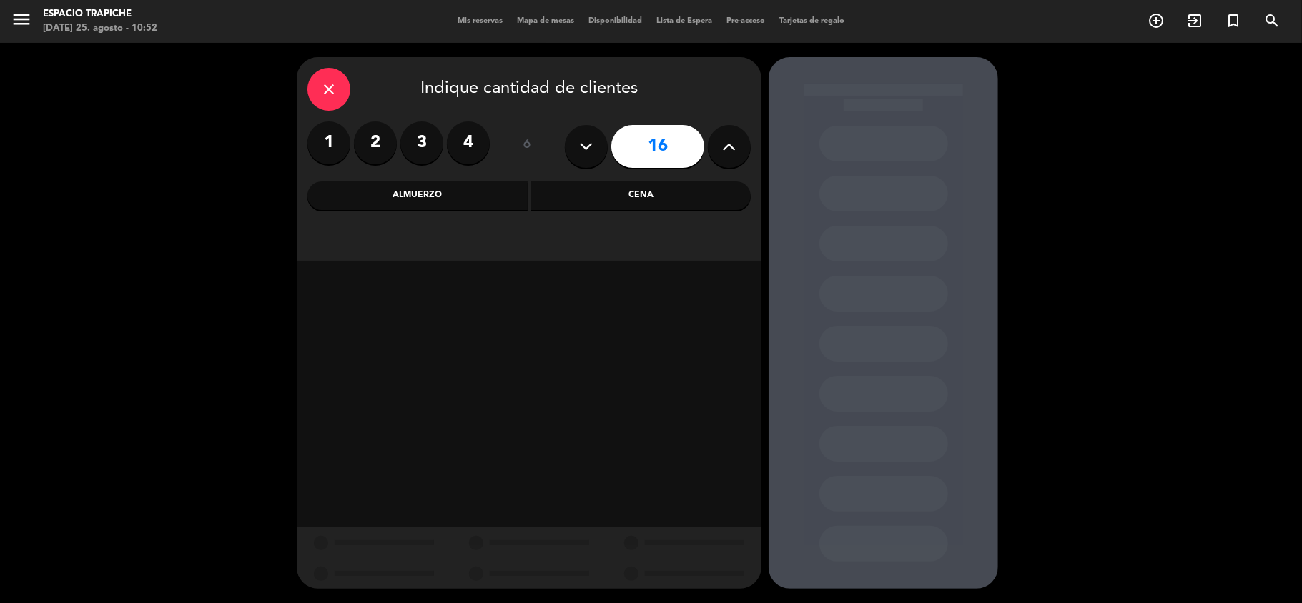
click at [729, 143] on icon at bounding box center [730, 146] width 14 height 21
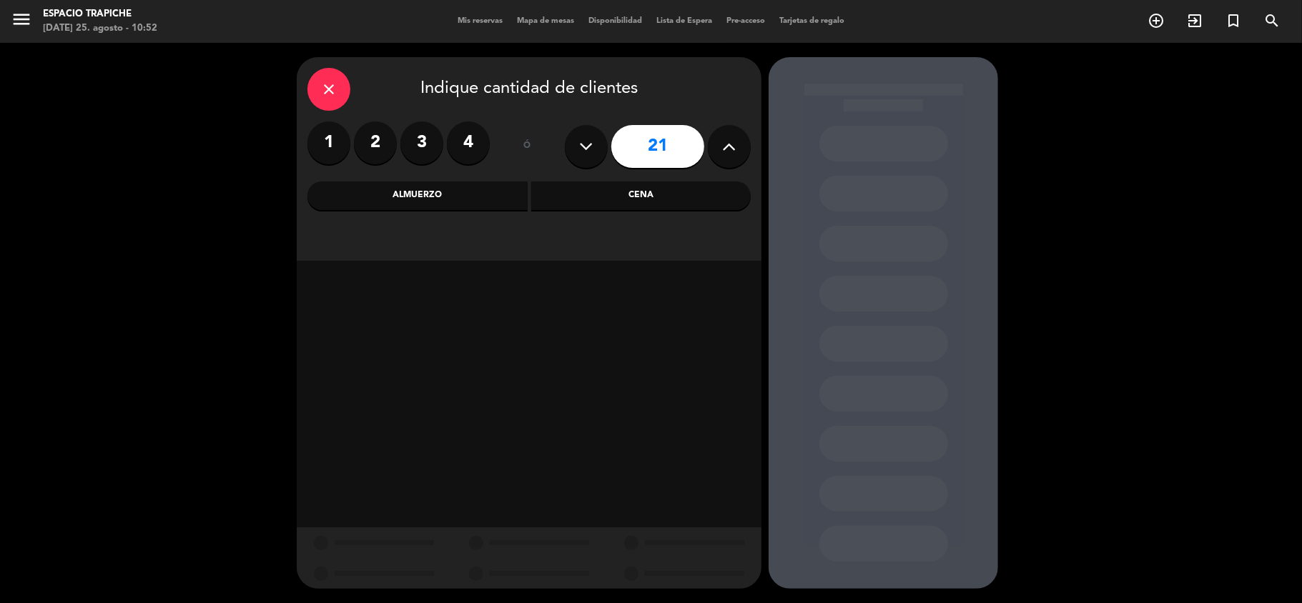
click at [729, 143] on icon at bounding box center [730, 146] width 14 height 21
type input "23"
click at [729, 143] on icon at bounding box center [730, 146] width 14 height 21
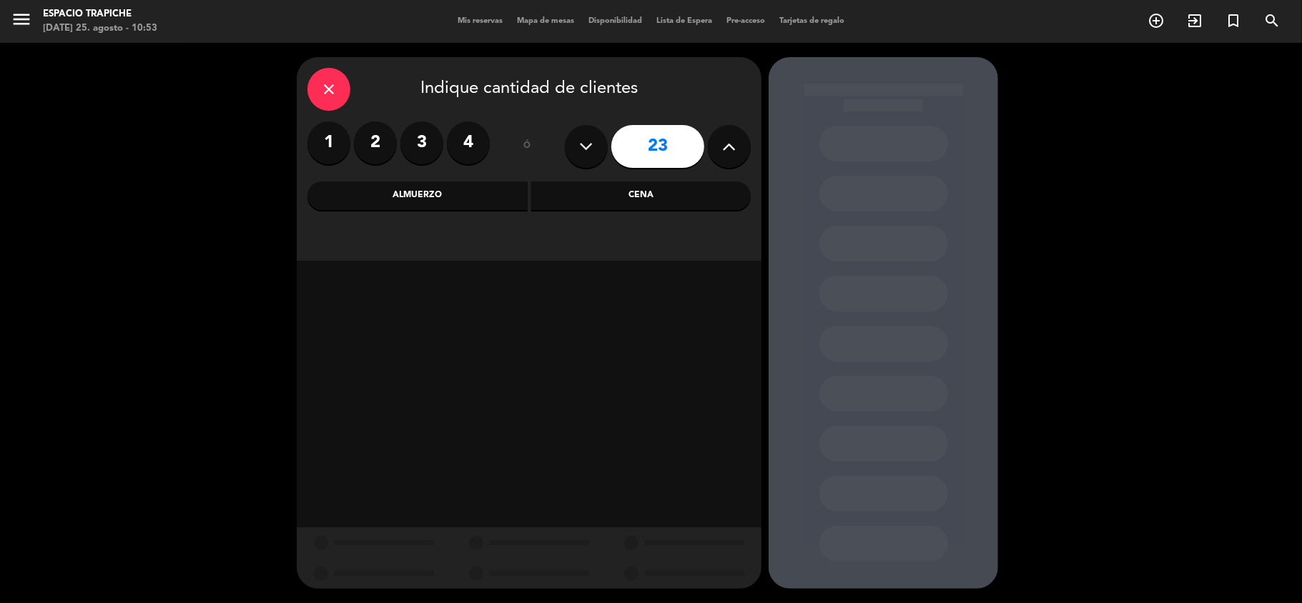
click at [433, 182] on div "Almuerzo" at bounding box center [417, 196] width 220 height 29
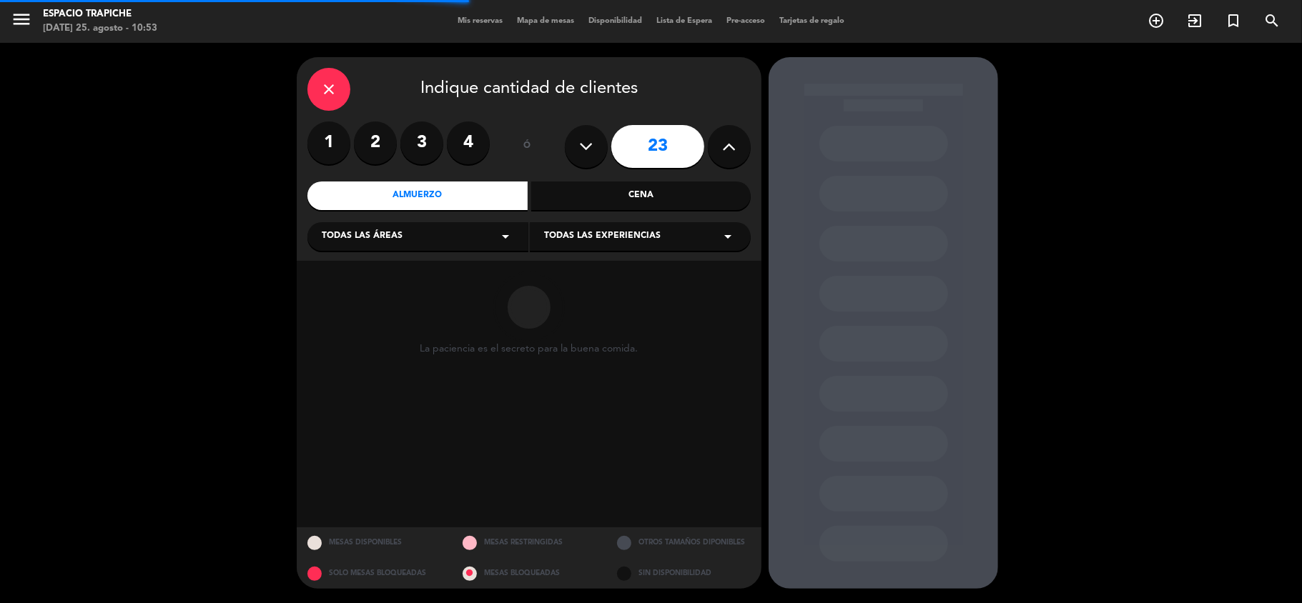
click at [189, 295] on div "close Indique cantidad de clientes 1 2 3 4 ó 23 Almuerzo Cena Todas las áreas a…" at bounding box center [651, 323] width 1302 height 561
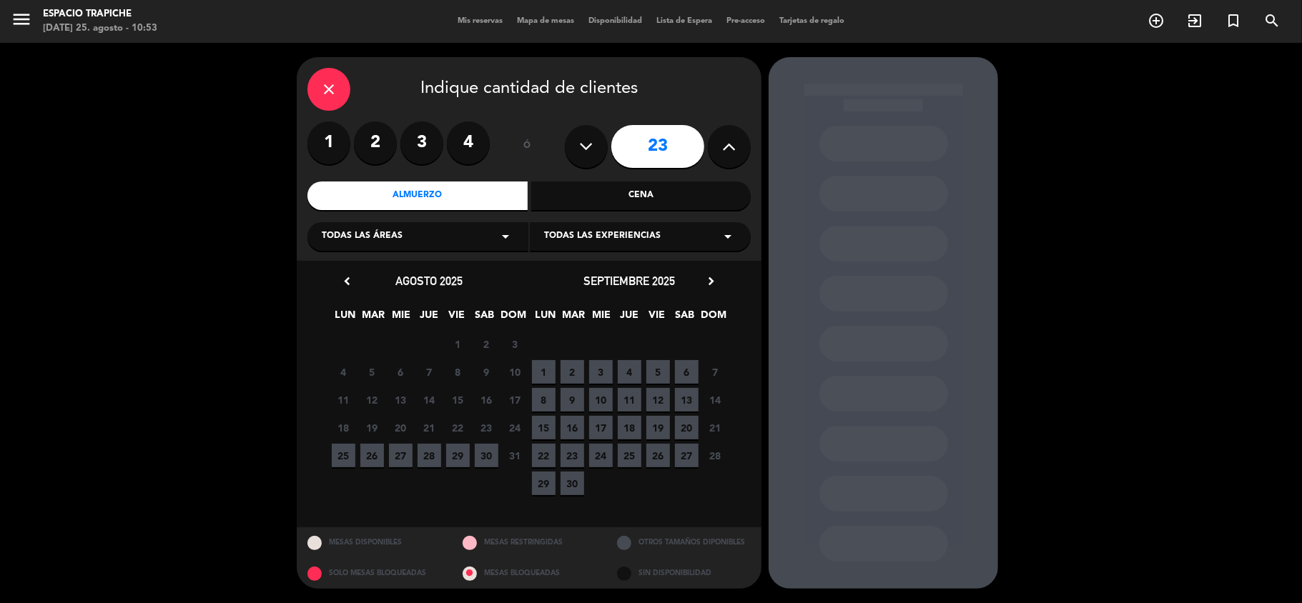
click at [711, 284] on icon "chevron_right" at bounding box center [711, 281] width 15 height 15
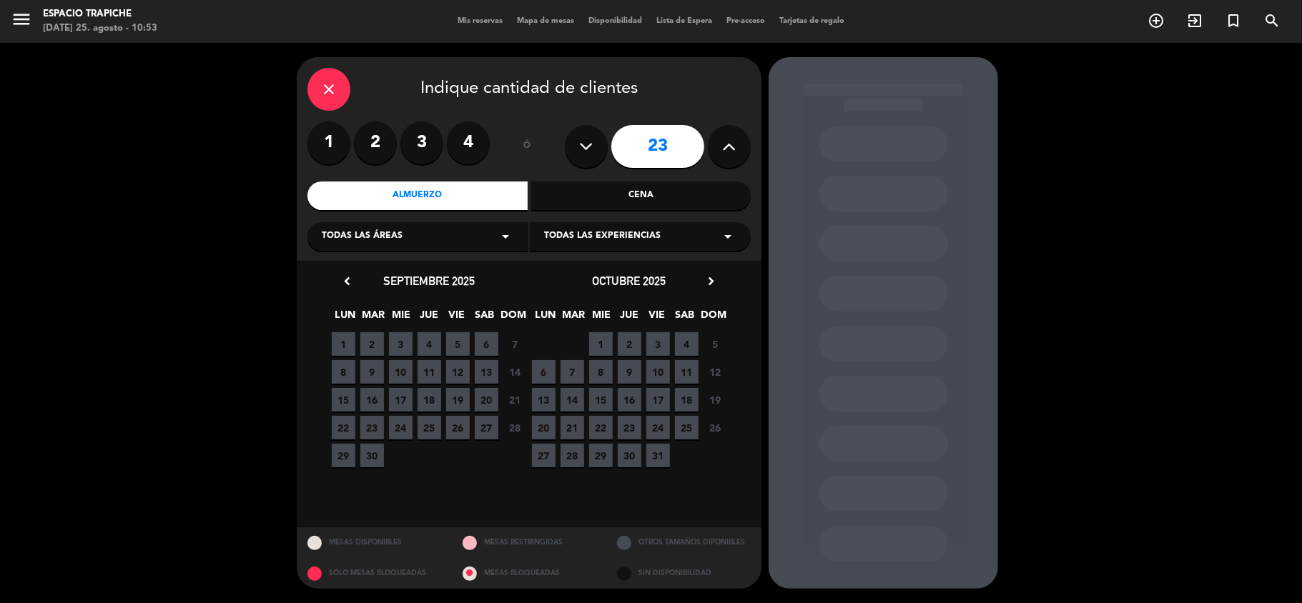
click at [549, 372] on span "6" at bounding box center [544, 372] width 24 height 24
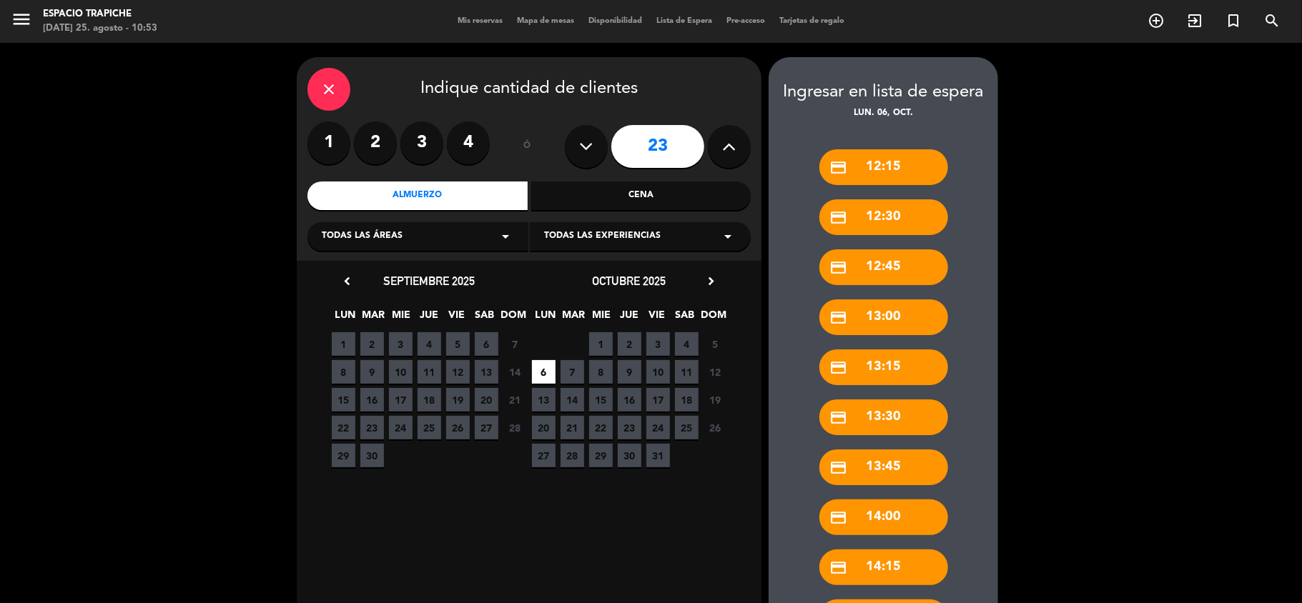
click at [1164, 309] on div "close Indique cantidad de clientes 1 2 3 4 ó 23 Almuerzo Cena Todas las áreas a…" at bounding box center [651, 409] width 1302 height 733
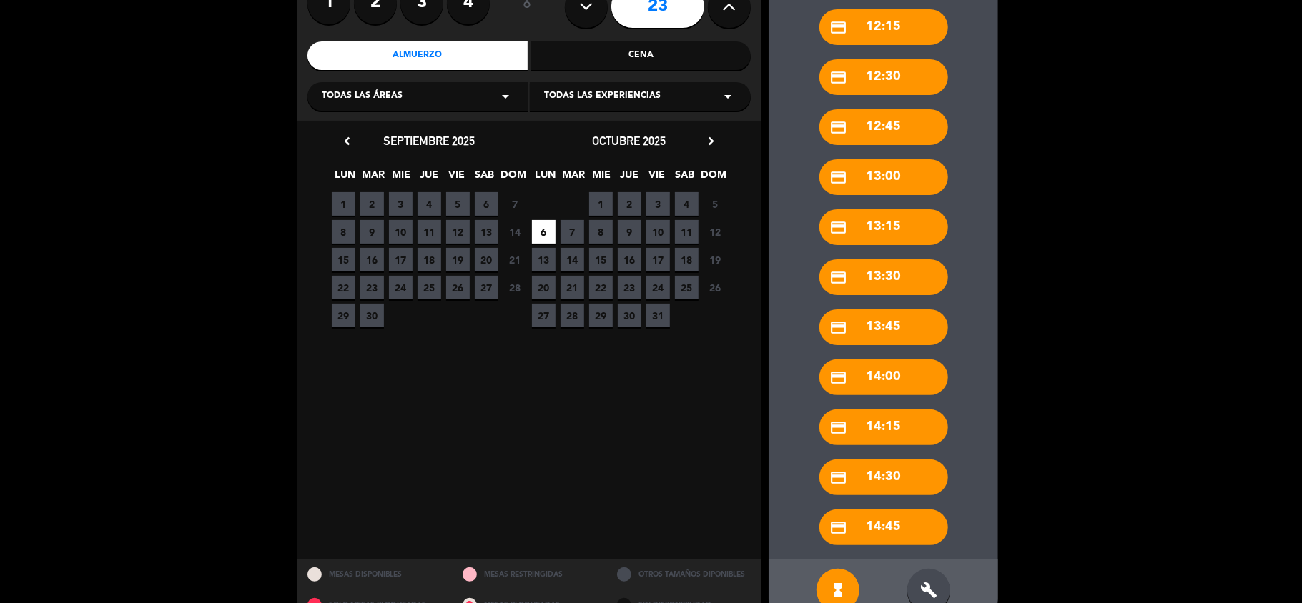
scroll to position [172, 0]
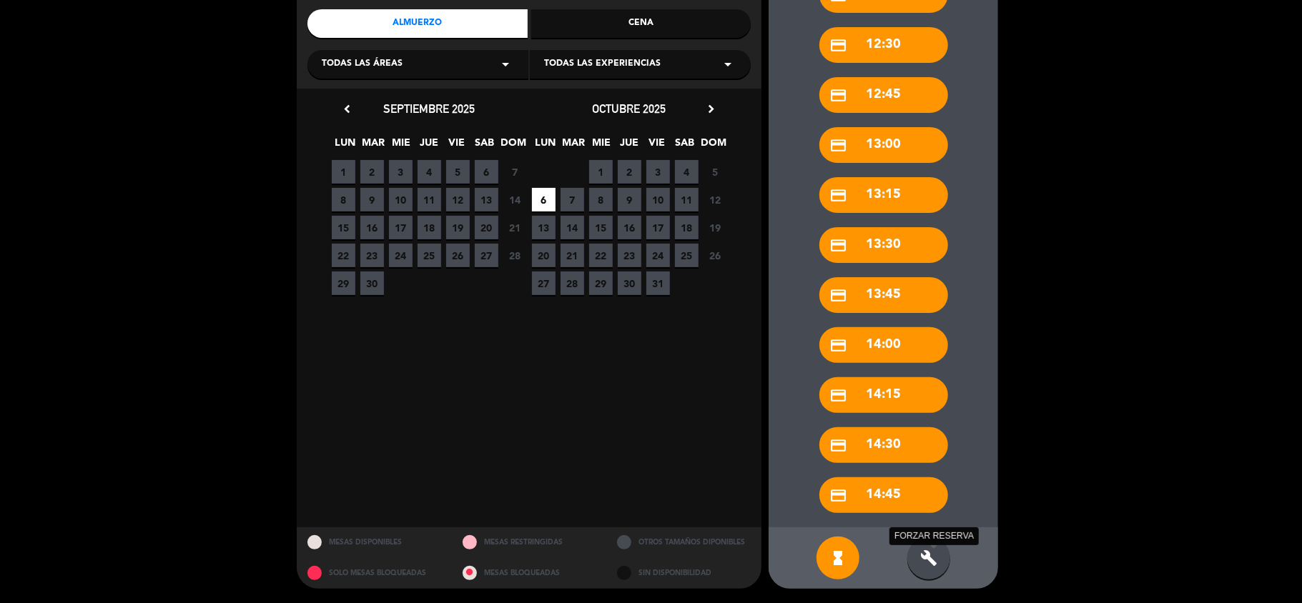
click at [931, 559] on icon "build" at bounding box center [928, 558] width 17 height 17
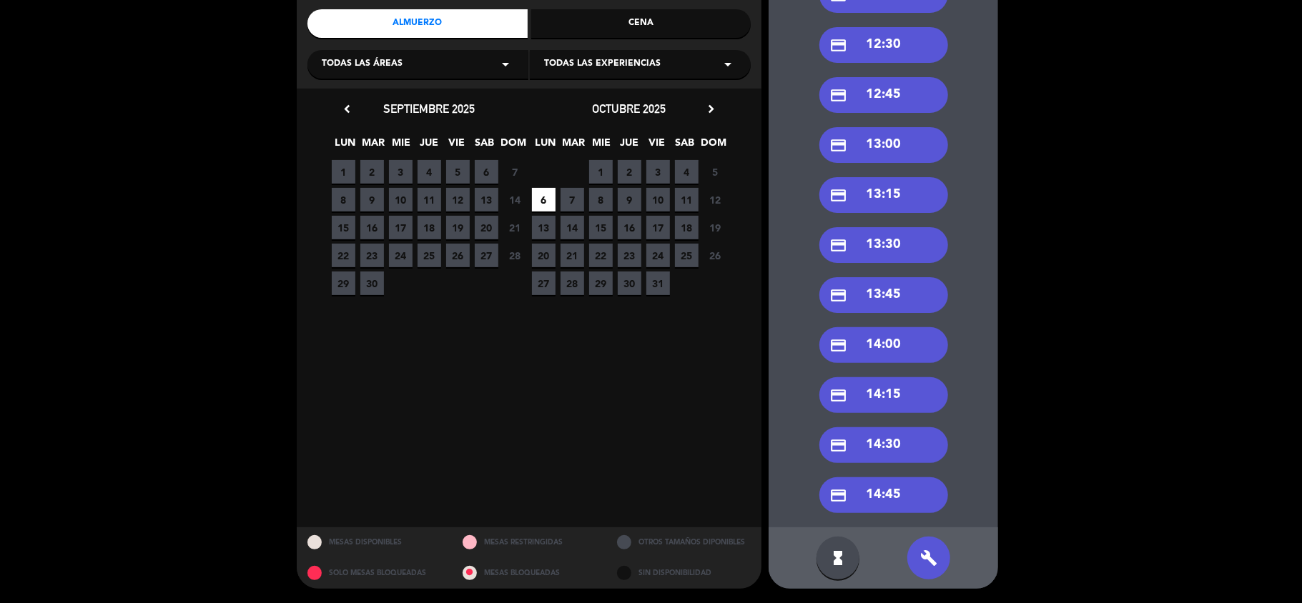
click at [868, 144] on div "credit_card 13:00" at bounding box center [883, 145] width 129 height 36
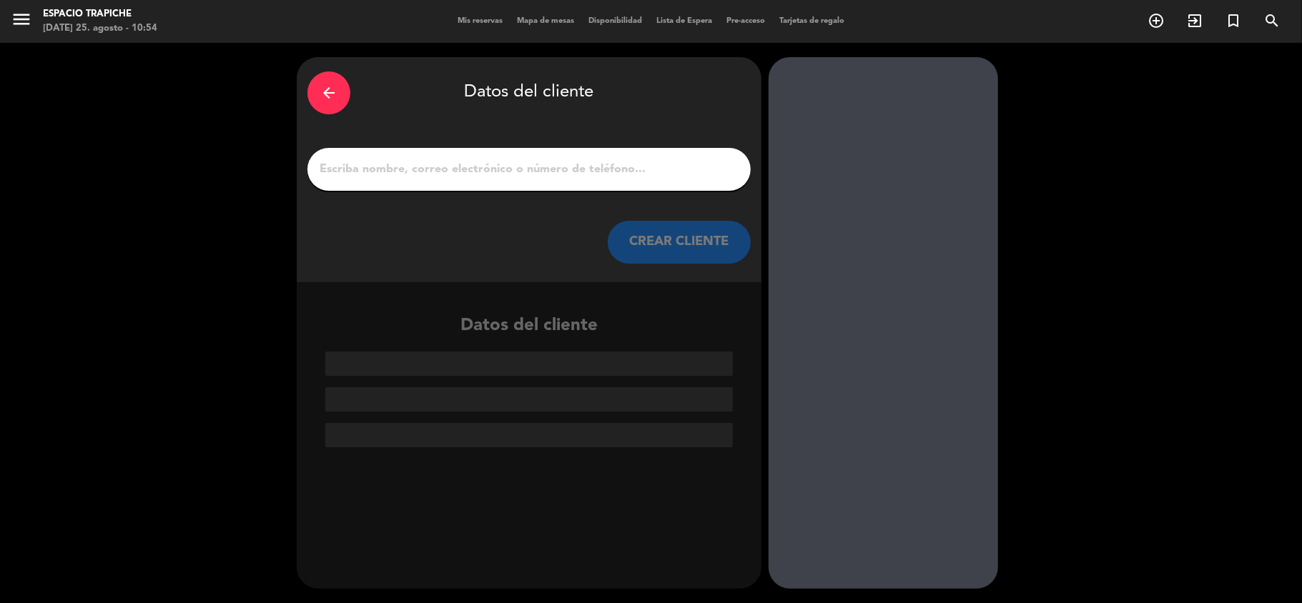
click at [571, 167] on input "1" at bounding box center [529, 169] width 422 height 20
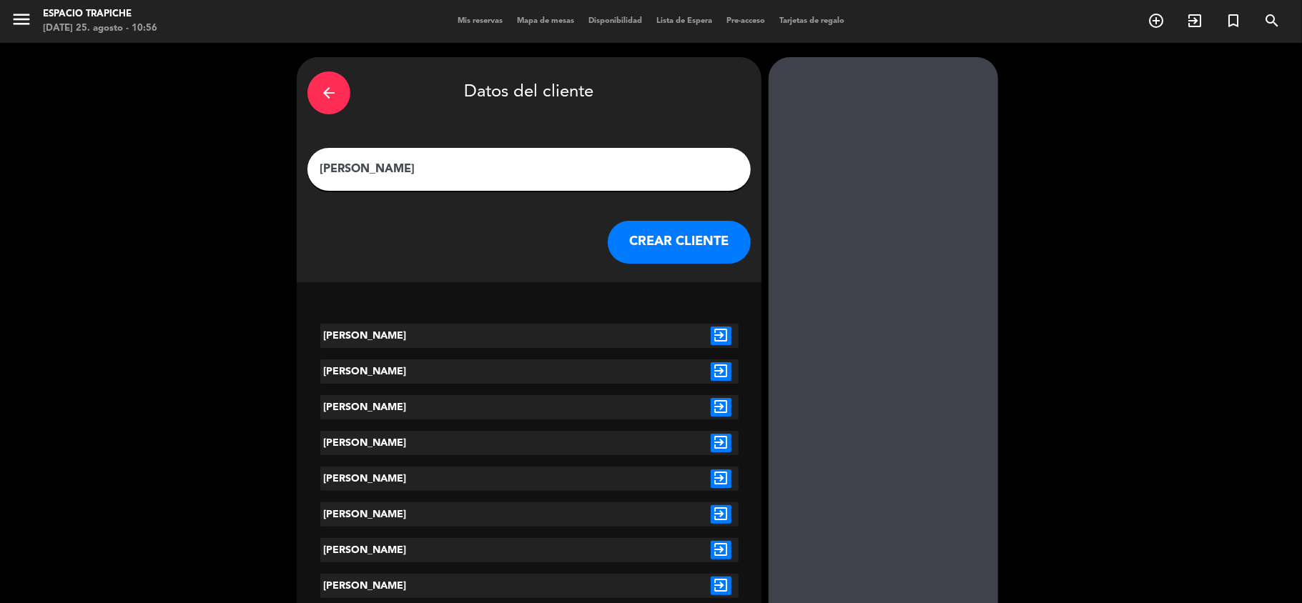
type input "Vanina Paravano"
click at [681, 235] on button "CREAR CLIENTE" at bounding box center [679, 242] width 143 height 43
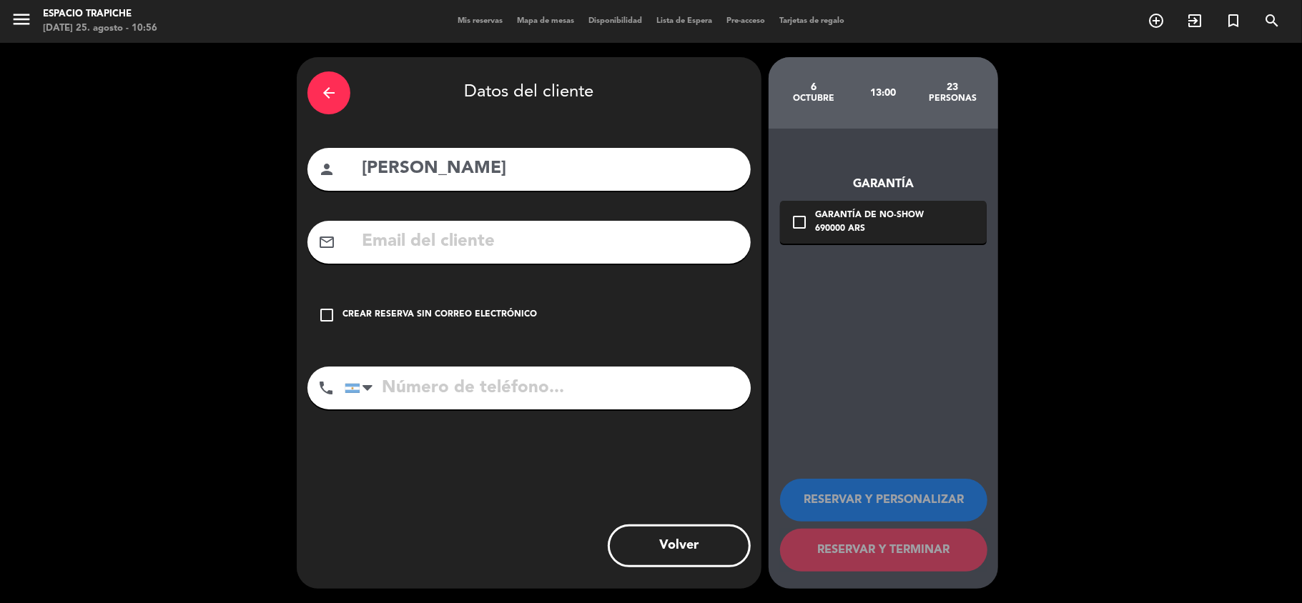
click at [326, 322] on icon "check_box_outline_blank" at bounding box center [326, 315] width 17 height 17
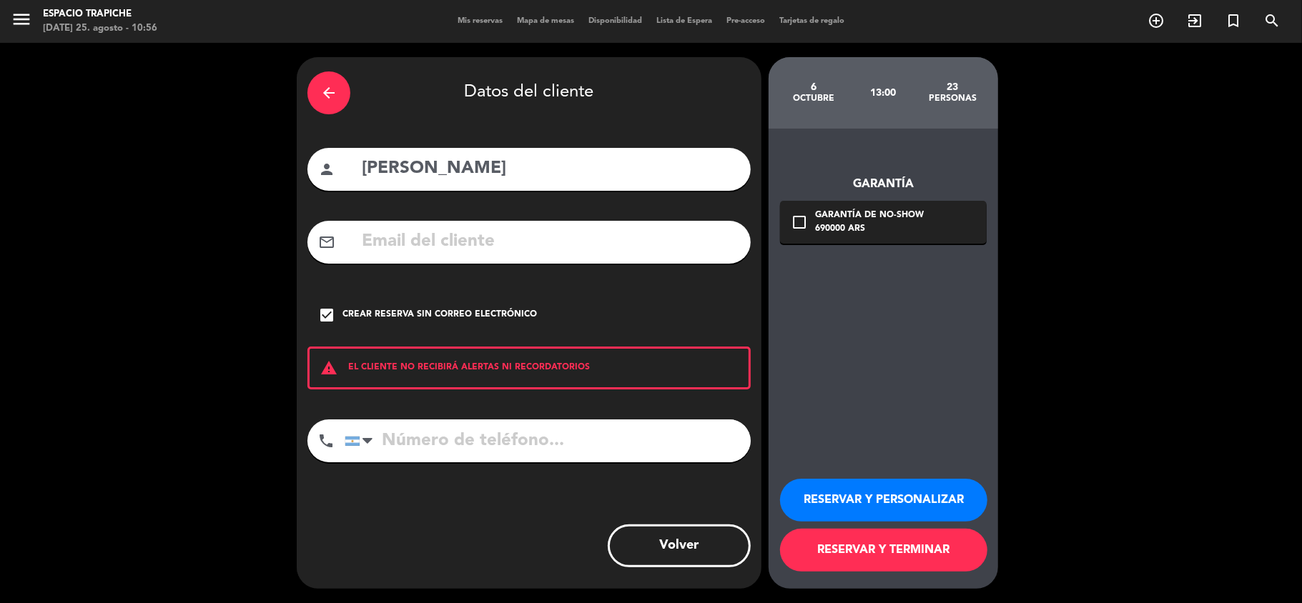
click at [856, 548] on button "RESERVAR Y TERMINAR" at bounding box center [883, 550] width 207 height 43
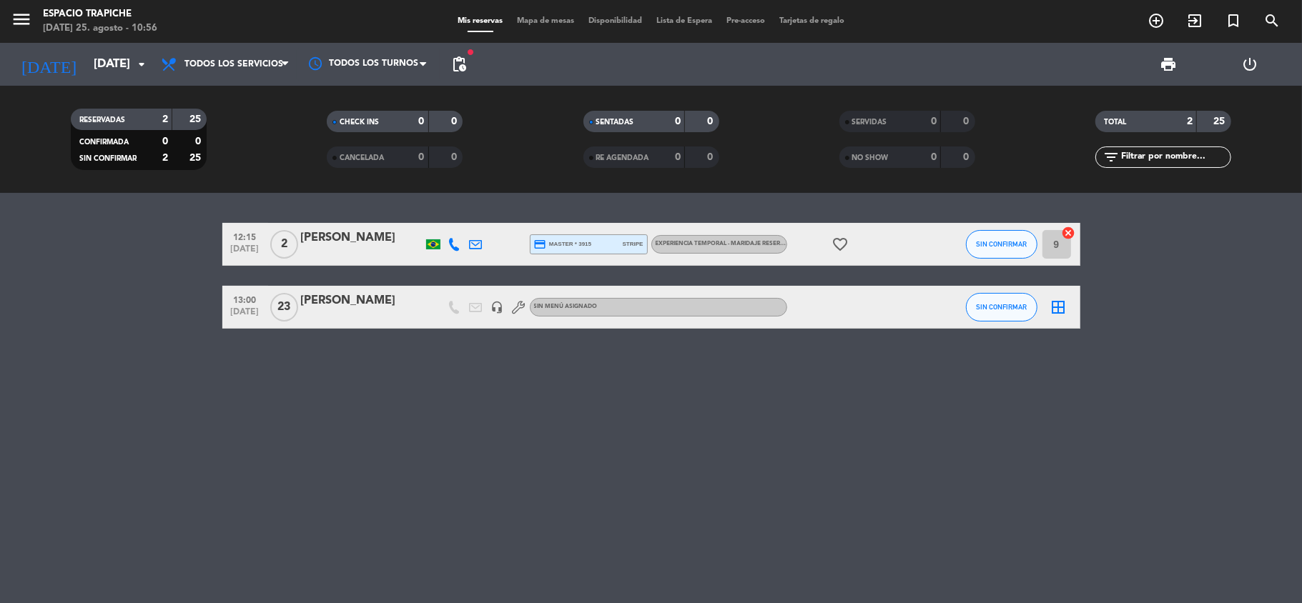
click at [1062, 306] on icon "border_all" at bounding box center [1058, 307] width 17 height 17
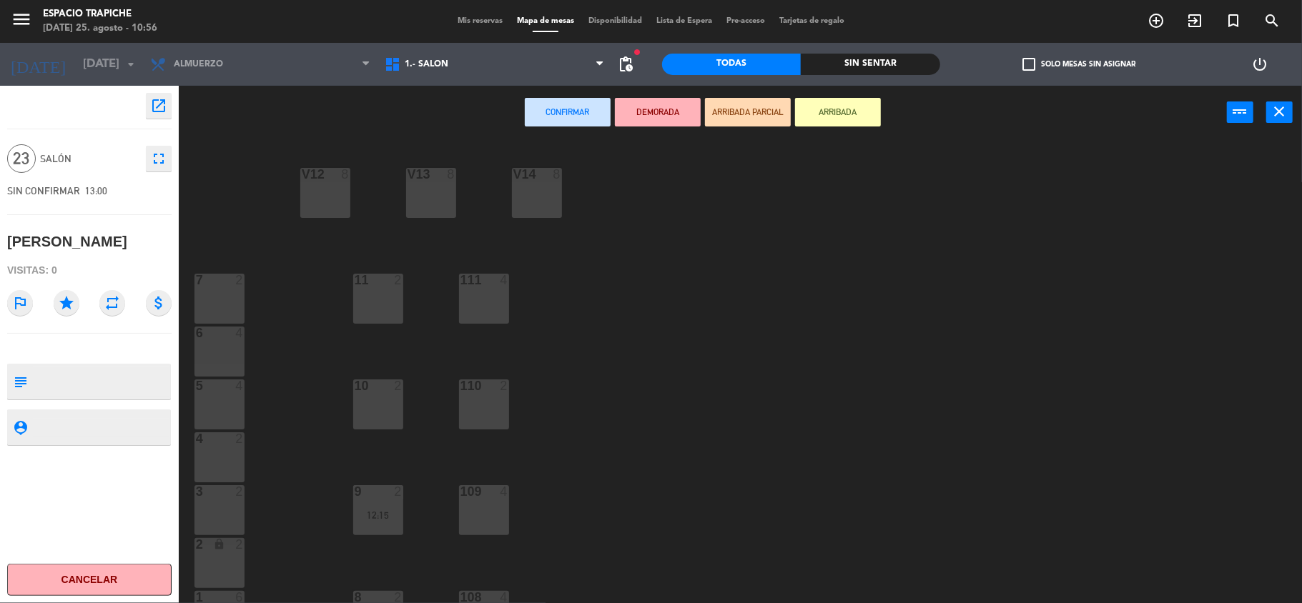
click at [479, 299] on div "111 4" at bounding box center [484, 299] width 50 height 50
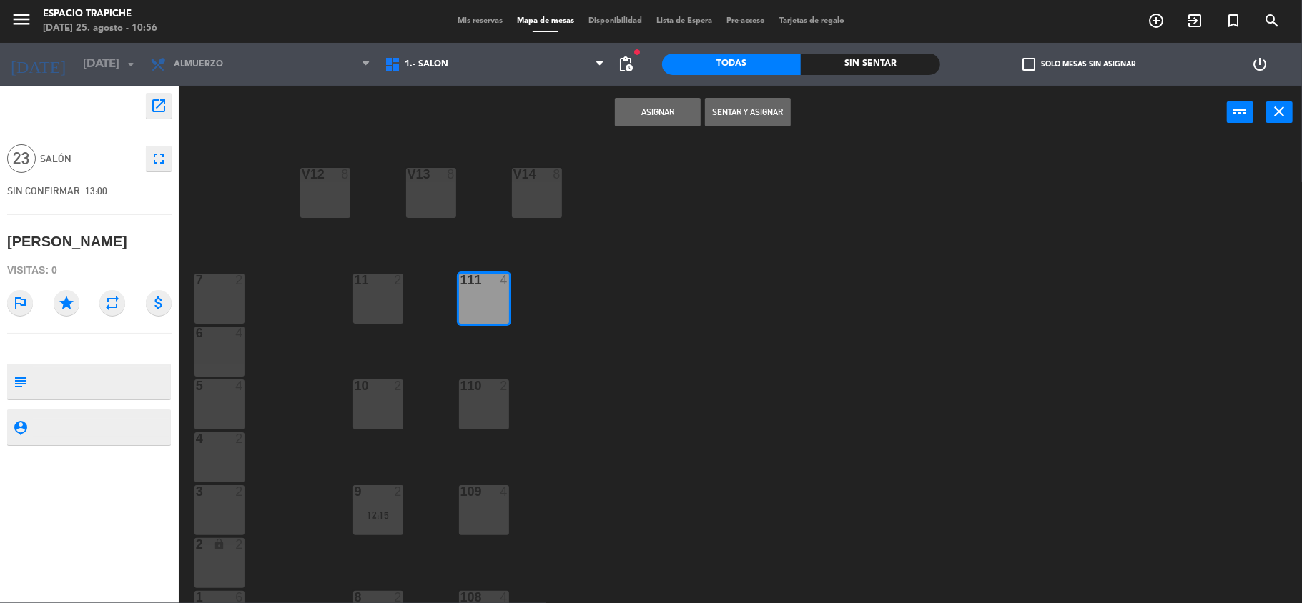
click at [638, 121] on button "Asignar" at bounding box center [658, 112] width 86 height 29
